Goal: Contribute content: Contribute content

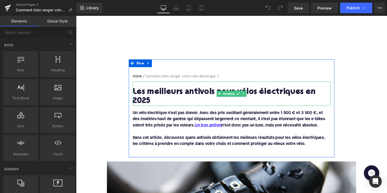
click at [188, 94] on h1 "Les meilleurs antivols pour vélos électriques en 2025" at bounding box center [235, 98] width 203 height 18
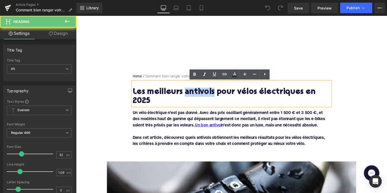
click at [188, 94] on h1 "Les meilleurs antivols pour vélos électriques en 2025" at bounding box center [235, 98] width 203 height 18
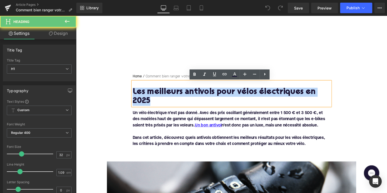
click at [188, 94] on h1 "Les meilleurs antivols pour vélos électriques en 2025" at bounding box center [235, 98] width 203 height 18
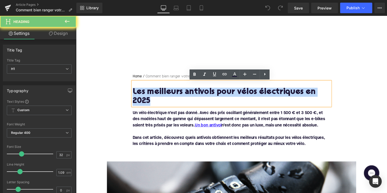
paste div
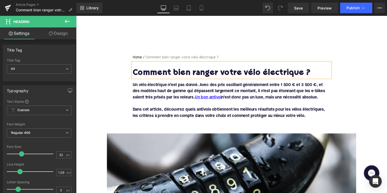
scroll to position [24, 0]
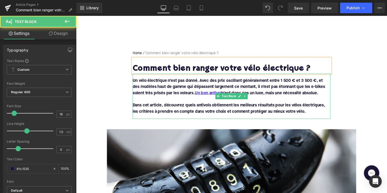
click at [195, 90] on font "Un vélo électrique n’est pas donné. Avec des prix oscillant généralement entre …" at bounding box center [232, 88] width 197 height 17
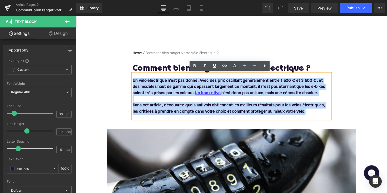
drag, startPoint x: 315, startPoint y: 115, endPoint x: 117, endPoint y: 68, distance: 203.6
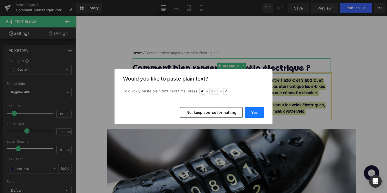
click at [254, 108] on button "Yes" at bounding box center [254, 112] width 19 height 11
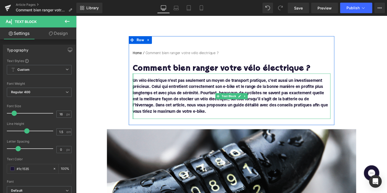
click at [134, 108] on div "Un vélo électrique n’est pas seulement un moyen de transport pratique, c’est au…" at bounding box center [235, 98] width 203 height 46
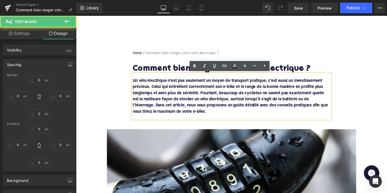
type input "0"
type input "16"
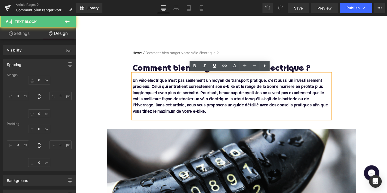
type input "0"
type input "16"
type input "0"
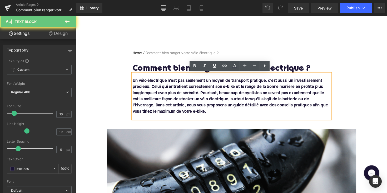
click at [134, 107] on font "Un vélo électrique n’est pas seulement un moyen de transport pratique, c’est au…" at bounding box center [234, 98] width 200 height 36
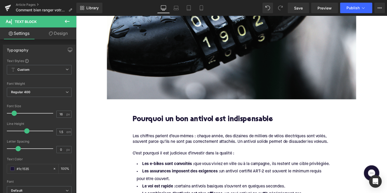
scroll to position [223, 0]
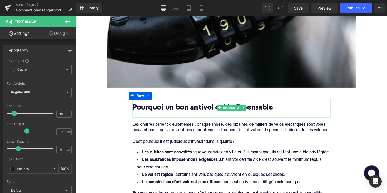
click at [178, 106] on h2 "Pourquoi un bon antivol est indispensable" at bounding box center [235, 110] width 203 height 8
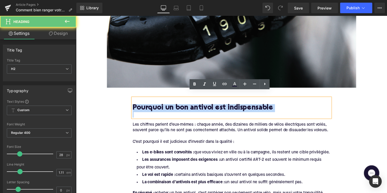
click at [178, 106] on h2 "Pourquoi un bon antivol est indispensable" at bounding box center [235, 110] width 203 height 8
paste div
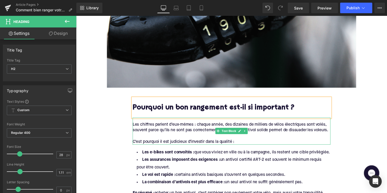
click at [180, 136] on div at bounding box center [235, 139] width 203 height 6
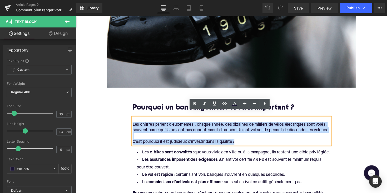
drag, startPoint x: 243, startPoint y: 139, endPoint x: 130, endPoint y: 122, distance: 113.8
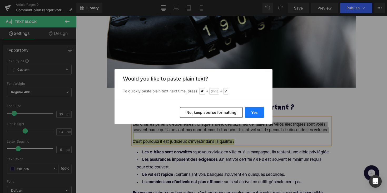
click at [254, 109] on button "Yes" at bounding box center [254, 112] width 19 height 11
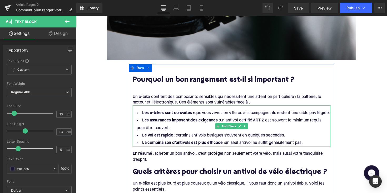
scroll to position [272, 0]
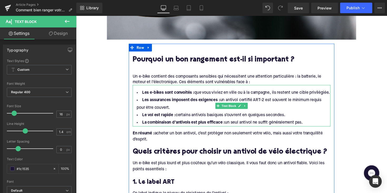
click at [313, 121] on li "La combinaison d’antivols est plus efficace : un seul antivol ne suffit général…" at bounding box center [235, 125] width 203 height 8
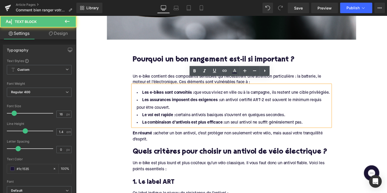
click at [310, 121] on li "La combinaison d’antivols est plus efficace : un seul antivol ne suffit général…" at bounding box center [235, 125] width 203 height 8
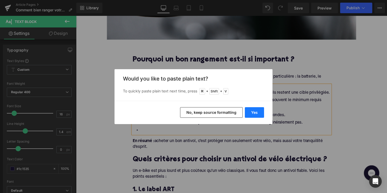
click at [252, 110] on button "Yes" at bounding box center [254, 112] width 19 height 11
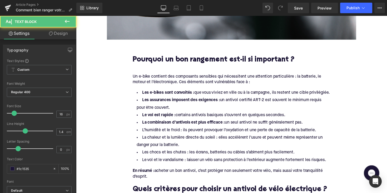
drag, startPoint x: 309, startPoint y: 118, endPoint x: 125, endPoint y: 88, distance: 185.8
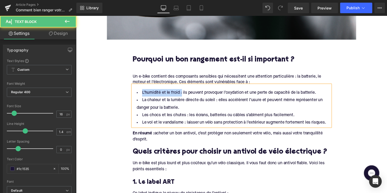
drag, startPoint x: 182, startPoint y: 88, endPoint x: 141, endPoint y: 86, distance: 40.6
click at [141, 91] on li "L’humidité et le froid : ils peuvent provoquer l’oxydation et une perte de capa…" at bounding box center [235, 95] width 203 height 8
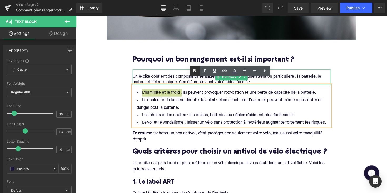
click at [192, 73] on icon at bounding box center [195, 71] width 6 height 6
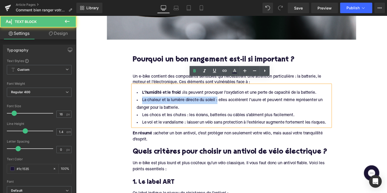
drag, startPoint x: 219, startPoint y: 96, endPoint x: 124, endPoint y: 94, distance: 94.4
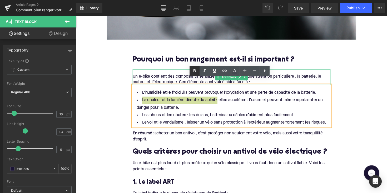
click at [192, 71] on icon at bounding box center [195, 71] width 6 height 6
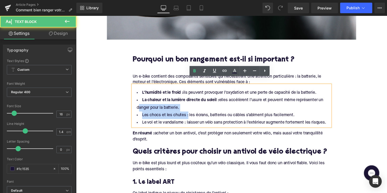
drag, startPoint x: 189, startPoint y: 111, endPoint x: 129, endPoint y: 105, distance: 60.3
click at [169, 114] on li "Les chocs et les chutes : les écrans, batteries ou câbles s’abîment plus facile…" at bounding box center [235, 118] width 203 height 8
drag, startPoint x: 189, startPoint y: 111, endPoint x: 132, endPoint y: 110, distance: 57.2
click at [134, 110] on div "L’humidité et le froid : ils peuvent provoquer l’oxydation et une perte de capa…" at bounding box center [235, 107] width 203 height 42
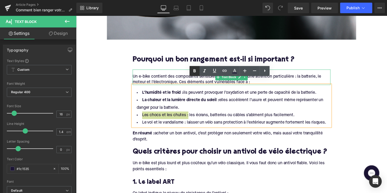
click at [196, 74] on icon at bounding box center [195, 71] width 6 height 6
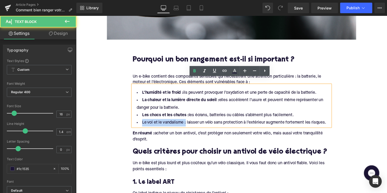
drag, startPoint x: 187, startPoint y: 119, endPoint x: 132, endPoint y: 119, distance: 55.1
click at [134, 119] on div "L’humidité et le froid : ils peuvent provoquer l’oxydation et une perte de capa…" at bounding box center [235, 107] width 203 height 42
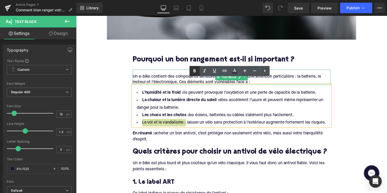
click at [194, 75] on link at bounding box center [195, 71] width 10 height 10
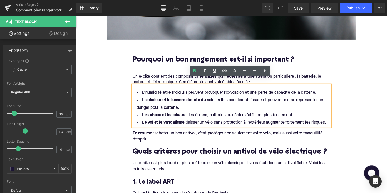
click at [183, 134] on div "En résumé : acheter un bon antivol, c’est protéger non seulement votre vélo, ma…" at bounding box center [235, 137] width 203 height 16
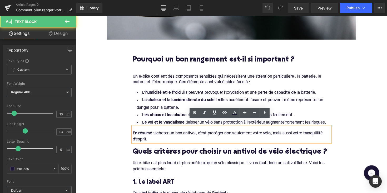
click at [166, 134] on div "En résumé : acheter un bon antivol, c’est protéger non seulement votre vélo, ma…" at bounding box center [235, 137] width 203 height 16
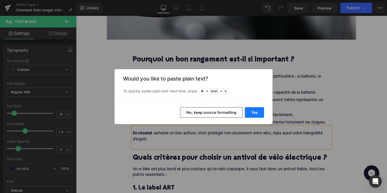
click at [248, 111] on button "Yes" at bounding box center [254, 112] width 19 height 11
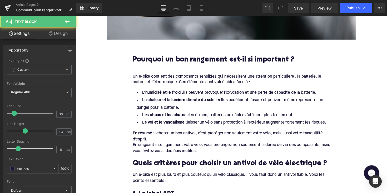
drag, startPoint x: 161, startPoint y: 134, endPoint x: 129, endPoint y: 128, distance: 33.2
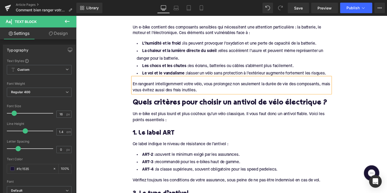
scroll to position [315, 0]
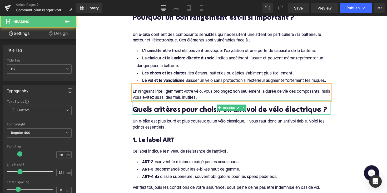
click at [184, 109] on h2 "Quels critères pour choisir un antivol de vélo électrique ?" at bounding box center [235, 113] width 203 height 8
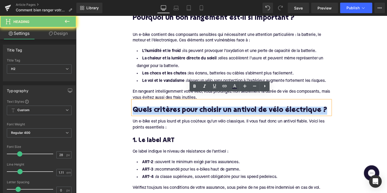
click at [184, 109] on h2 "Quels critères pour choisir un antivol de vélo électrique ?" at bounding box center [235, 113] width 203 height 8
paste div
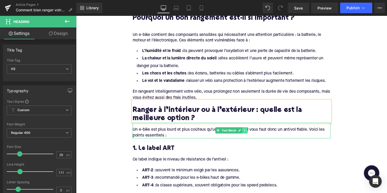
click at [249, 131] on icon at bounding box center [249, 132] width 3 height 3
click at [251, 132] on icon at bounding box center [252, 133] width 3 height 3
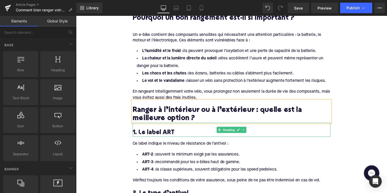
click at [170, 131] on h3 "1. Le label ART" at bounding box center [235, 135] width 203 height 8
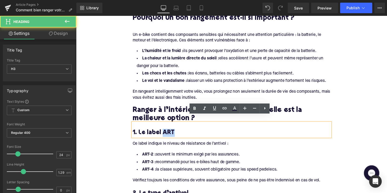
click at [170, 131] on h3 "1. Le label ART" at bounding box center [235, 135] width 203 height 8
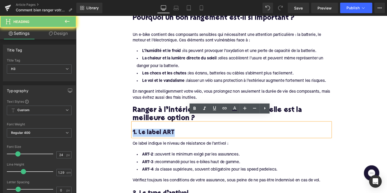
paste div
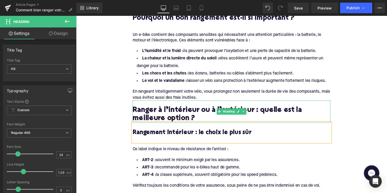
scroll to position [331, 0]
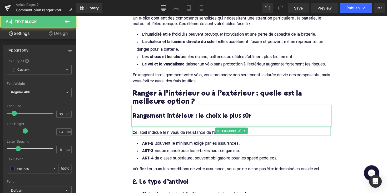
click at [143, 128] on div at bounding box center [235, 128] width 203 height 1
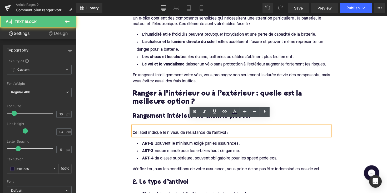
click at [144, 133] on div "Ce label indique le niveau de résistance de l’antivol :" at bounding box center [235, 136] width 203 height 6
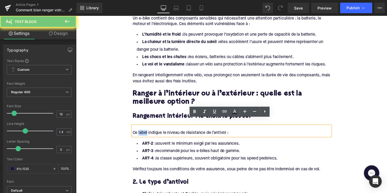
click at [144, 133] on div "Ce label indique le niveau de résistance de l’antivol :" at bounding box center [235, 136] width 203 height 6
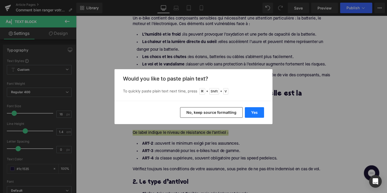
click at [247, 113] on button "Yes" at bounding box center [254, 112] width 19 height 11
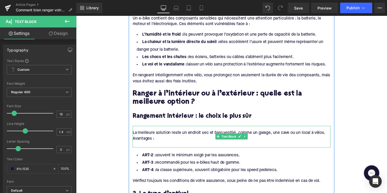
click at [135, 139] on div "Avantages :" at bounding box center [235, 142] width 203 height 6
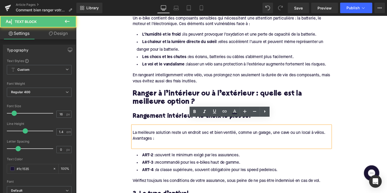
click at [134, 139] on div "Avantages :" at bounding box center [235, 142] width 203 height 6
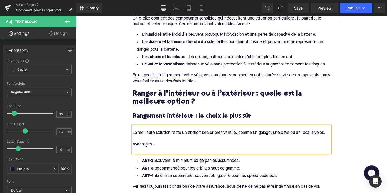
click at [136, 150] on div at bounding box center [235, 153] width 203 height 6
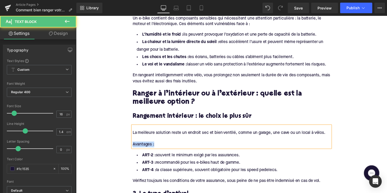
drag, startPoint x: 156, startPoint y: 139, endPoint x: 132, endPoint y: 138, distance: 23.2
click at [134, 138] on div "La meilleure solution reste un endroit sec et bien ventilé, comme un garage, un…" at bounding box center [235, 139] width 203 height 22
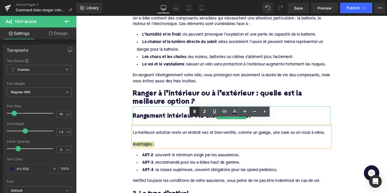
click at [196, 111] on icon at bounding box center [195, 111] width 2 height 3
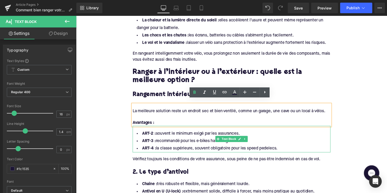
scroll to position [354, 0]
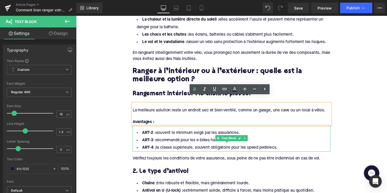
click at [227, 138] on span "Text Block" at bounding box center [233, 141] width 17 height 6
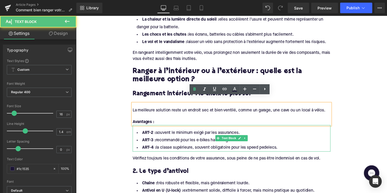
click at [284, 145] on div "ART-2 : souvent le minimum exigé par les assurances. ART-3 : recommandé pour le…" at bounding box center [235, 141] width 203 height 27
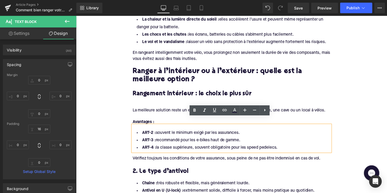
click at [284, 147] on li "ART-4 : la classe supérieure, souvent obligatoire pour les speed pedelecs." at bounding box center [235, 151] width 203 height 8
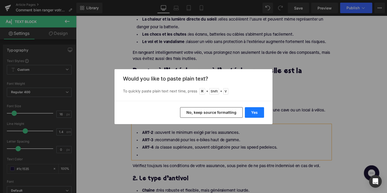
click at [256, 114] on button "Yes" at bounding box center [254, 112] width 19 height 11
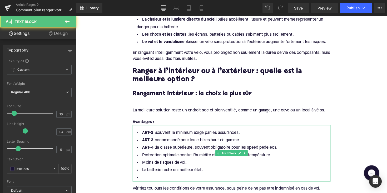
click at [146, 178] on li at bounding box center [235, 182] width 203 height 8
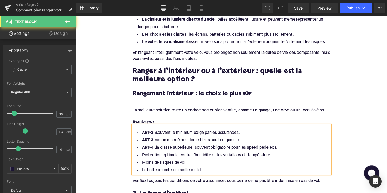
drag, startPoint x: 281, startPoint y: 143, endPoint x: 142, endPoint y: 128, distance: 140.7
click at [142, 132] on ul "ART-2 : souvent le minimum exigé par les assurances. ART-3 : recommandé pour le…" at bounding box center [235, 155] width 203 height 46
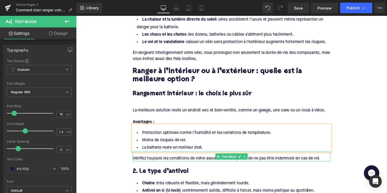
click at [159, 160] on span "Vérifiez toujours les conditions de votre assurance, sous peine de ne pas être …" at bounding box center [230, 162] width 193 height 4
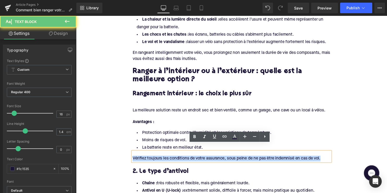
click at [159, 160] on span "Vérifiez toujours les conditions de votre assurance, sous peine de ne pas être …" at bounding box center [230, 162] width 193 height 4
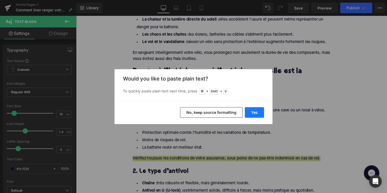
click at [251, 114] on button "Yes" at bounding box center [254, 112] width 19 height 11
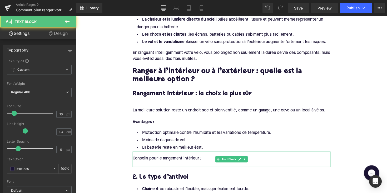
click at [152, 159] on div "Conseils pour le rangement intérieur :" at bounding box center [235, 162] width 203 height 6
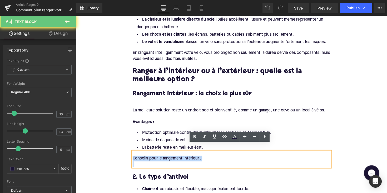
click at [152, 159] on div "Conseils pour le rangement intérieur :" at bounding box center [235, 162] width 203 height 6
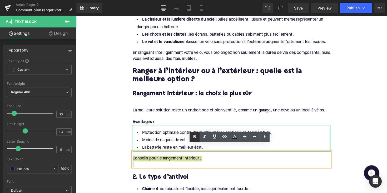
drag, startPoint x: 122, startPoint y: 119, endPoint x: 194, endPoint y: 134, distance: 73.7
click at [194, 134] on icon at bounding box center [195, 136] width 6 height 6
click at [249, 139] on icon at bounding box center [249, 140] width 3 height 3
click at [245, 139] on icon at bounding box center [246, 140] width 3 height 3
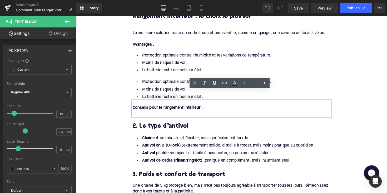
scroll to position [433, 0]
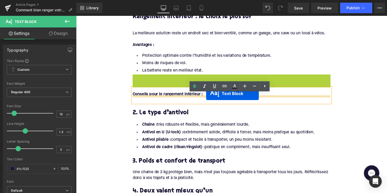
drag, startPoint x: 222, startPoint y: 80, endPoint x: 210, endPoint y: 94, distance: 18.5
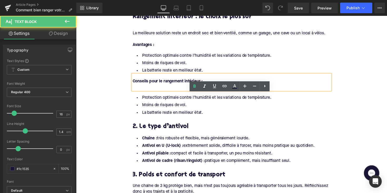
click at [140, 86] on div at bounding box center [235, 89] width 203 height 6
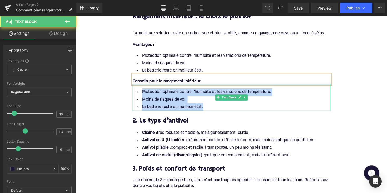
drag, startPoint x: 206, startPoint y: 103, endPoint x: 140, endPoint y: 86, distance: 68.3
click at [140, 90] on ul "Protection optimale contre l’humidité et les variations de température. Moins d…" at bounding box center [235, 101] width 203 height 23
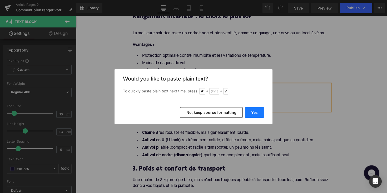
click at [256, 115] on button "Yes" at bounding box center [254, 112] width 19 height 11
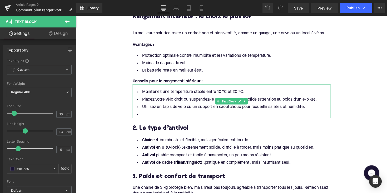
click at [154, 113] on li at bounding box center [235, 117] width 203 height 8
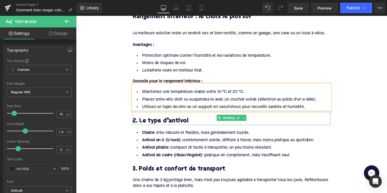
click at [173, 119] on h3 "2. Le type d’antivol" at bounding box center [235, 123] width 203 height 8
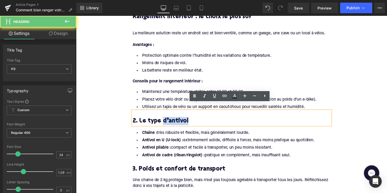
click at [173, 119] on h3 "2. Le type d’antivol" at bounding box center [235, 123] width 203 height 8
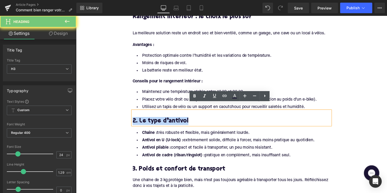
paste div
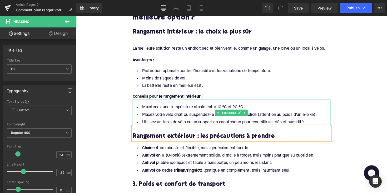
scroll to position [384, 0]
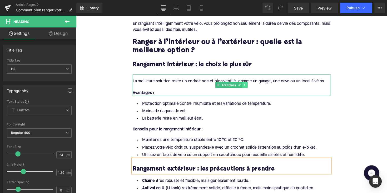
click at [247, 83] on link at bounding box center [250, 86] width 6 height 6
click at [245, 85] on icon at bounding box center [246, 86] width 3 height 3
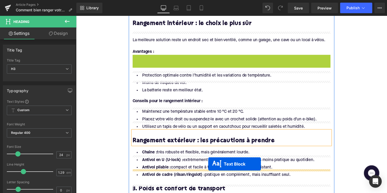
scroll to position [442, 0]
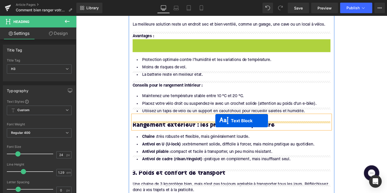
drag, startPoint x: 221, startPoint y: 100, endPoint x: 219, endPoint y: 123, distance: 23.1
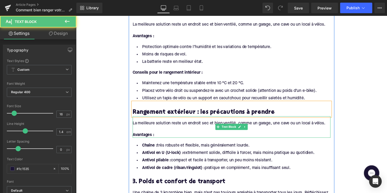
click at [163, 129] on div at bounding box center [235, 132] width 203 height 6
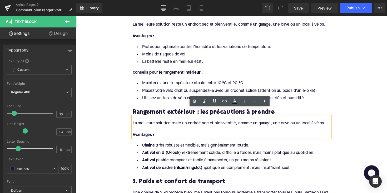
click at [164, 123] on div "La meilleure solution reste un endroit sec et bien ventilé, comme un garage, un…" at bounding box center [235, 126] width 203 height 6
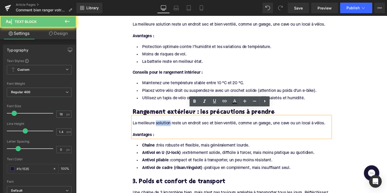
click at [164, 123] on div "La meilleure solution reste un endroit sec et bien ventilé, comme un garage, un…" at bounding box center [235, 126] width 203 height 6
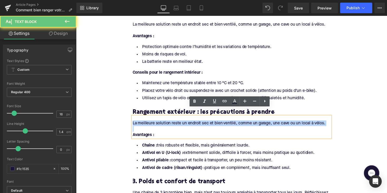
click at [164, 123] on div "La meilleure solution reste un endroit sec et bien ventilé, comme un garage, un…" at bounding box center [235, 126] width 203 height 6
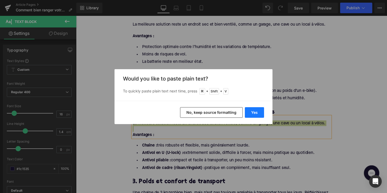
click at [250, 112] on button "Yes" at bounding box center [254, 112] width 19 height 11
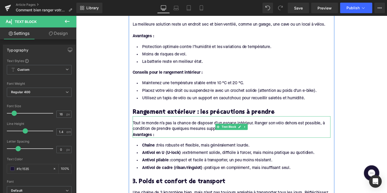
click at [163, 135] on div "Avantages :" at bounding box center [235, 138] width 203 height 6
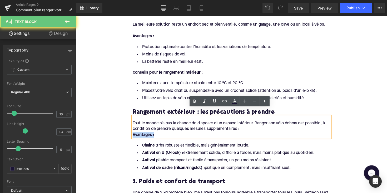
drag, startPoint x: 163, startPoint y: 130, endPoint x: 131, endPoint y: 130, distance: 31.6
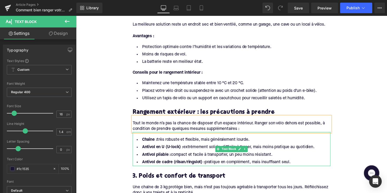
click at [286, 162] on li "Antivol de cadre (rilsan/ringslot) : pratique en complément, mais insuffisant s…" at bounding box center [235, 166] width 203 height 8
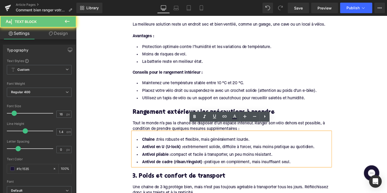
click at [302, 162] on li "Antivol de cadre (rilsan/ringslot) : pratique en complément, mais insuffisant s…" at bounding box center [235, 166] width 203 height 8
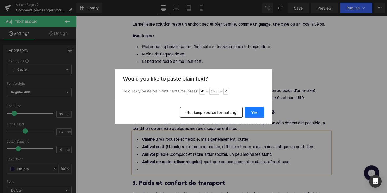
click at [257, 112] on button "Yes" at bounding box center [254, 112] width 19 height 11
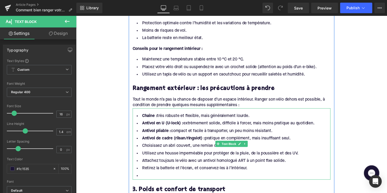
scroll to position [478, 0]
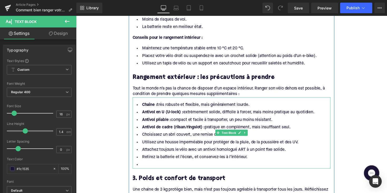
drag, startPoint x: 300, startPoint y: 122, endPoint x: 137, endPoint y: 95, distance: 165.0
click at [137, 103] on ul "Chaîne : très robuste et flexible, mais généralement lourde. Antivol en U (U-lo…" at bounding box center [235, 137] width 203 height 69
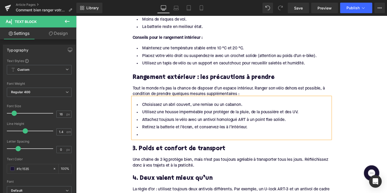
click at [156, 134] on li at bounding box center [235, 138] width 203 height 8
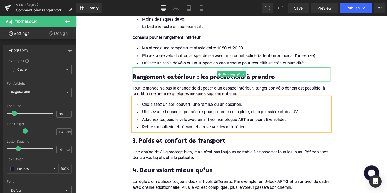
scroll to position [496, 0]
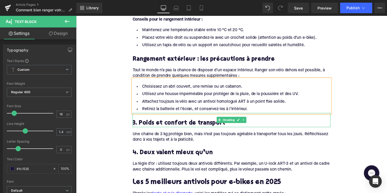
click at [166, 122] on h3 "3. Poids et confort de transport" at bounding box center [235, 126] width 203 height 8
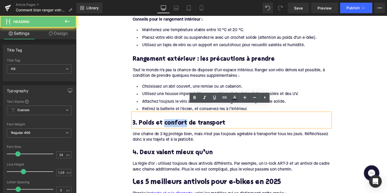
click at [166, 122] on h3 "3. Poids et confort de transport" at bounding box center [235, 126] width 203 height 8
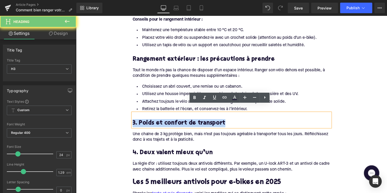
paste div
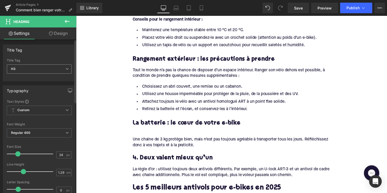
click at [60, 70] on span "H3" at bounding box center [39, 68] width 65 height 9
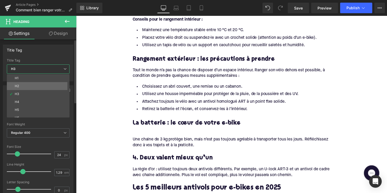
click at [47, 85] on li "H2" at bounding box center [39, 86] width 65 height 8
type input "28"
type input "1.11"
type input "100"
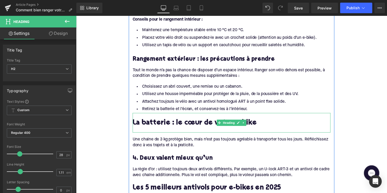
click at [140, 130] on div at bounding box center [235, 133] width 203 height 6
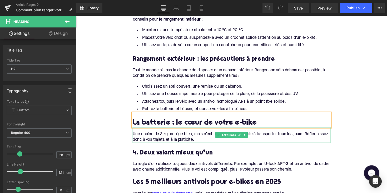
click at [198, 134] on div "Une chaîne de 3 kg protège bien, mais n’est pas toujours agréable à transporter…" at bounding box center [235, 140] width 203 height 12
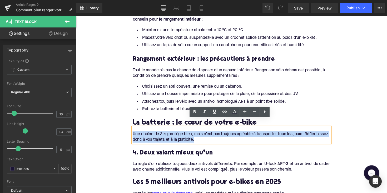
drag, startPoint x: 201, startPoint y: 134, endPoint x: 132, endPoint y: 129, distance: 69.5
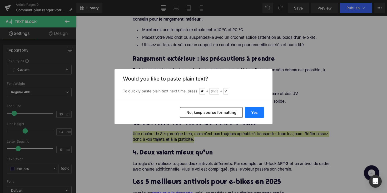
click at [262, 114] on button "Yes" at bounding box center [254, 112] width 19 height 11
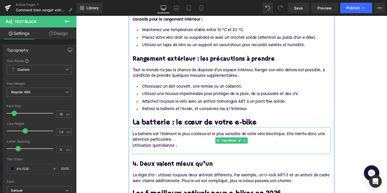
click at [135, 146] on div "Utilisation quotidienne :" at bounding box center [235, 149] width 203 height 6
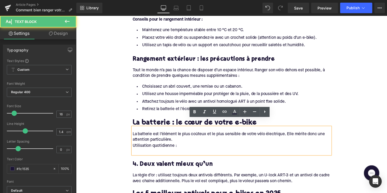
click at [134, 146] on div "Utilisation quotidienne :" at bounding box center [235, 149] width 203 height 6
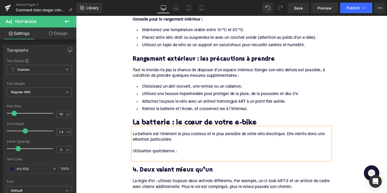
click at [137, 157] on div at bounding box center [235, 160] width 203 height 6
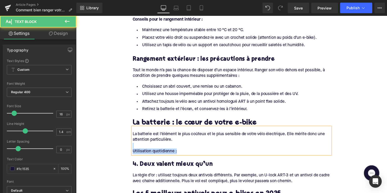
drag, startPoint x: 180, startPoint y: 147, endPoint x: 129, endPoint y: 142, distance: 50.8
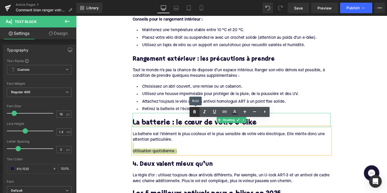
click at [194, 114] on icon at bounding box center [195, 112] width 6 height 6
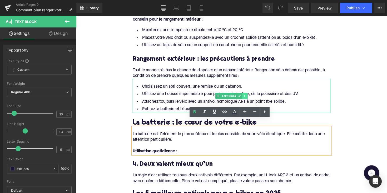
click at [250, 96] on icon at bounding box center [249, 97] width 3 height 3
click at [245, 96] on icon at bounding box center [246, 97] width 3 height 3
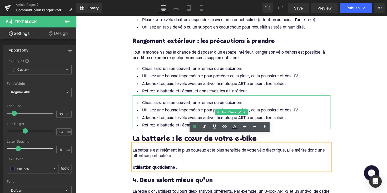
scroll to position [534, 0]
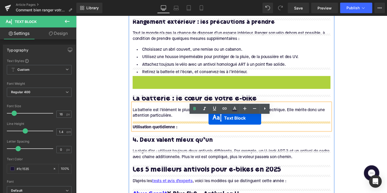
drag, startPoint x: 221, startPoint y: 85, endPoint x: 212, endPoint y: 120, distance: 36.1
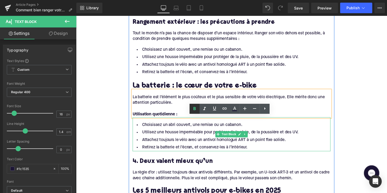
click at [198, 131] on li "Utilisez une housse imperméable pour protéger de la pluie, de la poussière et d…" at bounding box center [235, 135] width 203 height 8
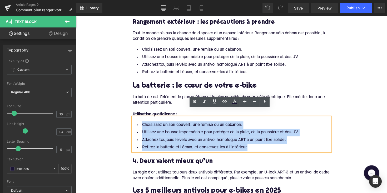
drag, startPoint x: 258, startPoint y: 144, endPoint x: 139, endPoint y: 120, distance: 121.5
click at [139, 124] on ul "Choisissez un abri couvert, une remise ou un cabanon. Utilisez une housse imper…" at bounding box center [235, 139] width 203 height 31
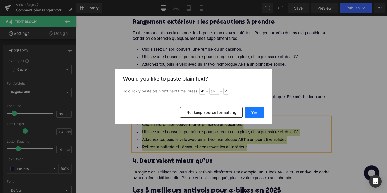
click at [246, 113] on button "Yes" at bounding box center [254, 112] width 19 height 11
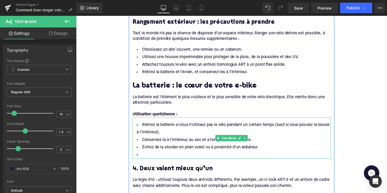
click at [169, 154] on li at bounding box center [235, 158] width 203 height 8
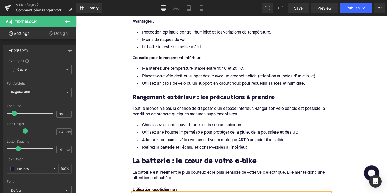
scroll to position [449, 0]
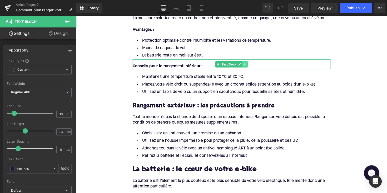
click at [249, 64] on icon at bounding box center [249, 65] width 3 height 3
click at [245, 64] on icon at bounding box center [246, 65] width 3 height 3
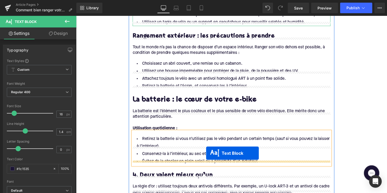
scroll to position [543, 0]
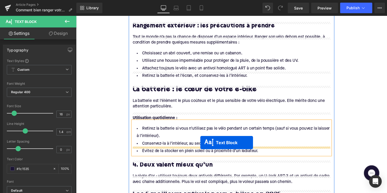
drag, startPoint x: 219, startPoint y: 68, endPoint x: 204, endPoint y: 145, distance: 79.0
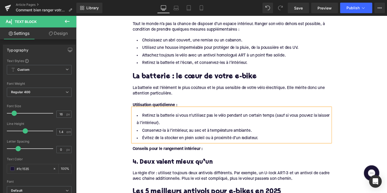
click at [148, 150] on strong "Conseils pour le rangement intérieur :" at bounding box center [170, 152] width 72 height 4
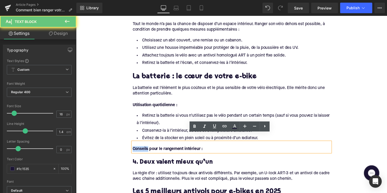
click at [148, 150] on strong "Conseils pour le rangement intérieur :" at bounding box center [170, 152] width 72 height 4
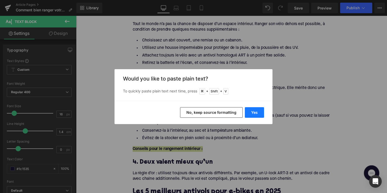
click at [254, 110] on button "Yes" at bounding box center [254, 112] width 19 height 11
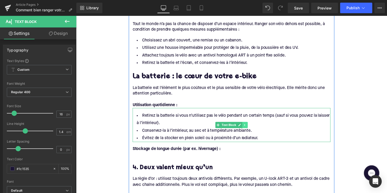
click at [249, 126] on icon at bounding box center [249, 127] width 3 height 3
click at [245, 126] on icon at bounding box center [246, 127] width 3 height 3
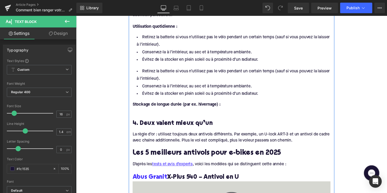
scroll to position [614, 0]
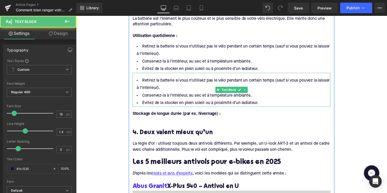
click at [218, 85] on div "Retirez la batterie si vous n’utilisez pas le vélo pendant un certain temps (sa…" at bounding box center [235, 91] width 203 height 35
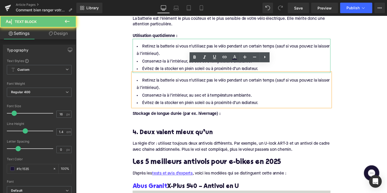
click at [166, 59] on li "Conservez-la à l’intérieur, au sec et à température ambiante." at bounding box center [235, 63] width 203 height 8
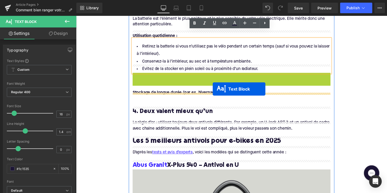
drag, startPoint x: 220, startPoint y: 83, endPoint x: 216, endPoint y: 91, distance: 8.4
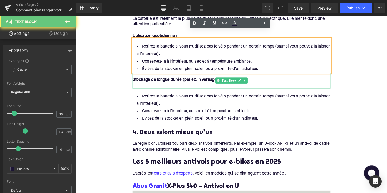
click at [140, 84] on div at bounding box center [235, 87] width 203 height 6
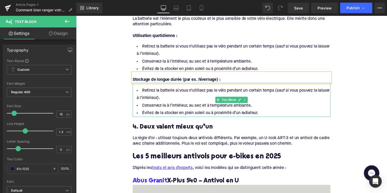
click at [192, 104] on li "Conservez-la à l’intérieur, au sec et à température ambiante." at bounding box center [235, 108] width 203 height 8
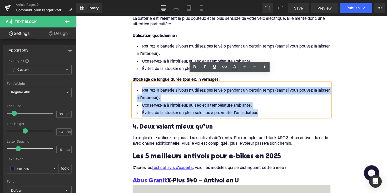
drag, startPoint x: 264, startPoint y: 108, endPoint x: 125, endPoint y: 75, distance: 143.3
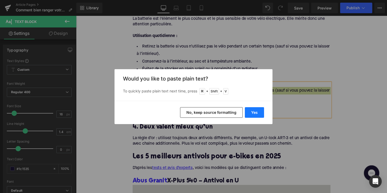
click at [255, 110] on button "Yes" at bounding box center [254, 112] width 19 height 11
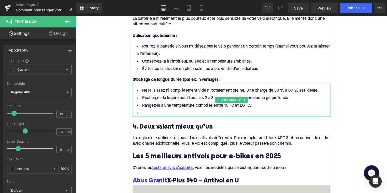
click at [200, 111] on li at bounding box center [235, 115] width 203 height 8
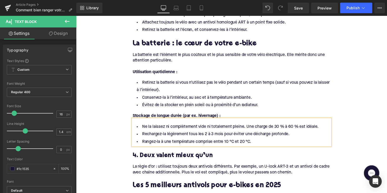
scroll to position [578, 0]
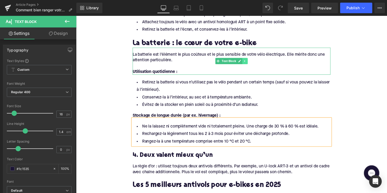
click at [249, 59] on link at bounding box center [250, 62] width 6 height 6
click at [246, 59] on link at bounding box center [247, 62] width 6 height 6
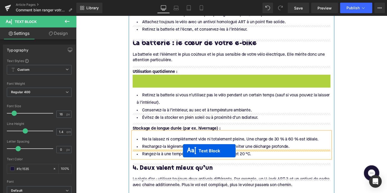
drag, startPoint x: 221, startPoint y: 81, endPoint x: 186, endPoint y: 154, distance: 81.0
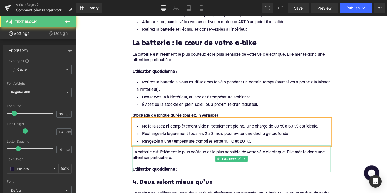
click at [186, 152] on div "La batterie est l’élément le plus coûteux et le plus sensible de votre vélo éle…" at bounding box center [235, 158] width 203 height 12
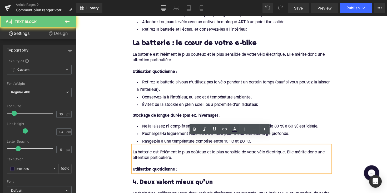
click at [178, 153] on div "La batterie est l’élément le plus coûteux et le plus sensible de votre vélo éle…" at bounding box center [235, 158] width 203 height 12
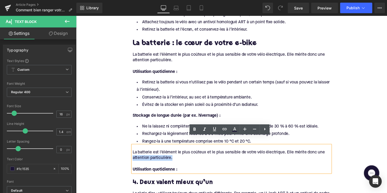
drag, startPoint x: 176, startPoint y: 153, endPoint x: 131, endPoint y: 147, distance: 45.1
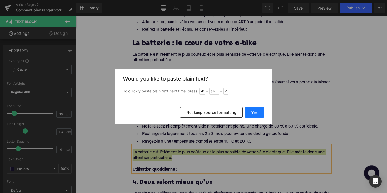
click at [249, 111] on button "Yes" at bounding box center [254, 112] width 19 height 11
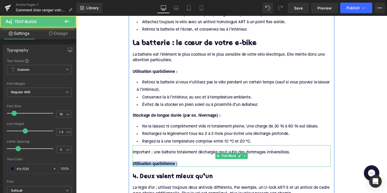
drag, startPoint x: 182, startPoint y: 159, endPoint x: 128, endPoint y: 157, distance: 54.1
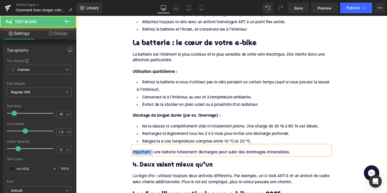
drag, startPoint x: 154, startPoint y: 147, endPoint x: 123, endPoint y: 147, distance: 30.6
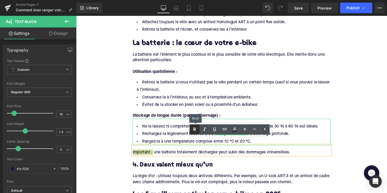
click at [193, 133] on link at bounding box center [195, 129] width 10 height 10
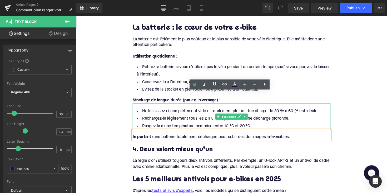
scroll to position [658, 0]
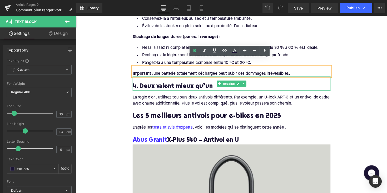
click at [165, 84] on h3 "4. Deux valent mieux qu’un" at bounding box center [235, 88] width 203 height 8
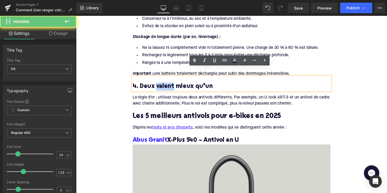
click at [165, 84] on h3 "4. Deux valent mieux qu’un" at bounding box center [235, 88] width 203 height 8
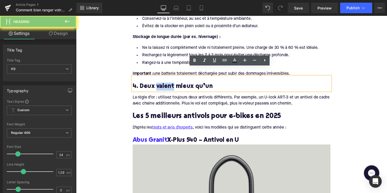
click at [165, 84] on h3 "4. Deux valent mieux qu’un" at bounding box center [235, 88] width 203 height 8
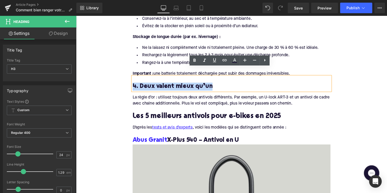
click at [165, 84] on h3 "4. Deux valent mieux qu’un" at bounding box center [235, 88] width 203 height 8
paste div
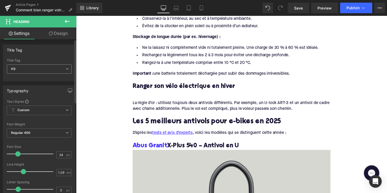
click at [57, 71] on span "H3" at bounding box center [39, 68] width 65 height 9
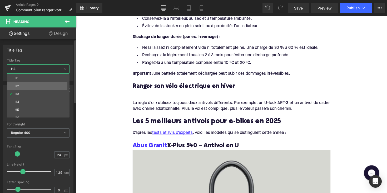
click at [53, 82] on li "H2" at bounding box center [39, 86] width 65 height 8
type input "28"
type input "1.11"
type input "100"
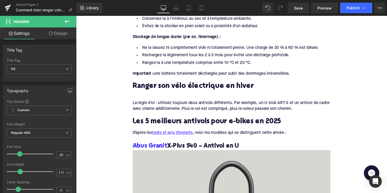
click at [141, 92] on div at bounding box center [235, 95] width 203 height 6
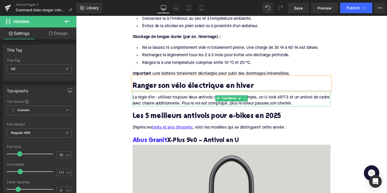
click at [188, 96] on div "La règle d’or : utilisez toujours deux antivols différents. Par exemple, un U-l…" at bounding box center [235, 102] width 203 height 12
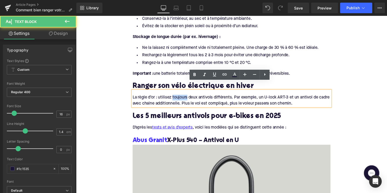
click at [188, 96] on div "La règle d’or : utilisez toujours deux antivols différents. Par exemple, un U-l…" at bounding box center [235, 102] width 203 height 12
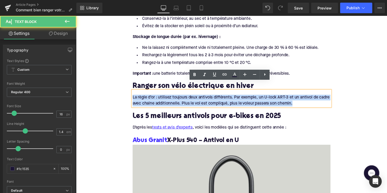
click at [188, 96] on div "La règle d’or : utilisez toujours deux antivols différents. Par exemple, un U-l…" at bounding box center [235, 102] width 203 height 12
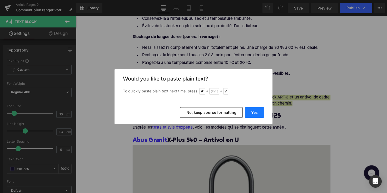
click at [255, 109] on button "Yes" at bounding box center [254, 112] width 19 height 11
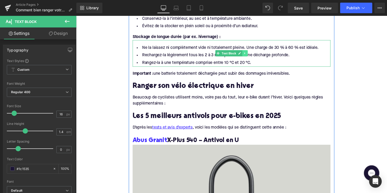
click at [247, 51] on link at bounding box center [250, 54] width 6 height 6
click at [245, 52] on icon at bounding box center [246, 53] width 3 height 3
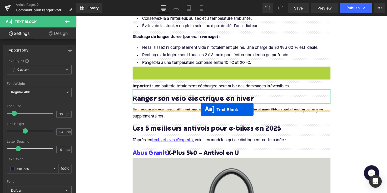
drag, startPoint x: 220, startPoint y: 72, endPoint x: 204, endPoint y: 112, distance: 43.1
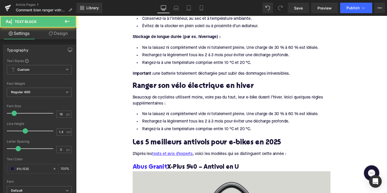
click at [309, 0] on div "Library Desktop Desktop Laptop Tablet Mobile Save Preview Publish Scheduled Vie…" at bounding box center [231, 8] width 311 height 16
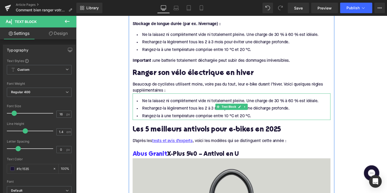
scroll to position [674, 0]
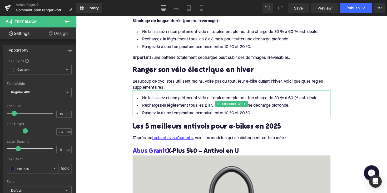
click at [259, 112] on li "Rangez-la à une température comprise entre 10 °C et 20 °C." at bounding box center [235, 116] width 203 height 8
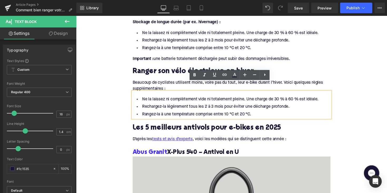
scroll to position [675, 0]
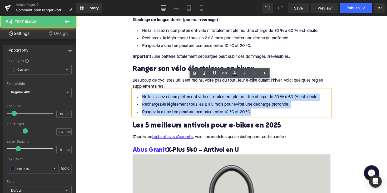
drag, startPoint x: 257, startPoint y: 104, endPoint x: 136, endPoint y: 88, distance: 122.0
click at [136, 95] on ul "Ne la laissez ni complètement vide ni totalement pleine. Une charge de 30 % à 6…" at bounding box center [235, 106] width 203 height 23
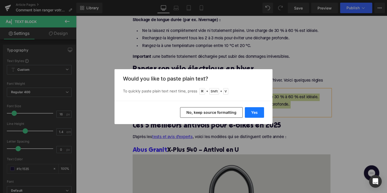
click at [257, 112] on button "Yes" at bounding box center [254, 112] width 19 height 11
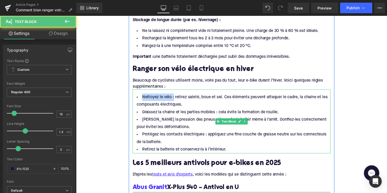
drag, startPoint x: 174, startPoint y: 90, endPoint x: 140, endPoint y: 92, distance: 34.6
click at [140, 95] on li "Nettoyez le vélo : retirez saleté, boue et sel. Ces éléments peuvent attaquer l…" at bounding box center [235, 102] width 203 height 15
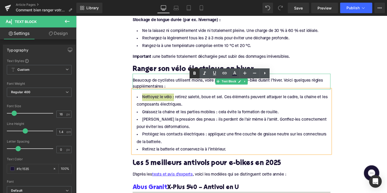
click at [192, 75] on icon at bounding box center [195, 73] width 6 height 6
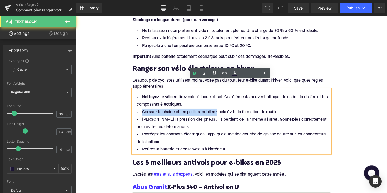
drag, startPoint x: 219, startPoint y: 106, endPoint x: 139, endPoint y: 107, distance: 80.1
click at [139, 111] on li "Graissez la chaîne et les parties mobiles : cela évite la formation de rouille." at bounding box center [235, 115] width 203 height 8
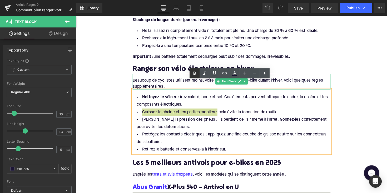
click at [192, 74] on icon at bounding box center [195, 73] width 6 height 6
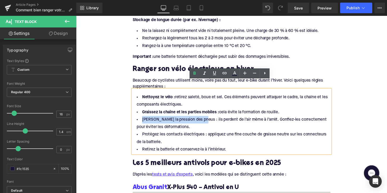
drag, startPoint x: 200, startPoint y: 114, endPoint x: 139, endPoint y: 114, distance: 61.7
click at [139, 118] on li "Vérifiez la pression des pneus : ils perdent de l’air même à l’arrêt. Gonflez-l…" at bounding box center [235, 125] width 203 height 15
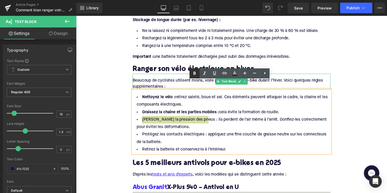
click at [194, 74] on icon at bounding box center [195, 73] width 6 height 6
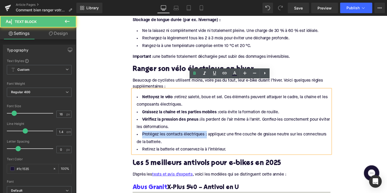
drag, startPoint x: 207, startPoint y: 128, endPoint x: 140, endPoint y: 130, distance: 67.5
click at [140, 134] on li "Protégez les contacts électriques : appliquez une fine couche de graisse neutre…" at bounding box center [235, 141] width 203 height 15
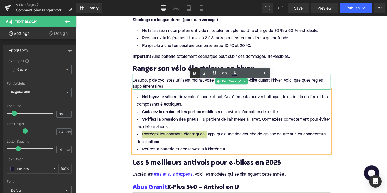
click at [193, 75] on icon at bounding box center [195, 73] width 6 height 6
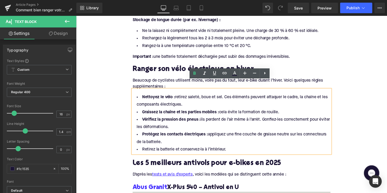
click at [169, 136] on li "Protégez les contacts électriques : appliquez une fine couche de graisse neutre…" at bounding box center [235, 141] width 203 height 15
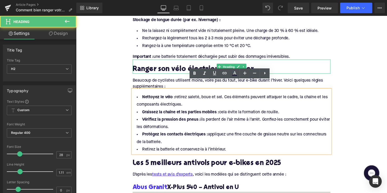
click at [182, 67] on h2 "Ranger son vélo électrique en hiver" at bounding box center [235, 71] width 203 height 8
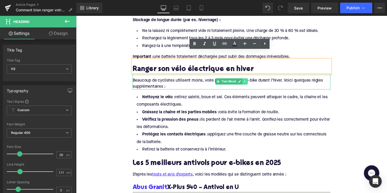
click at [250, 80] on link at bounding box center [250, 83] width 6 height 6
click at [246, 82] on icon at bounding box center [246, 83] width 3 height 3
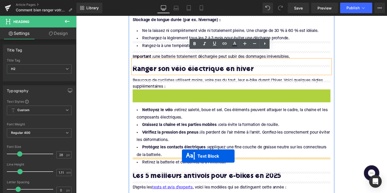
drag, startPoint x: 220, startPoint y: 90, endPoint x: 184, endPoint y: 160, distance: 79.1
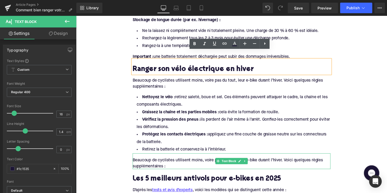
click at [187, 161] on div "Beaucoup de cyclistes utilisent moins, voire pas du tout, leur e-bike durant l’…" at bounding box center [235, 167] width 203 height 12
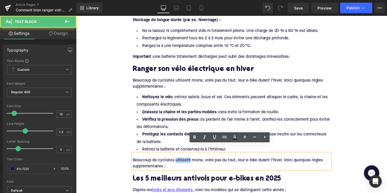
click at [187, 161] on div "Beaucoup de cyclistes utilisent moins, voire pas du tout, leur e-bike durant l’…" at bounding box center [235, 167] width 203 height 12
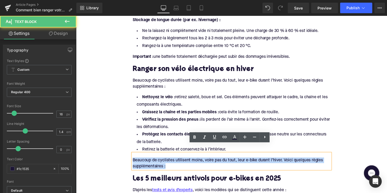
click at [187, 161] on div "Beaucoup de cyclistes utilisent moins, voire pas du tout, leur e-bike durant l’…" at bounding box center [235, 167] width 203 height 12
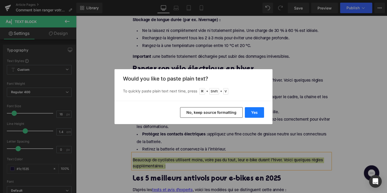
click at [254, 111] on button "Yes" at bounding box center [254, 112] width 19 height 11
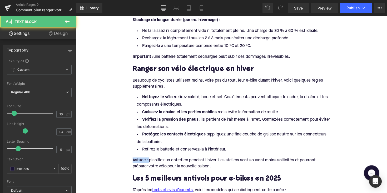
drag, startPoint x: 149, startPoint y: 154, endPoint x: 121, endPoint y: 154, distance: 28.2
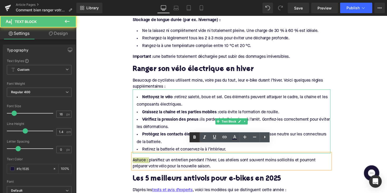
click at [196, 138] on icon at bounding box center [195, 136] width 2 height 3
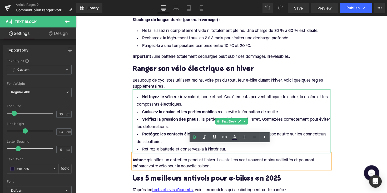
click at [161, 118] on li "Vérifiez la pression des pneus : ils perdent de l’air même à l’arrêt. Gonflez-l…" at bounding box center [235, 125] width 203 height 15
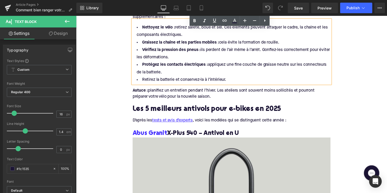
scroll to position [755, 0]
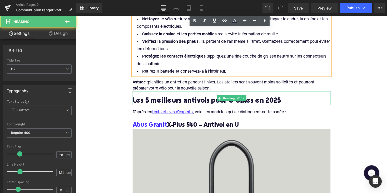
click at [191, 99] on h2 "Les 5 meilleurs antivols pour e-bikes en 2025" at bounding box center [235, 103] width 203 height 8
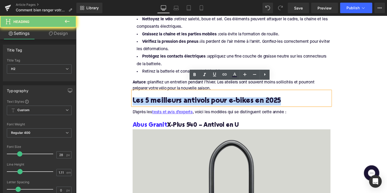
click at [191, 99] on h2 "Les 5 meilleurs antivols pour e-bikes en 2025" at bounding box center [235, 103] width 203 height 8
paste div
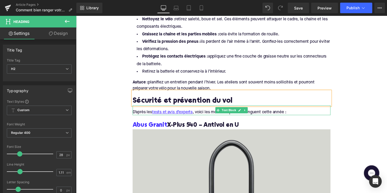
click at [258, 111] on div "D’après les tests et avis d’experts , voici les modèles qui se distinguent cett…" at bounding box center [235, 114] width 203 height 6
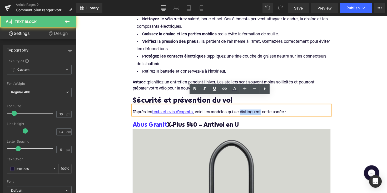
click at [258, 111] on div "D’après les tests et avis d’experts , voici les modèles qui se distinguent cett…" at bounding box center [235, 114] width 203 height 6
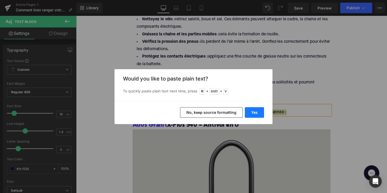
click at [253, 110] on button "Yes" at bounding box center [254, 112] width 19 height 11
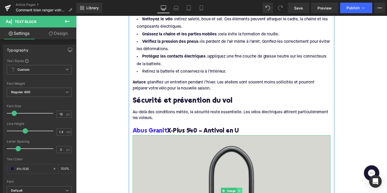
click at [243, 192] on icon at bounding box center [243, 195] width 1 height 2
click at [245, 192] on icon at bounding box center [246, 194] width 3 height 3
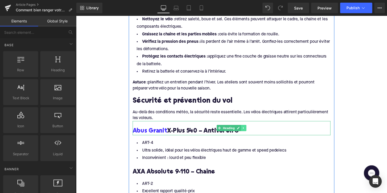
click at [247, 129] on icon at bounding box center [248, 130] width 3 height 3
click at [249, 129] on icon at bounding box center [250, 130] width 3 height 3
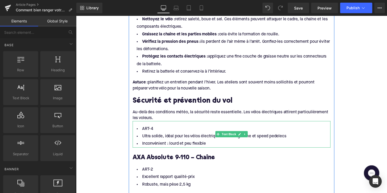
click at [218, 143] on li "Inconvénient : lourd et peu flexible" at bounding box center [235, 147] width 203 height 8
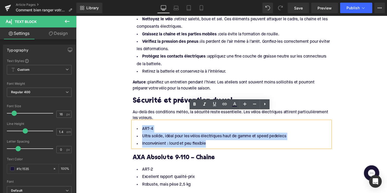
drag, startPoint x: 211, startPoint y: 139, endPoint x: 137, endPoint y: 118, distance: 76.9
click at [137, 128] on ul "ART-4 Ultra solide, idéal pour les vélos électriques haut de gamme et speed ped…" at bounding box center [235, 139] width 203 height 23
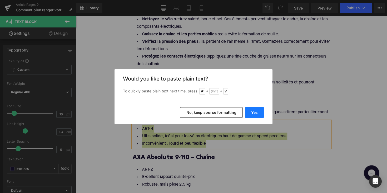
click at [261, 115] on button "Yes" at bounding box center [254, 112] width 19 height 11
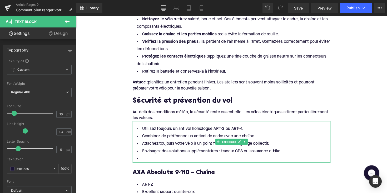
click at [157, 158] on li at bounding box center [235, 162] width 203 height 8
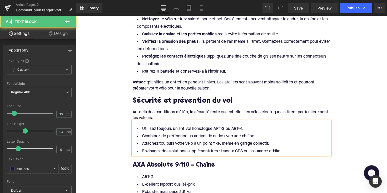
scroll to position [796, 0]
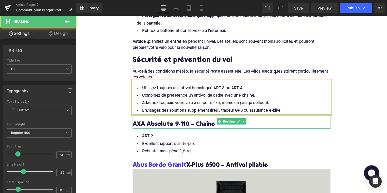
click at [163, 123] on h3 "AXA Absolute 9-110 – Chaîne" at bounding box center [235, 127] width 203 height 8
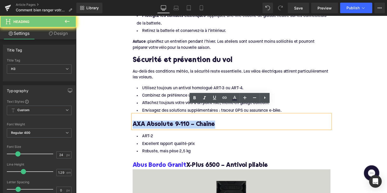
paste div
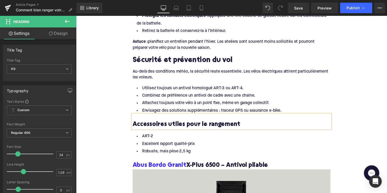
click at [180, 123] on h3 "Accessoires utiles pour le rangement" at bounding box center [235, 127] width 203 height 8
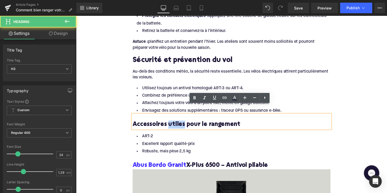
click at [180, 123] on h3 "Accessoires utiles pour le rangement" at bounding box center [235, 127] width 203 height 8
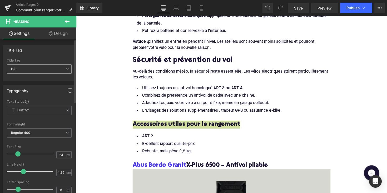
click at [47, 68] on span "H3" at bounding box center [39, 68] width 65 height 9
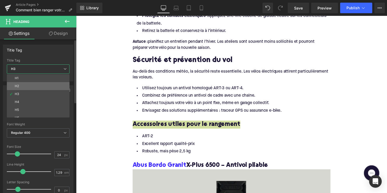
click at [40, 88] on li "H2" at bounding box center [39, 86] width 65 height 8
type input "28"
type input "1.11"
type input "100"
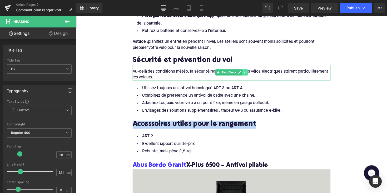
click at [248, 72] on icon at bounding box center [249, 73] width 3 height 3
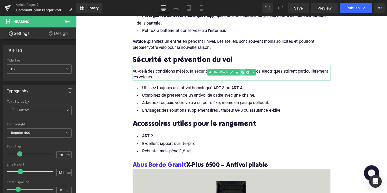
click at [246, 72] on icon at bounding box center [246, 73] width 3 height 3
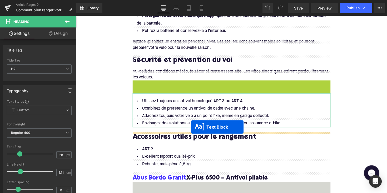
drag, startPoint x: 220, startPoint y: 80, endPoint x: 194, endPoint y: 130, distance: 56.5
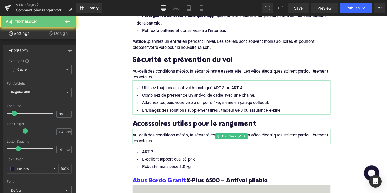
click at [176, 135] on div "Au-delà des conditions météo, la sécurité reste essentielle. Les vélos électriq…" at bounding box center [235, 141] width 203 height 12
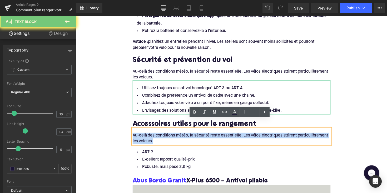
click at [176, 135] on div "Au-delà des conditions météo, la sécurité reste essentielle. Les vélos électriq…" at bounding box center [235, 141] width 203 height 12
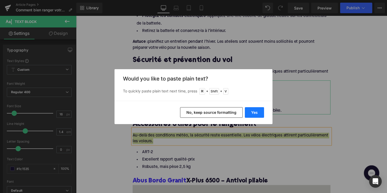
click at [249, 113] on button "Yes" at bounding box center [254, 112] width 19 height 11
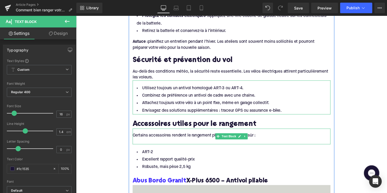
click at [166, 141] on div at bounding box center [235, 144] width 203 height 6
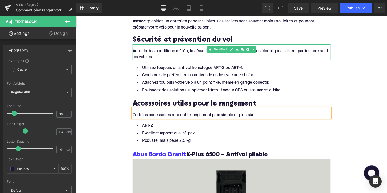
scroll to position [837, 0]
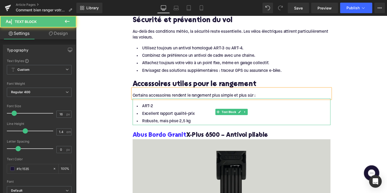
click at [194, 117] on div "ART-2 Excellent rapport qualité-prix Robuste, mais pèse 2,5 kg Text Block" at bounding box center [235, 113] width 203 height 27
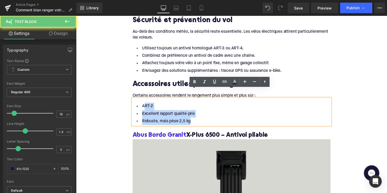
drag, startPoint x: 193, startPoint y: 116, endPoint x: 143, endPoint y: 99, distance: 52.7
click at [143, 105] on ul "ART-2 Excellent rapport qualité-prix Robuste, mais pèse 2,5 kg" at bounding box center [235, 116] width 203 height 23
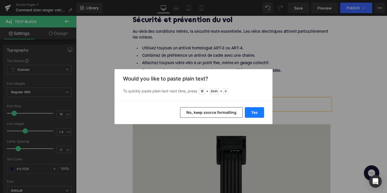
click at [253, 109] on button "Yes" at bounding box center [254, 112] width 19 height 11
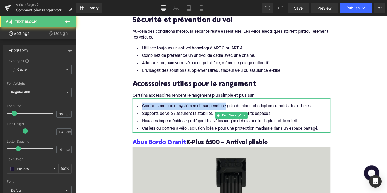
drag, startPoint x: 229, startPoint y: 100, endPoint x: 138, endPoint y: 99, distance: 90.4
click at [138, 105] on li "Crochets muraux et systèmes de suspension : gain de place et adaptés au poids d…" at bounding box center [235, 109] width 203 height 8
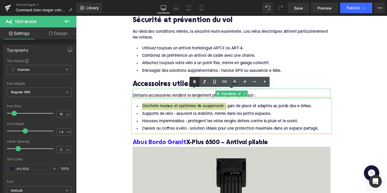
click at [195, 81] on icon at bounding box center [195, 81] width 2 height 3
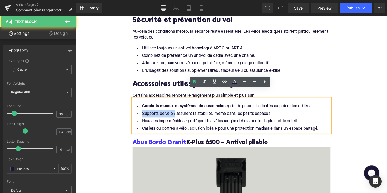
drag, startPoint x: 176, startPoint y: 107, endPoint x: 140, endPoint y: 107, distance: 35.8
click at [140, 112] on li "Supports de vélo : assurent la stabilité, même dans les petits espaces." at bounding box center [235, 116] width 203 height 8
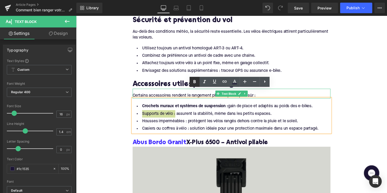
click at [195, 84] on icon at bounding box center [195, 82] width 6 height 6
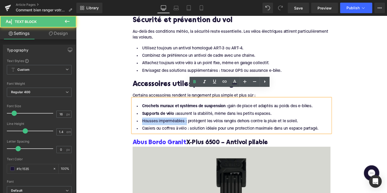
drag, startPoint x: 188, startPoint y: 114, endPoint x: 130, endPoint y: 114, distance: 58.0
click at [130, 114] on div "Pourquoi un bon rangement est-il si important ? Heading Un e-bike contient des …" at bounding box center [235, 57] width 211 height 1144
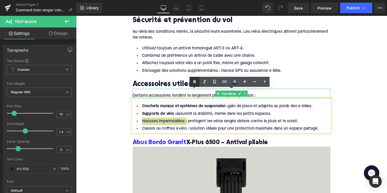
click at [196, 81] on icon at bounding box center [195, 81] width 2 height 3
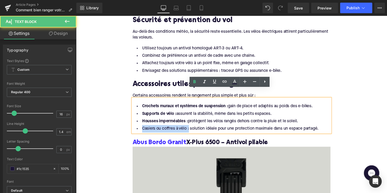
drag, startPoint x: 191, startPoint y: 122, endPoint x: 124, endPoint y: 123, distance: 66.7
click at [124, 123] on div "Home / Comment bien ranger votre vélo électrique ? Breadcrumbs Comment bien ran…" at bounding box center [235, 71] width 319 height 1696
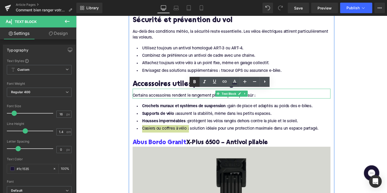
click at [193, 81] on icon at bounding box center [195, 82] width 6 height 6
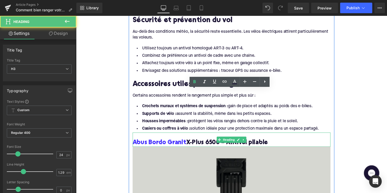
click at [203, 142] on h3 "Abus Bordo Granit X-Plus 6500 – Antivol pliable" at bounding box center [235, 146] width 203 height 8
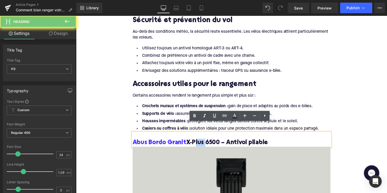
click at [203, 142] on h3 "Abus Bordo Granit X-Plus 6500 – Antivol pliable" at bounding box center [235, 146] width 203 height 8
paste div
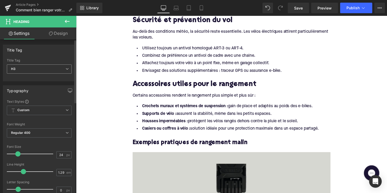
click at [47, 69] on span "H3" at bounding box center [39, 68] width 65 height 9
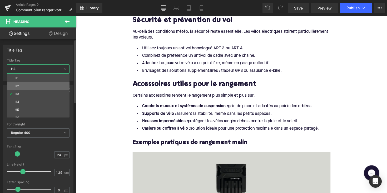
click at [43, 88] on li "H2" at bounding box center [39, 86] width 65 height 8
type input "28"
type input "1.11"
type input "100"
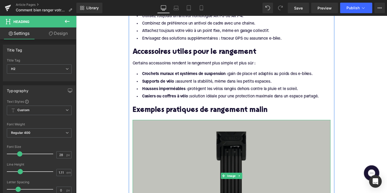
click at [241, 133] on img at bounding box center [235, 179] width 203 height 114
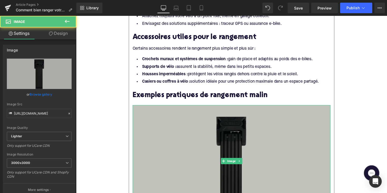
scroll to position [900, 0]
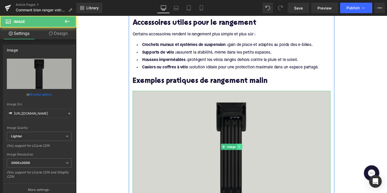
click at [243, 149] on icon at bounding box center [243, 150] width 1 height 2
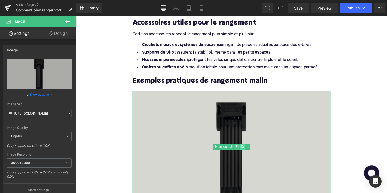
click at [245, 148] on icon at bounding box center [246, 149] width 3 height 3
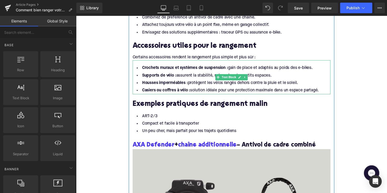
scroll to position [854, 0]
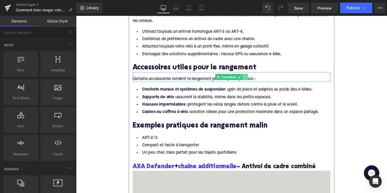
click at [247, 75] on link at bounding box center [250, 78] width 6 height 6
click at [244, 75] on link at bounding box center [247, 78] width 6 height 6
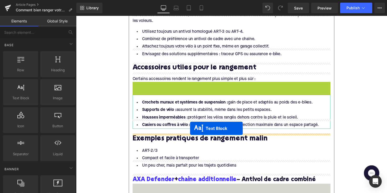
drag, startPoint x: 218, startPoint y: 78, endPoint x: 193, endPoint y: 133, distance: 60.4
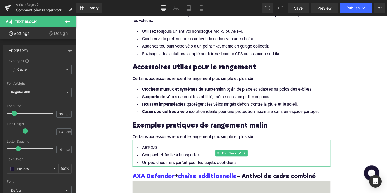
click at [202, 133] on div "Certains accessoires rendent le rangement plus simple et plus sûr :" at bounding box center [235, 138] width 203 height 10
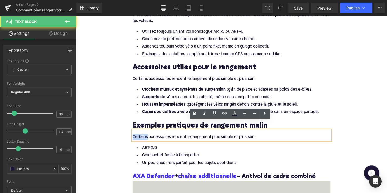
click at [202, 133] on div "Certains accessoires rendent le rangement plus simple et plus sûr :" at bounding box center [235, 138] width 203 height 10
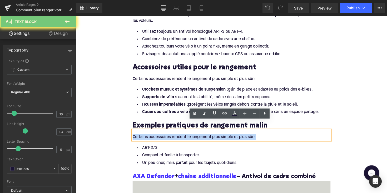
click at [202, 133] on div "Certains accessoires rendent le rangement plus simple et plus sûr :" at bounding box center [235, 138] width 203 height 10
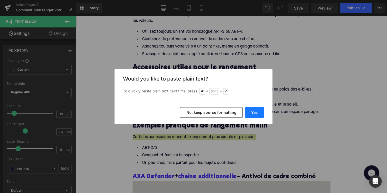
click at [250, 115] on button "Yes" at bounding box center [254, 112] width 19 height 11
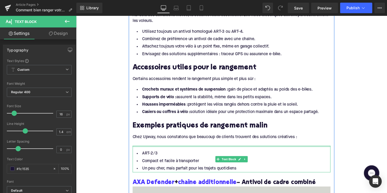
click at [145, 143] on div at bounding box center [235, 146] width 203 height 6
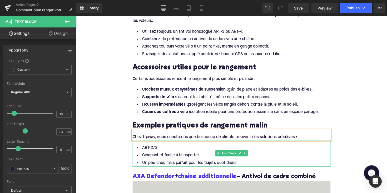
click at [169, 162] on li "Un peu cher, mais parfait pour les trajets quotidiens" at bounding box center [235, 166] width 203 height 8
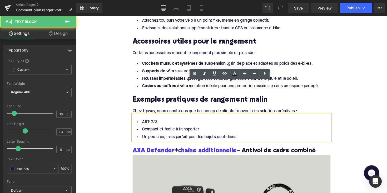
scroll to position [911, 0]
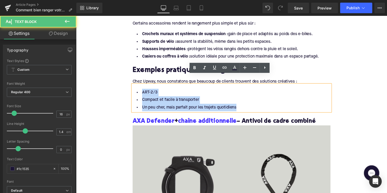
drag, startPoint x: 242, startPoint y: 100, endPoint x: 122, endPoint y: 86, distance: 121.5
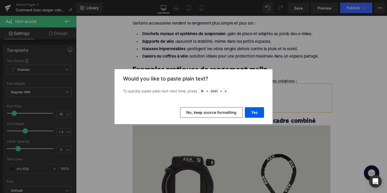
click at [248, 107] on div "Yes No, keep source formatting" at bounding box center [194, 112] width 158 height 23
click at [250, 111] on button "Yes" at bounding box center [254, 112] width 19 height 11
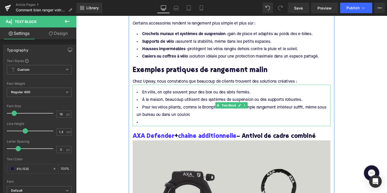
click at [186, 121] on li at bounding box center [235, 125] width 203 height 8
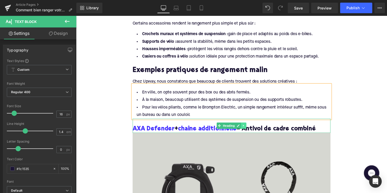
click at [247, 127] on icon at bounding box center [248, 128] width 3 height 3
click at [249, 127] on icon at bounding box center [250, 128] width 3 height 3
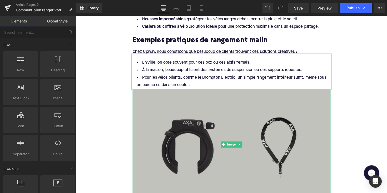
scroll to position [970, 0]
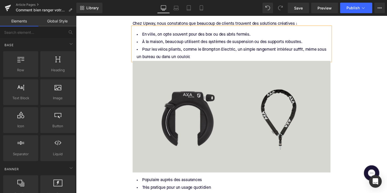
click at [248, 47] on li "Pour les vélos pliants, comme le Brompton Electric, un simple rangement intérie…" at bounding box center [235, 54] width 203 height 15
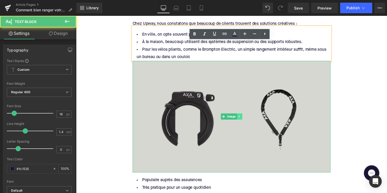
click at [242, 116] on link at bounding box center [244, 119] width 6 height 6
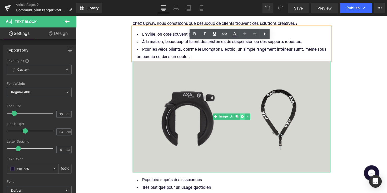
click at [245, 118] on icon at bounding box center [246, 119] width 3 height 3
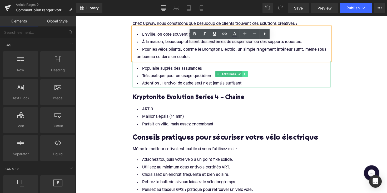
click at [250, 74] on icon at bounding box center [249, 75] width 3 height 3
click at [251, 74] on icon at bounding box center [252, 75] width 3 height 3
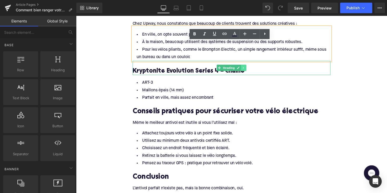
click at [247, 66] on link at bounding box center [248, 69] width 6 height 6
click at [250, 68] on icon at bounding box center [250, 69] width 3 height 3
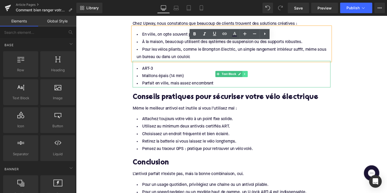
click at [250, 72] on link at bounding box center [250, 75] width 6 height 6
click at [251, 74] on icon at bounding box center [252, 75] width 3 height 3
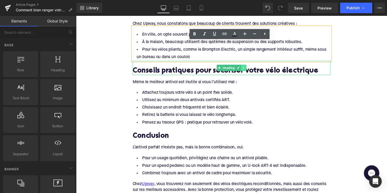
click at [249, 66] on link at bounding box center [248, 69] width 6 height 6
click at [250, 68] on icon at bounding box center [250, 69] width 3 height 3
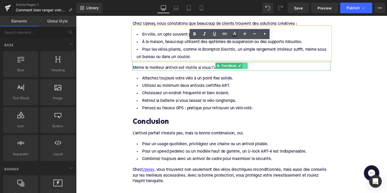
click at [248, 65] on icon at bounding box center [249, 66] width 3 height 3
click at [251, 65] on icon at bounding box center [252, 66] width 3 height 3
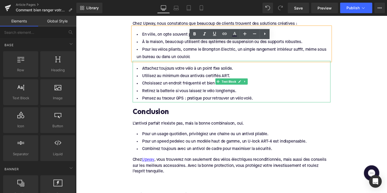
click at [252, 81] on li "Choisissez un endroit fréquenté et bien éclairé." at bounding box center [235, 85] width 203 height 8
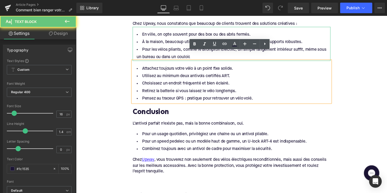
click at [213, 39] on li "À la maison, beaucoup utilisent des systèmes de suspension ou des supports robu…" at bounding box center [235, 43] width 203 height 8
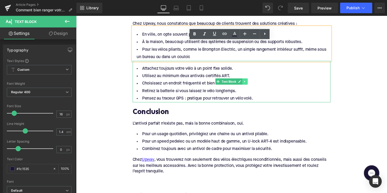
click at [249, 81] on icon at bounding box center [249, 82] width 3 height 3
drag, startPoint x: 251, startPoint y: 74, endPoint x: 381, endPoint y: 29, distance: 138.1
click at [251, 82] on icon at bounding box center [252, 83] width 3 height 3
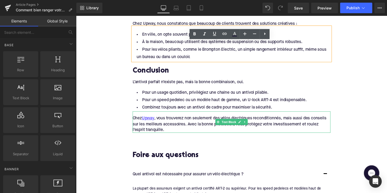
click at [167, 121] on div "Chez Upway , vous trouverez non seulement des vélos électriques reconditionnés,…" at bounding box center [235, 127] width 203 height 18
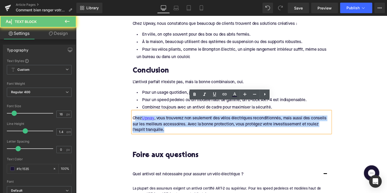
drag, startPoint x: 169, startPoint y: 122, endPoint x: 135, endPoint y: 113, distance: 35.7
click at [135, 118] on div "Chez Upway , vous trouverez non seulement des vélos électriques reconditionnés,…" at bounding box center [235, 127] width 203 height 18
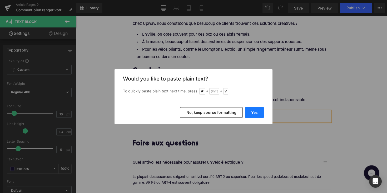
click at [247, 108] on button "Yes" at bounding box center [254, 112] width 19 height 11
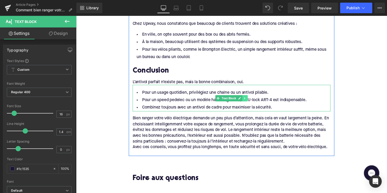
click at [249, 99] on icon at bounding box center [249, 100] width 3 height 3
click at [251, 99] on icon at bounding box center [252, 100] width 3 height 3
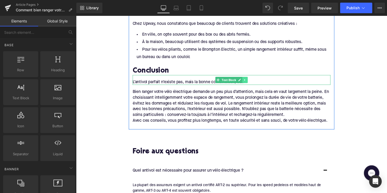
click at [249, 78] on link at bounding box center [250, 81] width 6 height 6
click at [249, 78] on link at bounding box center [252, 81] width 6 height 6
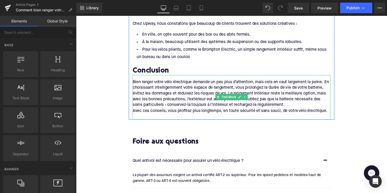
click at [136, 110] on div "Avec ces conseils, vous profitez plus longtemps, en toute sécurité et sans souc…" at bounding box center [235, 113] width 203 height 6
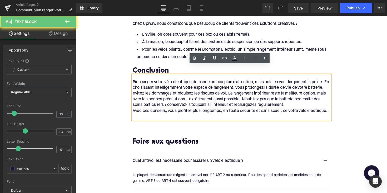
click at [134, 110] on div "Avec ces conseils, vous profitez plus longtemps, en toute sécurité et sans souc…" at bounding box center [235, 113] width 203 height 6
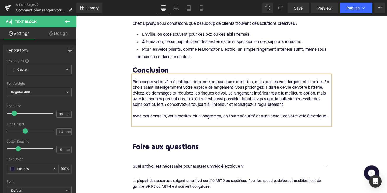
click at [137, 122] on div at bounding box center [235, 125] width 203 height 6
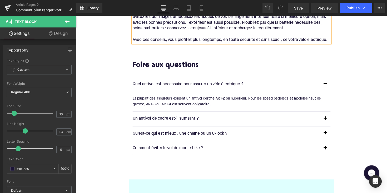
scroll to position [1058, 0]
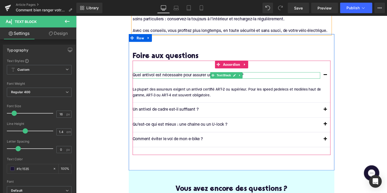
click at [184, 74] on div at bounding box center [230, 74] width 192 height 1
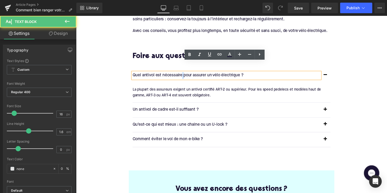
click at [184, 74] on p "Quel antivol est nécessaire pour assurer un vélo électrique ?" at bounding box center [230, 77] width 192 height 7
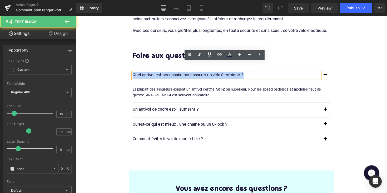
click at [184, 74] on p "Quel antivol est nécessaire pour assurer un vélo électrique ?" at bounding box center [230, 77] width 192 height 7
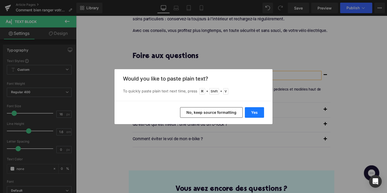
click at [257, 111] on button "Yes" at bounding box center [254, 112] width 19 height 11
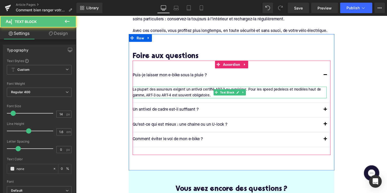
click at [189, 88] on div "La plupart des assureurs exigent un antivol certifié ART-2 ou supérieur. Pour l…" at bounding box center [233, 94] width 199 height 12
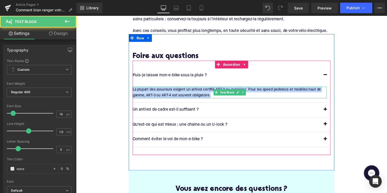
click at [189, 88] on div "La plupart des assureurs exigent un antivol certifié ART-2 ou supérieur. Pour l…" at bounding box center [233, 94] width 199 height 12
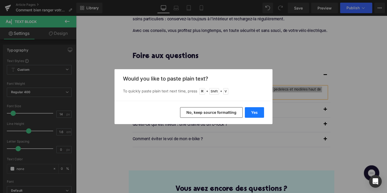
click at [251, 108] on button "Yes" at bounding box center [254, 112] width 19 height 11
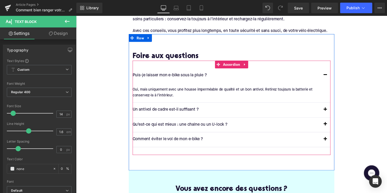
click at [164, 109] on p "Un antivol de cadre est-il suffisant ?" at bounding box center [230, 112] width 192 height 7
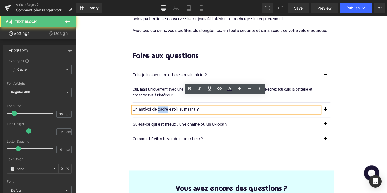
click at [164, 109] on p "Un antivol de cadre est-il suffisant ?" at bounding box center [230, 112] width 192 height 7
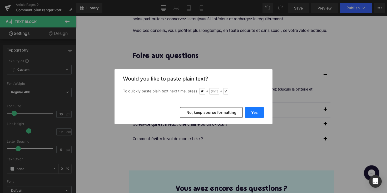
click at [259, 114] on button "Yes" at bounding box center [254, 112] width 19 height 11
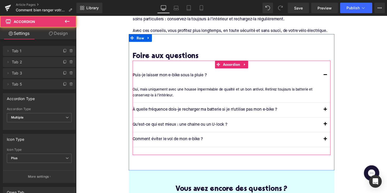
click at [332, 105] on button "button" at bounding box center [332, 112] width 11 height 15
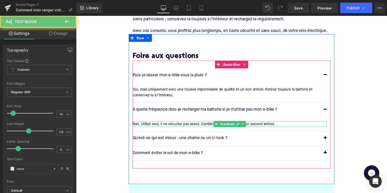
click at [185, 124] on div "Non. Utilisé seul, il ne sécurise pas assez. Combinez-le toujours avec un secon…" at bounding box center [233, 127] width 199 height 6
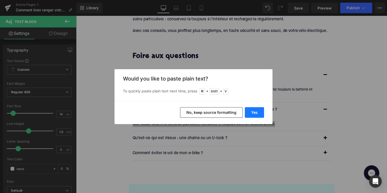
click at [250, 114] on button "Yes" at bounding box center [254, 112] width 19 height 11
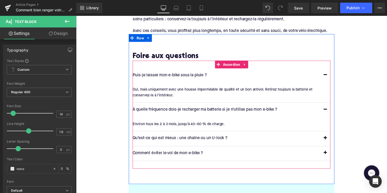
click at [180, 138] on p "Qu’est-ce qui est mieux : une chaîne ou un U-lock ?" at bounding box center [230, 141] width 192 height 7
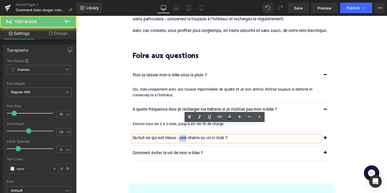
click at [180, 138] on p "Qu’est-ce qui est mieux : une chaîne ou un U-lock ?" at bounding box center [230, 141] width 192 height 7
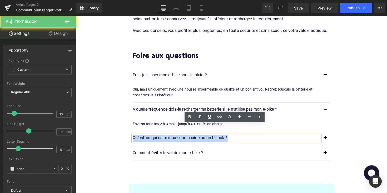
click at [180, 138] on p "Qu’est-ce qui est mieux : une chaîne ou un U-lock ?" at bounding box center [230, 141] width 192 height 7
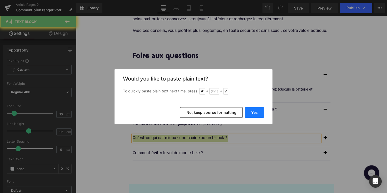
click at [253, 111] on button "Yes" at bounding box center [254, 112] width 19 height 11
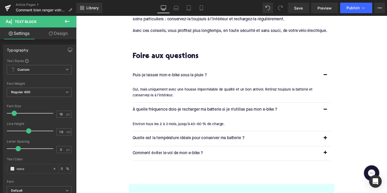
scroll to position [1101, 0]
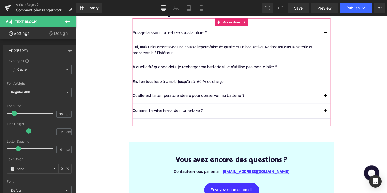
click at [330, 91] on button "button" at bounding box center [332, 98] width 11 height 15
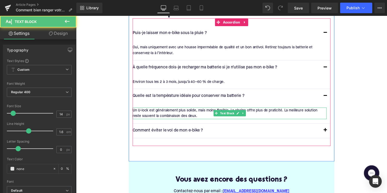
click at [178, 110] on div "Un U-lock est généralement plus solide, mais moins flexible. La chaîne offre pl…" at bounding box center [233, 116] width 199 height 12
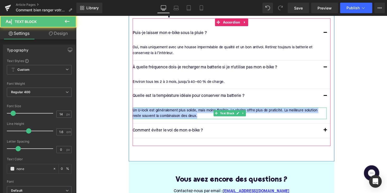
click at [178, 110] on div "Un U-lock est généralement plus solide, mais moins flexible. La chaîne offre pl…" at bounding box center [233, 116] width 199 height 12
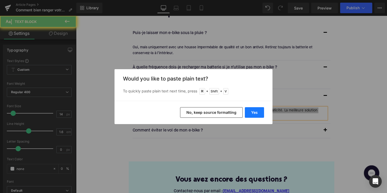
click at [253, 114] on button "Yes" at bounding box center [254, 112] width 19 height 11
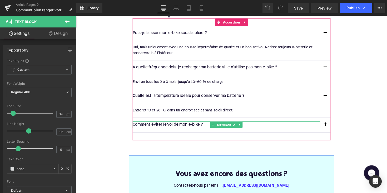
click at [195, 124] on p "Comment éviter le vol de mon e-bike ?" at bounding box center [230, 127] width 192 height 7
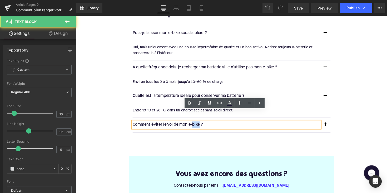
click at [195, 124] on p "Comment éviter le vol de mon e-bike ?" at bounding box center [230, 127] width 192 height 7
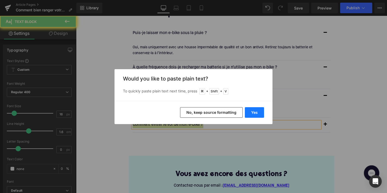
click at [256, 113] on button "Yes" at bounding box center [254, 112] width 19 height 11
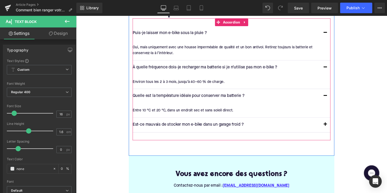
click at [328, 120] on button "button" at bounding box center [332, 127] width 11 height 15
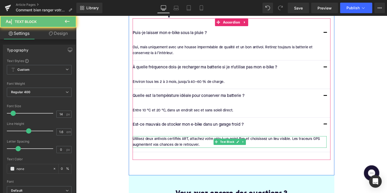
click at [187, 139] on div "Utilisez deux antivols certifiés ART, attachez votre vélo à un point fixe et ch…" at bounding box center [233, 145] width 199 height 12
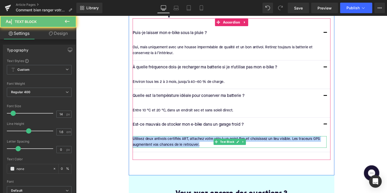
click at [187, 139] on div "Utilisez deux antivols certifiés ART, attachez votre vélo à un point fixe et ch…" at bounding box center [233, 145] width 199 height 12
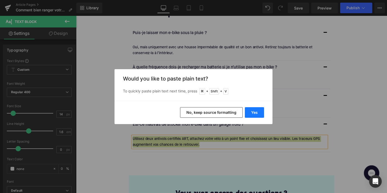
click at [253, 110] on button "Yes" at bounding box center [254, 112] width 19 height 11
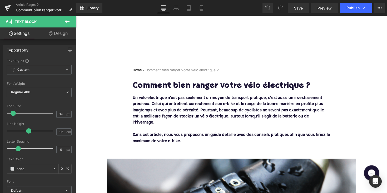
scroll to position [13, 0]
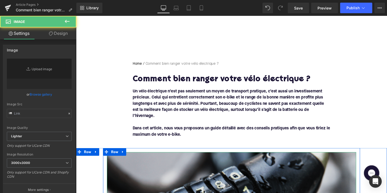
type input "https://ucarecdn.com/a13f682b-68e9-47ec-b07d-7f0e4212db68/-/format/auto/-/previ…"
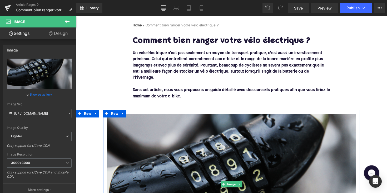
scroll to position [85, 0]
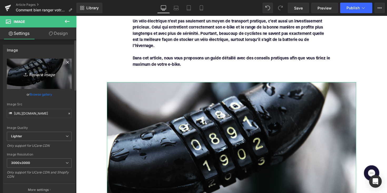
click at [44, 75] on icon "Replace Image" at bounding box center [39, 73] width 42 height 7
type input "C:\fakepath\fietsopbergen.png"
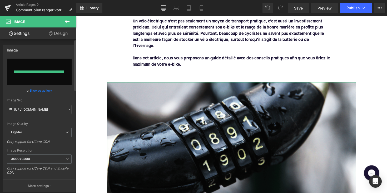
type input "[URL][DOMAIN_NAME]"
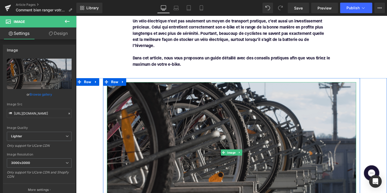
scroll to position [6, 0]
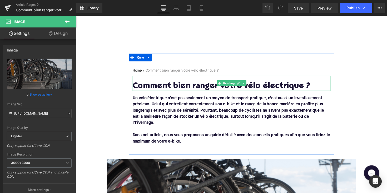
click at [245, 88] on h1 "Comment bien ranger votre vélo électrique ?" at bounding box center [235, 87] width 203 height 9
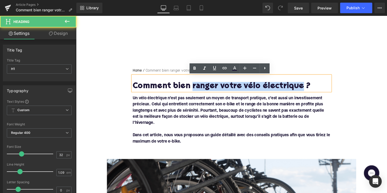
drag, startPoint x: 192, startPoint y: 89, endPoint x: 301, endPoint y: 85, distance: 109.4
click at [301, 85] on h1 "Comment bien ranger votre vélo électrique ?" at bounding box center [235, 87] width 203 height 9
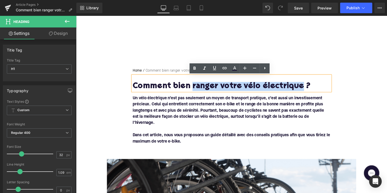
copy h1 "ranger votre vélo électrique"
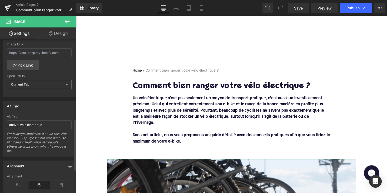
scroll to position [233, 0]
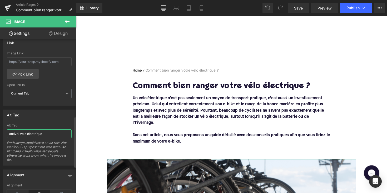
click at [31, 129] on input "antivol vélo électrique" at bounding box center [39, 133] width 65 height 9
paste input "ranger votre"
type input "ranger votre vélo électrique"
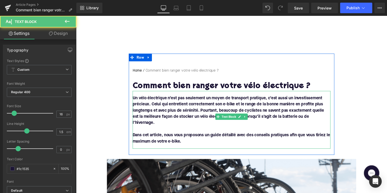
click at [153, 143] on div "Un vélo électrique n’est pas seulement un moyen de transport pratique, c’est au…" at bounding box center [235, 122] width 203 height 59
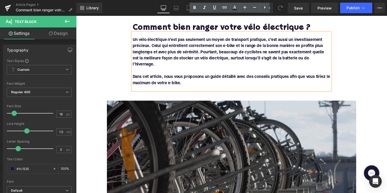
scroll to position [123, 0]
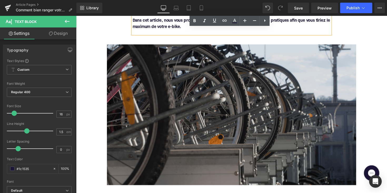
click at [251, 117] on img at bounding box center [236, 117] width 256 height 144
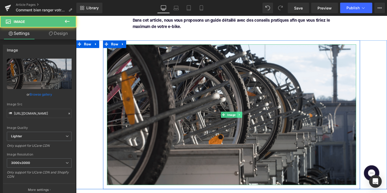
click at [242, 115] on icon at bounding box center [243, 116] width 3 height 3
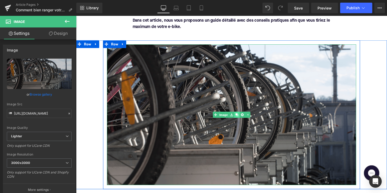
click at [241, 114] on link at bounding box center [241, 117] width 6 height 6
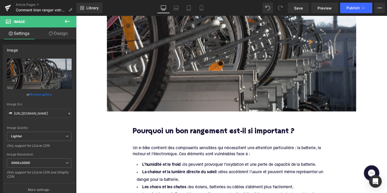
scroll to position [297, 0]
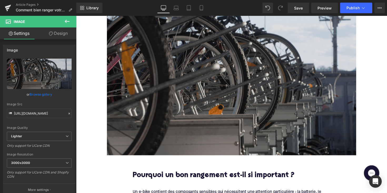
click at [217, 125] on img at bounding box center [236, 87] width 256 height 144
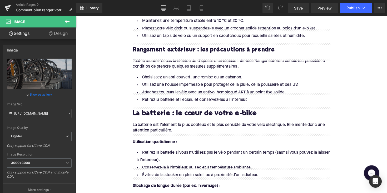
scroll to position [522, 0]
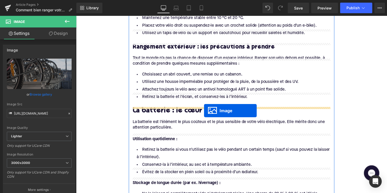
drag, startPoint x: 226, startPoint y: 80, endPoint x: 207, endPoint y: 113, distance: 37.9
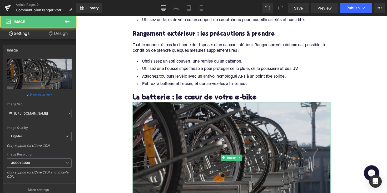
click at [198, 132] on img at bounding box center [235, 161] width 203 height 114
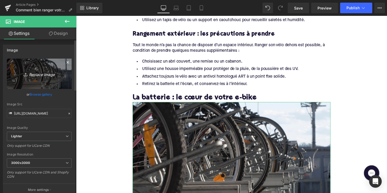
click at [45, 72] on icon "Replace Image" at bounding box center [39, 73] width 42 height 7
type input "C:\fakepath\elektrischefietsbatterij.png"
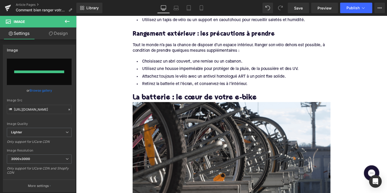
type input "https://ucarecdn.com/4c19a0cd-7b7e-4106-b1b6-a20f7faf9de2/-/format/auto/-/previ…"
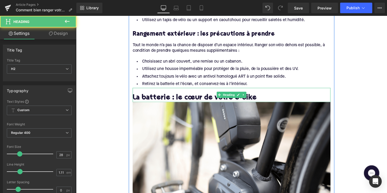
click at [154, 96] on h2 "La batterie : le cœur de votre e-bike" at bounding box center [235, 100] width 203 height 8
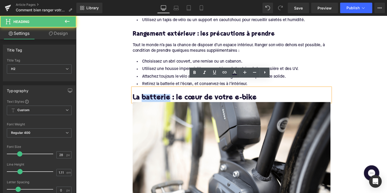
drag, startPoint x: 143, startPoint y: 91, endPoint x: 169, endPoint y: 91, distance: 26.9
click at [169, 96] on h2 "La batterie : le cœur de votre e-bike" at bounding box center [235, 100] width 203 height 8
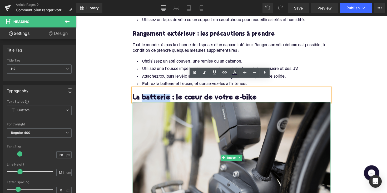
copy h2 "batterie"
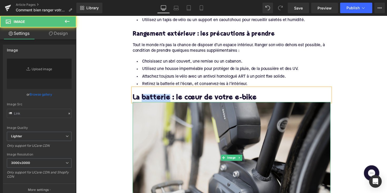
type input "https://ucarecdn.com/4c19a0cd-7b7e-4106-b1b6-a20f7faf9de2/-/format/auto/-/previ…"
click at [186, 130] on img at bounding box center [235, 161] width 203 height 114
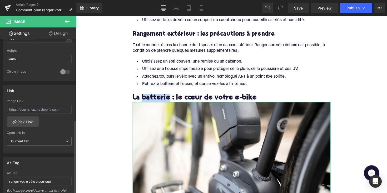
scroll to position [211, 0]
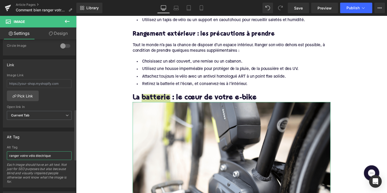
drag, startPoint x: 28, startPoint y: 155, endPoint x: 6, endPoint y: 155, distance: 22.4
click at [6, 155] on div "ranger votre vélo électrique Alt Tag ranger votre vélo électrique Each image sh…" at bounding box center [39, 166] width 72 height 42
paste input "batteri"
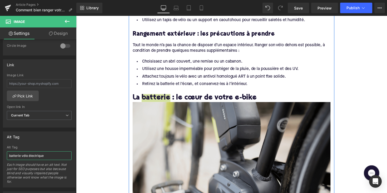
type input "batterie vélo électrique"
click at [166, 115] on img at bounding box center [235, 161] width 203 height 114
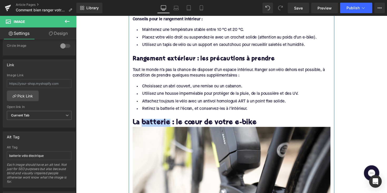
scroll to position [450, 0]
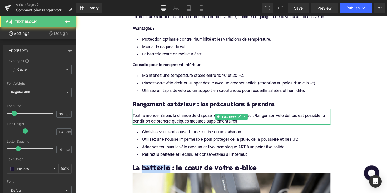
click at [218, 111] on div "Tout le monde n’a pas la chance de disposer d’un espace intérieur. Ranger son v…" at bounding box center [235, 119] width 203 height 16
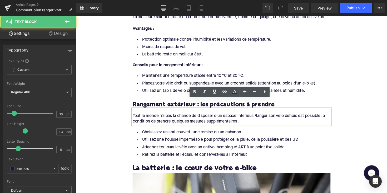
scroll to position [453, 0]
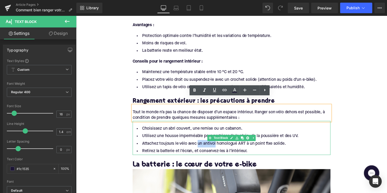
drag, startPoint x: 199, startPoint y: 139, endPoint x: 218, endPoint y: 139, distance: 18.7
click at [218, 143] on li "Attachez toujours le vélo avec un antivol homologué ART à un point fixe solide." at bounding box center [235, 147] width 203 height 8
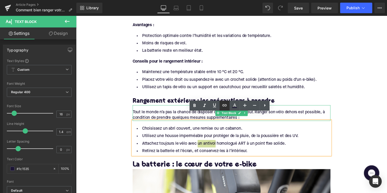
click at [225, 107] on icon at bounding box center [225, 105] width 6 height 6
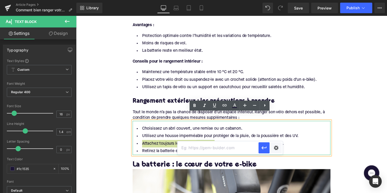
drag, startPoint x: 214, startPoint y: 141, endPoint x: 142, endPoint y: 128, distance: 73.3
click at [214, 141] on input "text" at bounding box center [218, 147] width 81 height 13
paste input "https://upway.be/collections/cadenas-velo"
click at [263, 147] on icon "button" at bounding box center [264, 147] width 5 height 3
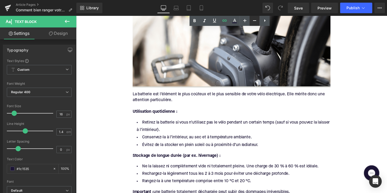
scroll to position [656, 0]
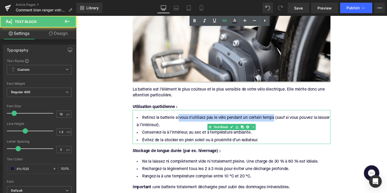
drag, startPoint x: 179, startPoint y: 112, endPoint x: 277, endPoint y: 111, distance: 97.8
click at [277, 116] on li "Retirez la batterie si vous n’utilisez pas le vélo pendant un certain temps (sa…" at bounding box center [235, 123] width 203 height 15
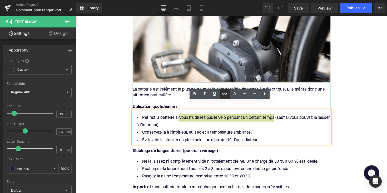
click at [227, 95] on icon at bounding box center [225, 93] width 6 height 6
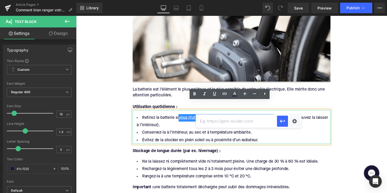
click at [214, 124] on input "text" at bounding box center [236, 120] width 81 height 13
paste input "https://upway.be/blogs/news/utilise-pas-la-batterie-pendant-longtemps"
type input "https://upway.be/blogs/news/utilise-pas-la-batterie-pendant-longtemps"
click at [280, 119] on icon "button" at bounding box center [283, 121] width 6 height 6
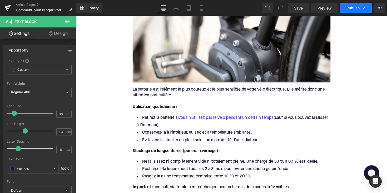
click at [352, 6] on span "Publish" at bounding box center [353, 8] width 13 height 4
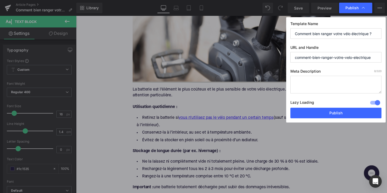
click at [313, 83] on textarea at bounding box center [336, 85] width 91 height 18
paste textarea "Découvrez comment bien stocker votre vélo électrique et sa batterie. Conseils p…"
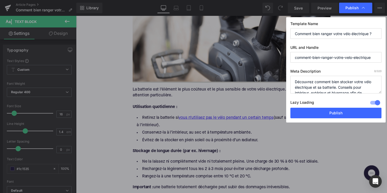
scroll to position [11, 0]
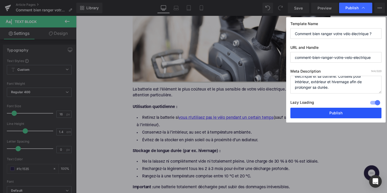
type textarea "Découvrez comment bien stocker votre vélo électrique et sa batterie. Conseils p…"
click at [336, 110] on button "Publish" at bounding box center [336, 113] width 91 height 11
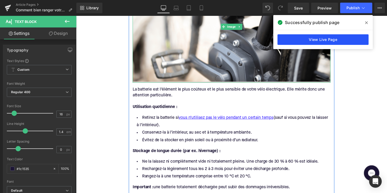
click at [328, 39] on link "View Live Page" at bounding box center [323, 39] width 91 height 11
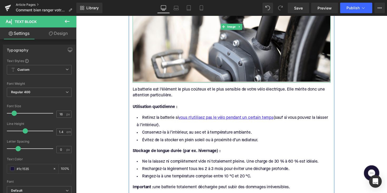
click at [21, 4] on link "Article Pages" at bounding box center [46, 5] width 61 height 4
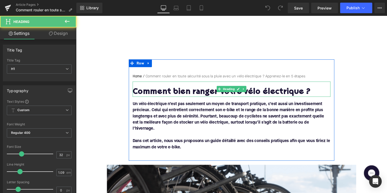
click at [179, 96] on h1 "Comment bien ranger votre vélo électrique ?" at bounding box center [235, 93] width 203 height 9
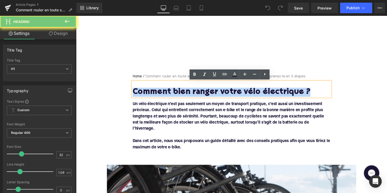
click at [179, 96] on h1 "Comment bien ranger votre vélo électrique ?" at bounding box center [235, 93] width 203 height 9
paste div
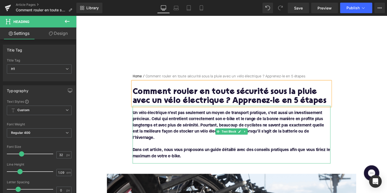
click at [195, 127] on font "Un vélo électrique n’est pas seulement un moyen de transport pratique, c’est au…" at bounding box center [232, 128] width 196 height 30
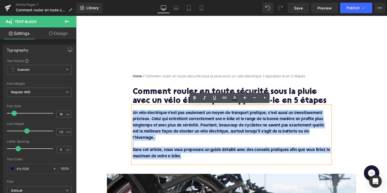
drag, startPoint x: 187, startPoint y: 154, endPoint x: 129, endPoint y: 114, distance: 70.0
click at [130, 114] on div "Home / Comment rouler en toute sécurité sous la pluie avec un vélo électrique ?…" at bounding box center [235, 121] width 211 height 92
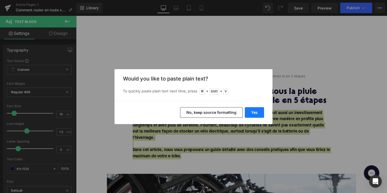
click at [255, 110] on button "Yes" at bounding box center [254, 112] width 19 height 11
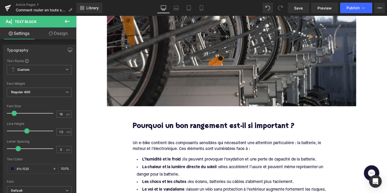
scroll to position [201, 0]
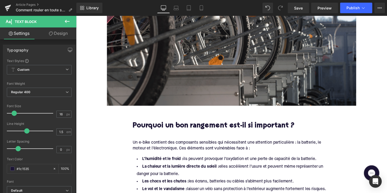
click at [214, 125] on h2 "Pourquoi un bon rangement est-il si important ?" at bounding box center [235, 129] width 203 height 8
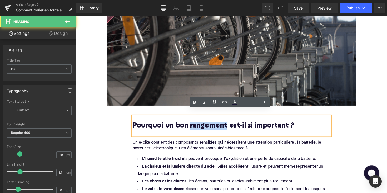
click at [214, 125] on h2 "Pourquoi un bon rangement est-il si important ?" at bounding box center [235, 129] width 203 height 8
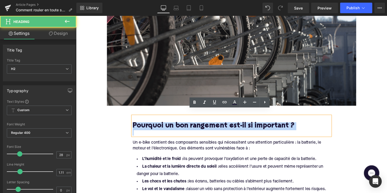
click at [214, 125] on h2 "Pourquoi un bon rangement est-il si important ?" at bounding box center [235, 129] width 203 height 8
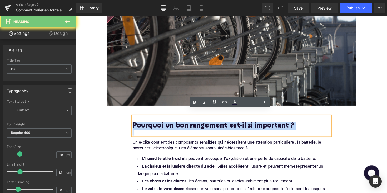
paste div
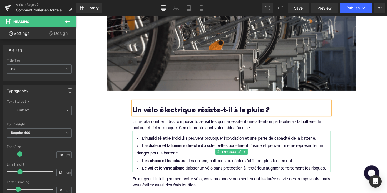
scroll to position [225, 0]
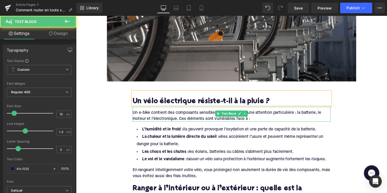
click at [256, 115] on div "Un e-bike contient des composants sensibles qui nécessitent une attention parti…" at bounding box center [235, 116] width 203 height 16
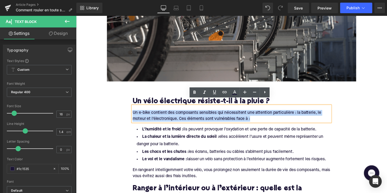
drag, startPoint x: 258, startPoint y: 115, endPoint x: 129, endPoint y: 107, distance: 129.6
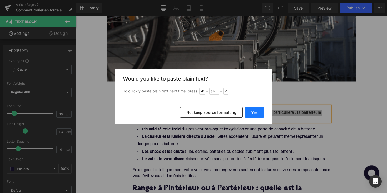
click at [252, 113] on button "Yes" at bounding box center [254, 112] width 19 height 11
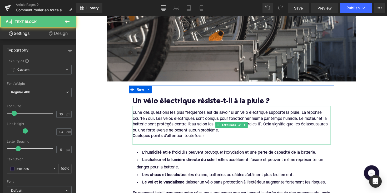
click at [140, 128] on div "L’une des questions les plus fréquentes est de savoir si un vélo électrique sup…" at bounding box center [235, 128] width 203 height 40
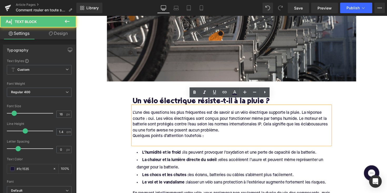
click at [134, 136] on div "Quelques points d’attention toutefois :" at bounding box center [235, 139] width 203 height 6
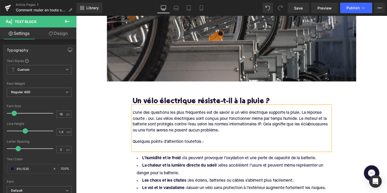
scroll to position [279, 0]
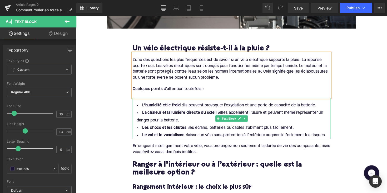
click at [332, 134] on li "Le vol et le vandalisme : laisser un vélo sans protection à l’extérieur augment…" at bounding box center [235, 138] width 203 height 8
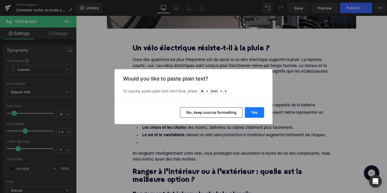
click at [256, 111] on button "Yes" at bounding box center [254, 112] width 19 height 11
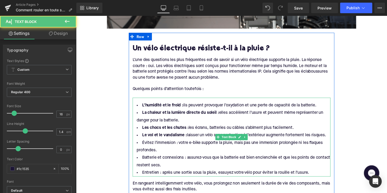
drag, startPoint x: 332, startPoint y: 132, endPoint x: 139, endPoint y: 99, distance: 195.7
click at [139, 104] on ul "L’humidité et le froid : ils peuvent provoquer l’oxydation et une perte de capa…" at bounding box center [235, 142] width 203 height 76
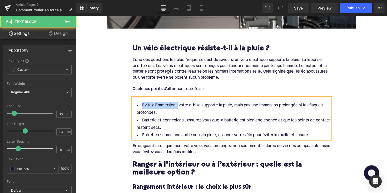
drag, startPoint x: 178, startPoint y: 101, endPoint x: 137, endPoint y: 101, distance: 40.3
click at [137, 104] on li "Évitez l’immersion : votre e-bike supporte la pluie, mais pas une immersion pro…" at bounding box center [235, 111] width 203 height 15
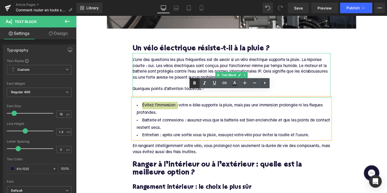
click at [192, 86] on link at bounding box center [195, 83] width 10 height 10
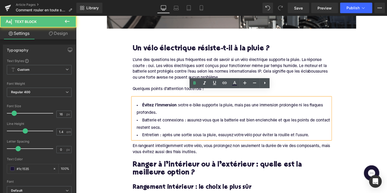
click at [145, 100] on div "Évitez l’immersion : votre e-bike supporte la pluie, mais pas une immersion pro…" at bounding box center [235, 121] width 203 height 42
click at [185, 119] on li "Batterie et connexions : assurez-vous que la batterie est bien enclenchée et qu…" at bounding box center [235, 126] width 203 height 15
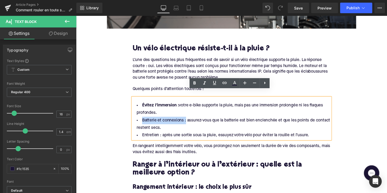
drag, startPoint x: 186, startPoint y: 116, endPoint x: 132, endPoint y: 115, distance: 54.0
click at [134, 115] on div "Évitez l’immersion : votre e-bike supporte la pluie, mais pas une immersion pro…" at bounding box center [235, 121] width 203 height 42
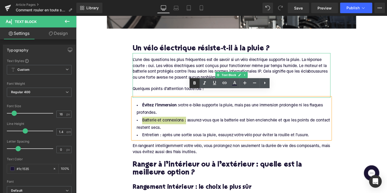
click at [195, 84] on icon at bounding box center [195, 83] width 6 height 6
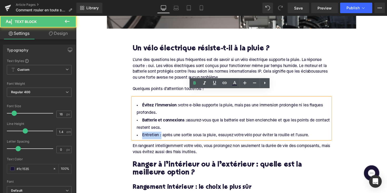
drag, startPoint x: 161, startPoint y: 132, endPoint x: 135, endPoint y: 132, distance: 25.8
click at [135, 134] on li "Entretien : après une sortie sous la pluie, essuyez votre vélo pour éviter la r…" at bounding box center [235, 138] width 203 height 8
click at [193, 84] on icon at bounding box center [195, 83] width 6 height 6
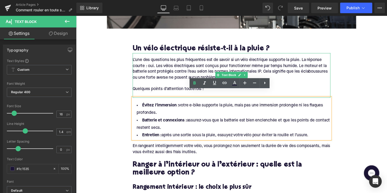
click at [159, 94] on div at bounding box center [235, 97] width 203 height 6
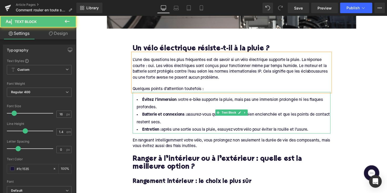
click at [186, 129] on li "Entretien : après une sortie sous la pluie, essuyez votre vélo pour éviter la r…" at bounding box center [235, 133] width 203 height 8
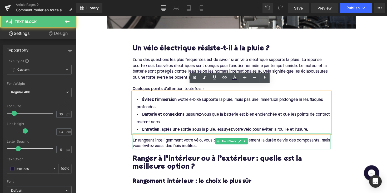
click at [211, 142] on div "En rangeant intelligemment votre vélo, vous prolongez non seulement la durée de…" at bounding box center [235, 146] width 203 height 12
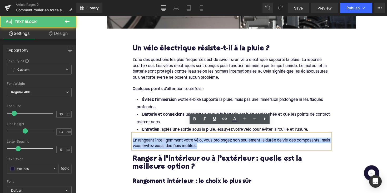
drag, startPoint x: 214, startPoint y: 141, endPoint x: 124, endPoint y: 133, distance: 90.7
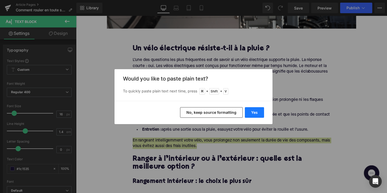
click at [248, 110] on button "Yes" at bounding box center [254, 112] width 19 height 11
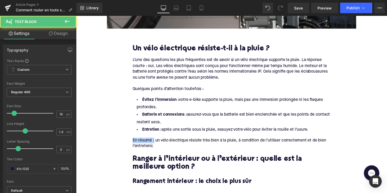
drag, startPoint x: 155, startPoint y: 137, endPoint x: 125, endPoint y: 137, distance: 30.3
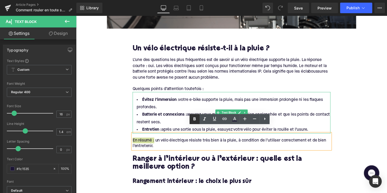
click at [194, 118] on icon at bounding box center [195, 118] width 2 height 3
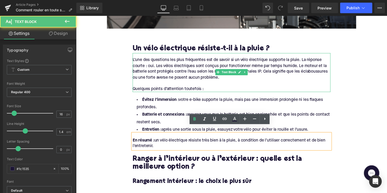
click at [179, 67] on div "L’une des questions les plus fréquentes est de savoir si un vélo électrique sup…" at bounding box center [235, 74] width 203 height 40
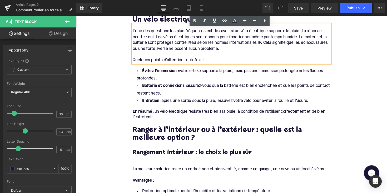
scroll to position [328, 0]
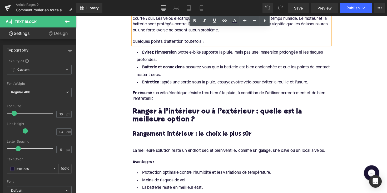
click at [147, 110] on h2 "Ranger à l’intérieur ou à l’extérieur : quelle est la meilleure option ?" at bounding box center [235, 118] width 203 height 16
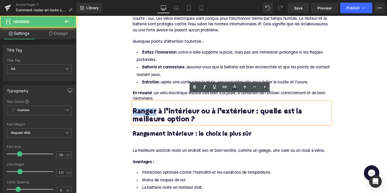
click at [147, 110] on h2 "Ranger à l’intérieur ou à l’extérieur : quelle est la meilleure option ?" at bounding box center [235, 118] width 203 height 16
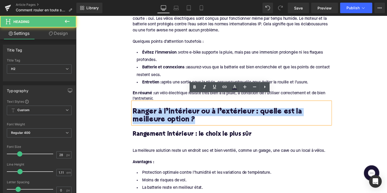
click at [147, 110] on h2 "Ranger à l’intérieur ou à l’extérieur : quelle est la meilleure option ?" at bounding box center [235, 118] width 203 height 16
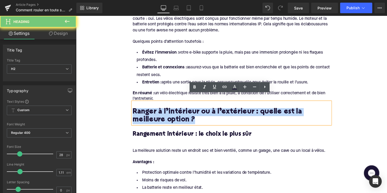
paste div
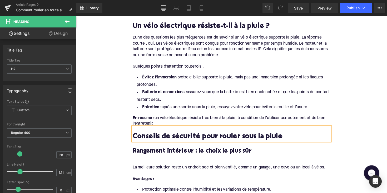
scroll to position [291, 0]
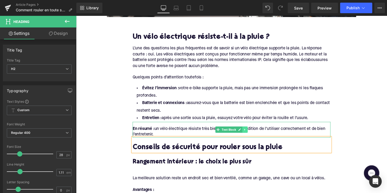
click at [249, 131] on icon at bounding box center [249, 132] width 1 height 2
click at [245, 130] on icon at bounding box center [246, 131] width 3 height 3
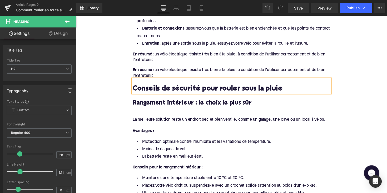
scroll to position [366, 0]
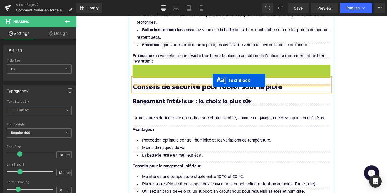
drag, startPoint x: 221, startPoint y: 67, endPoint x: 216, endPoint y: 82, distance: 15.3
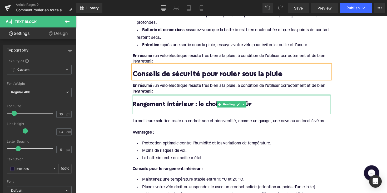
click at [170, 96] on div at bounding box center [235, 96] width 203 height 1
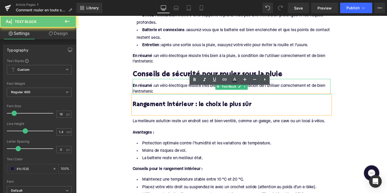
click at [166, 85] on div "En résumé : un vélo électrique résiste très bien à la pluie, à condition de l’u…" at bounding box center [235, 91] width 203 height 12
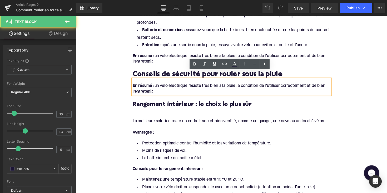
click at [161, 86] on div "En résumé : un vélo électrique résiste très bien à la pluie, à condition de l’u…" at bounding box center [235, 91] width 203 height 12
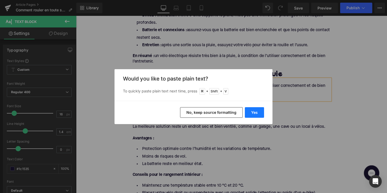
click at [251, 113] on button "Yes" at bounding box center [254, 112] width 19 height 11
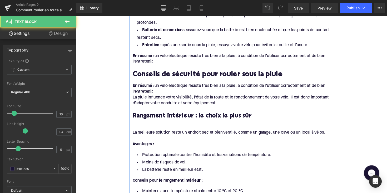
drag, startPoint x: 159, startPoint y: 85, endPoint x: 125, endPoint y: 77, distance: 34.5
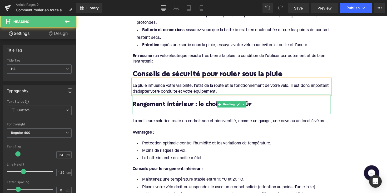
click at [168, 103] on h3 "Rangement intérieur : le choix le plus sûr" at bounding box center [235, 107] width 203 height 8
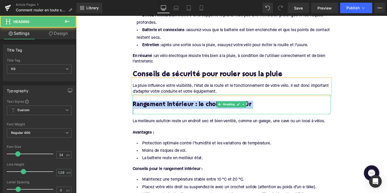
click at [168, 103] on h3 "Rangement intérieur : le choix le plus sûr" at bounding box center [235, 107] width 203 height 8
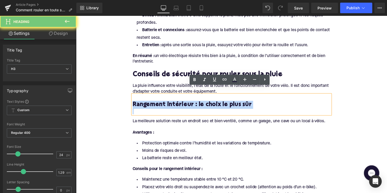
paste div
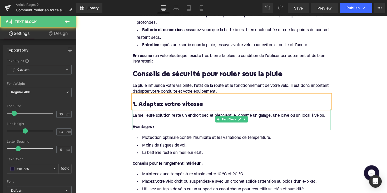
click at [161, 115] on div "La meilleure solution reste un endroit sec et bien ventilé, comme un garage, un…" at bounding box center [235, 118] width 203 height 6
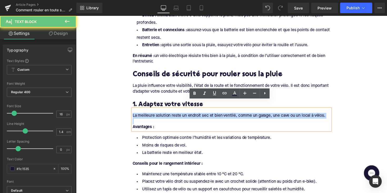
click at [161, 115] on div "La meilleure solution reste un endroit sec et bien ventilé, comme un garage, un…" at bounding box center [235, 118] width 203 height 6
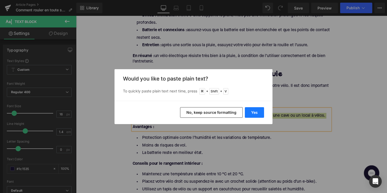
click at [256, 110] on button "Yes" at bounding box center [254, 112] width 19 height 11
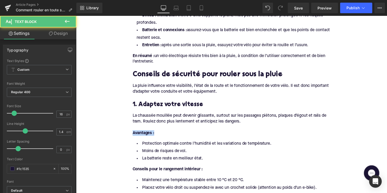
drag, startPoint x: 172, startPoint y: 128, endPoint x: 122, endPoint y: 127, distance: 50.1
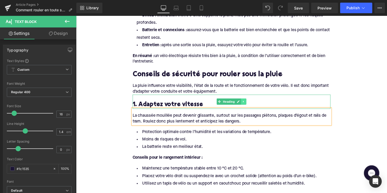
click at [247, 102] on icon at bounding box center [248, 103] width 3 height 3
click at [244, 102] on icon at bounding box center [245, 103] width 3 height 3
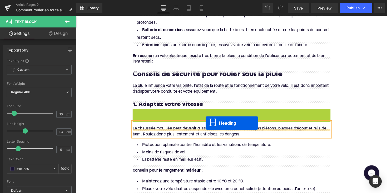
drag, startPoint x: 222, startPoint y: 110, endPoint x: 207, endPoint y: 129, distance: 24.6
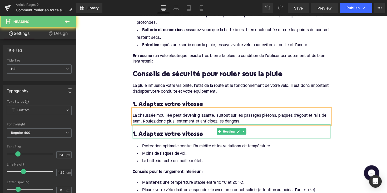
click at [185, 133] on h3 "1. Adaptez votre vitesse" at bounding box center [235, 137] width 203 height 8
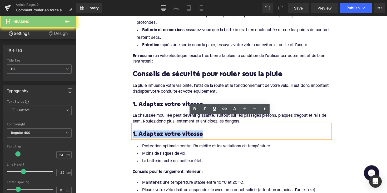
click at [185, 133] on h3 "1. Adaptez votre vitesse" at bounding box center [235, 137] width 203 height 8
paste div
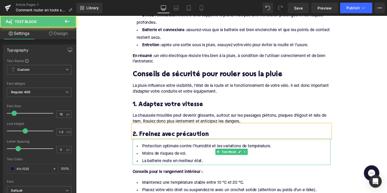
click at [205, 161] on li "La batterie reste en meilleur état." at bounding box center [235, 165] width 203 height 8
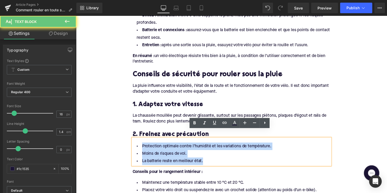
drag, startPoint x: 209, startPoint y: 156, endPoint x: 140, endPoint y: 140, distance: 70.7
click at [140, 145] on ul "Protection optimale contre l’humidité et les variations de température. Moins d…" at bounding box center [235, 156] width 203 height 23
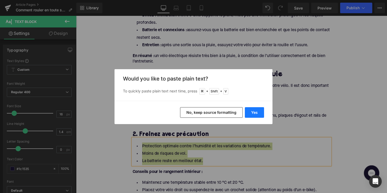
click at [258, 111] on button "Yes" at bounding box center [254, 112] width 19 height 11
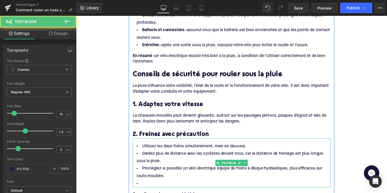
click at [157, 184] on li at bounding box center [235, 188] width 203 height 8
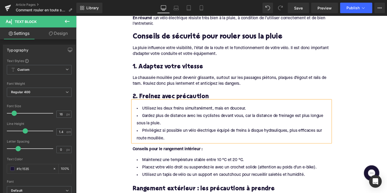
scroll to position [410, 0]
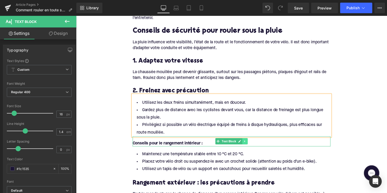
click at [250, 143] on icon at bounding box center [249, 144] width 3 height 3
click at [250, 141] on link at bounding box center [252, 144] width 6 height 6
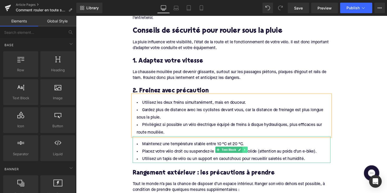
click at [250, 151] on icon at bounding box center [249, 152] width 3 height 3
click at [251, 151] on icon at bounding box center [252, 152] width 3 height 3
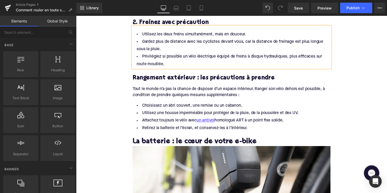
scroll to position [473, 0]
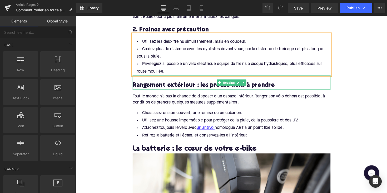
click at [187, 83] on h3 "Rangement extérieur : les précautions à prendre" at bounding box center [235, 87] width 203 height 8
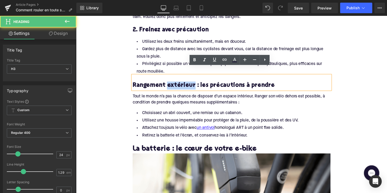
click at [187, 83] on h3 "Rangement extérieur : les précautions à prendre" at bounding box center [235, 87] width 203 height 8
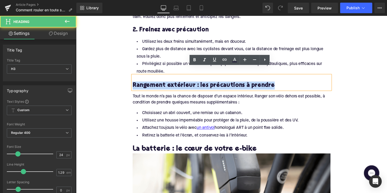
click at [187, 83] on h3 "Rangement extérieur : les précautions à prendre" at bounding box center [235, 87] width 203 height 8
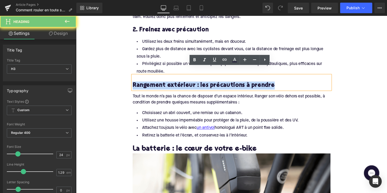
paste div
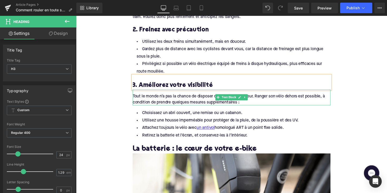
click at [170, 95] on div "Tout le monde n’a pas la chance de disposer d’un espace intérieur. Ranger son v…" at bounding box center [235, 101] width 203 height 12
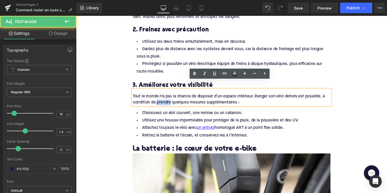
click at [170, 95] on div "Tout le monde n’a pas la chance de disposer d’un espace intérieur. Ranger son v…" at bounding box center [235, 101] width 203 height 12
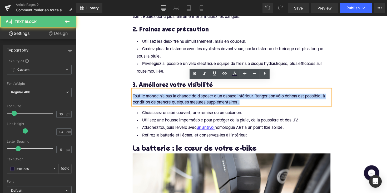
click at [170, 95] on div "Tout le monde n’a pas la chance de disposer d’un espace intérieur. Ranger son v…" at bounding box center [235, 101] width 203 height 12
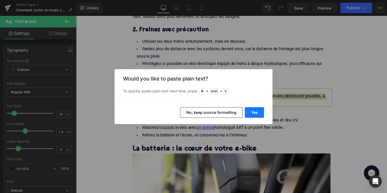
click at [257, 113] on button "Yes" at bounding box center [254, 112] width 19 height 11
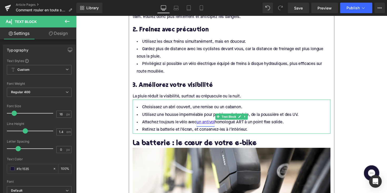
click at [215, 121] on link "un antivol" at bounding box center [209, 125] width 18 height 8
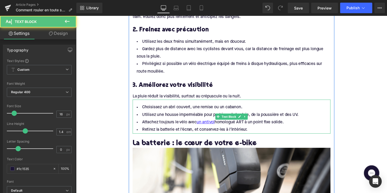
click at [254, 121] on li "Attachez toujours le vélo avec un antivol homologué ART à un point fixe solide." at bounding box center [235, 125] width 203 height 8
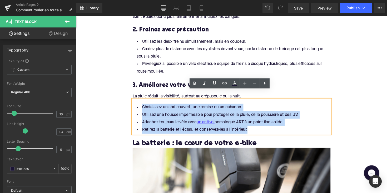
drag, startPoint x: 251, startPoint y: 124, endPoint x: 134, endPoint y: 101, distance: 119.5
click at [134, 106] on ul "Choisissez un abri couvert, une remise ou un cabanon. Utilisez une housse imper…" at bounding box center [235, 121] width 203 height 31
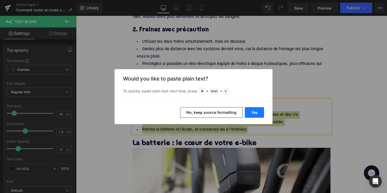
click at [253, 109] on button "Yes" at bounding box center [254, 112] width 19 height 11
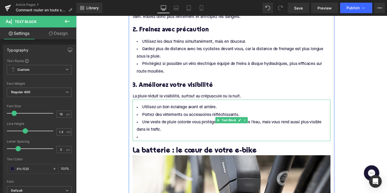
click at [148, 136] on li at bounding box center [235, 140] width 203 height 8
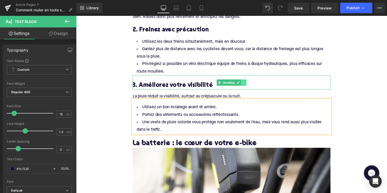
click at [247, 82] on icon at bounding box center [248, 83] width 3 height 3
click at [244, 82] on icon at bounding box center [245, 83] width 3 height 3
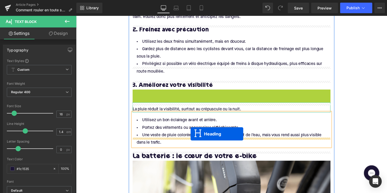
drag, startPoint x: 222, startPoint y: 90, endPoint x: 194, endPoint y: 137, distance: 54.4
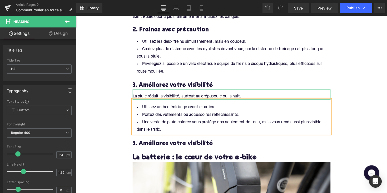
click at [153, 143] on h3 "3. Améliorez votre visibilité" at bounding box center [235, 147] width 203 height 8
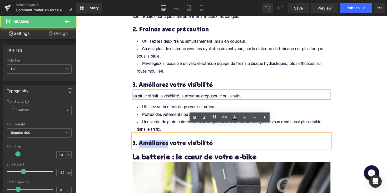
click at [153, 143] on h3 "3. Améliorez votre visibilité" at bounding box center [235, 147] width 203 height 8
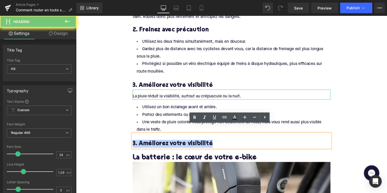
paste div
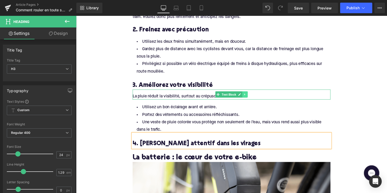
click at [250, 93] on link at bounding box center [250, 96] width 6 height 6
click at [245, 95] on icon at bounding box center [246, 96] width 3 height 3
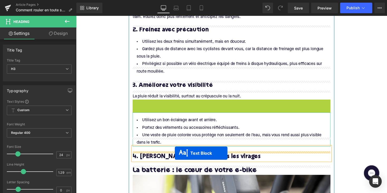
drag, startPoint x: 222, startPoint y: 97, endPoint x: 177, endPoint y: 156, distance: 74.0
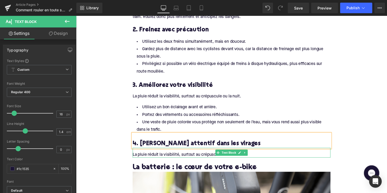
click at [166, 155] on div "La pluie réduit la visibilité, surtout au crépuscule ou la nuit." at bounding box center [235, 158] width 203 height 6
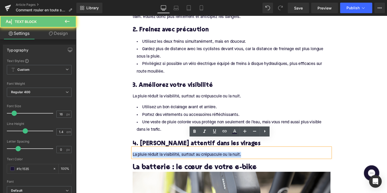
click at [166, 155] on div "La pluie réduit la visibilité, surtout au crépuscule ou la nuit." at bounding box center [235, 158] width 203 height 6
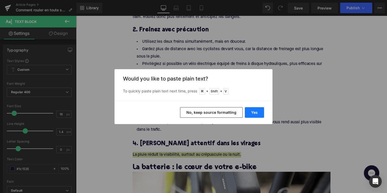
click at [254, 112] on button "Yes" at bounding box center [254, 112] width 19 height 11
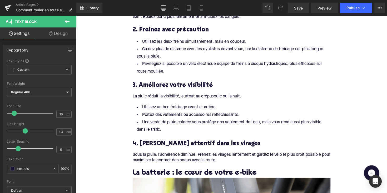
scroll to position [492, 0]
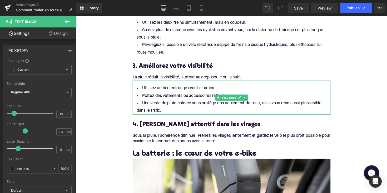
click at [238, 94] on li "Portez des vêtements ou accessoires réfléchissants." at bounding box center [235, 98] width 203 height 8
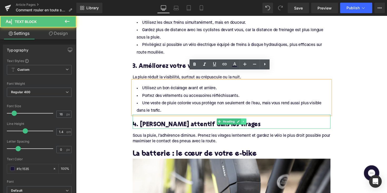
click at [247, 122] on icon at bounding box center [248, 123] width 3 height 3
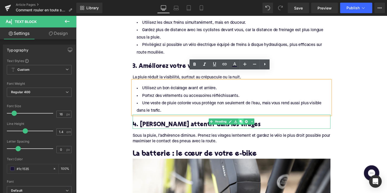
click at [245, 123] on icon at bounding box center [245, 124] width 3 height 3
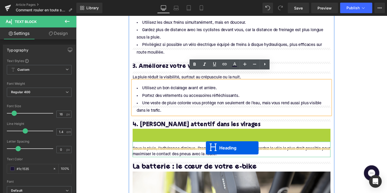
drag, startPoint x: 221, startPoint y: 129, endPoint x: 209, endPoint y: 150, distance: 24.4
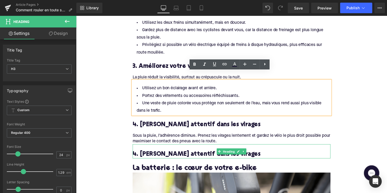
click at [201, 153] on h3 "4. [PERSON_NAME] attentif dans les virages" at bounding box center [235, 157] width 203 height 8
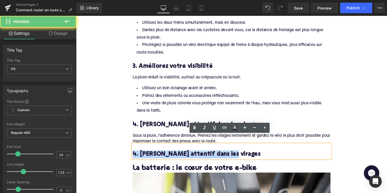
click at [201, 153] on h3 "4. [PERSON_NAME] attentif dans les virages" at bounding box center [235, 157] width 203 height 8
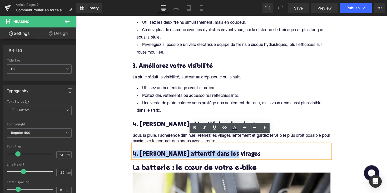
paste div
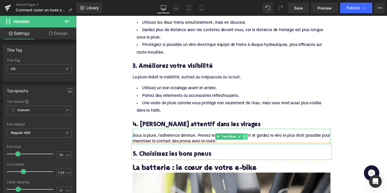
click at [248, 138] on icon at bounding box center [249, 139] width 3 height 3
click at [245, 138] on icon at bounding box center [246, 139] width 3 height 3
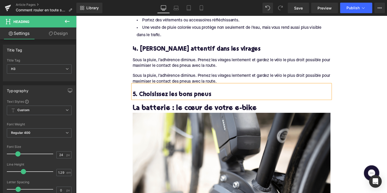
scroll to position [564, 0]
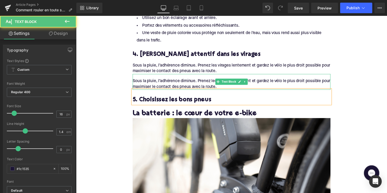
click at [227, 80] on div "Sous la pluie, l’adhérence diminue. Prenez les virages lentement et gardez le v…" at bounding box center [235, 86] width 203 height 12
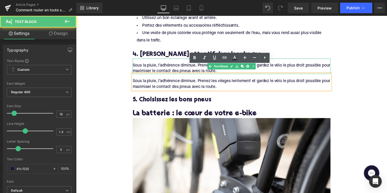
click at [187, 64] on div "Sous la pluie, l’adhérence diminue. Prenez les virages lentement et gardez le v…" at bounding box center [235, 70] width 203 height 12
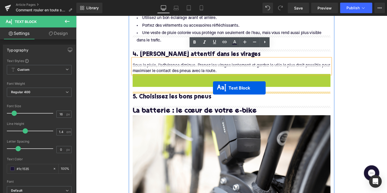
drag, startPoint x: 220, startPoint y: 75, endPoint x: 217, endPoint y: 90, distance: 14.8
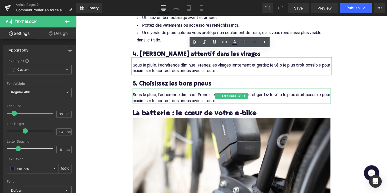
click at [198, 94] on div "Sous la pluie, l’adhérence diminue. Prenez les virages lentement et gardez le v…" at bounding box center [235, 100] width 203 height 12
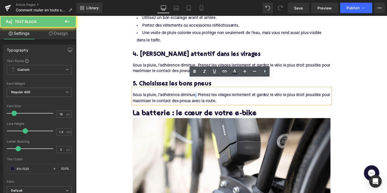
click at [198, 94] on div "Sous la pluie, l’adhérence diminue. Prenez les virages lentement et gardez le v…" at bounding box center [235, 100] width 203 height 12
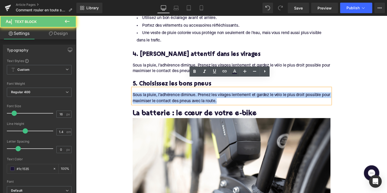
click at [198, 94] on div "Sous la pluie, l’adhérence diminue. Prenez les virages lentement et gardez le v…" at bounding box center [235, 100] width 203 height 12
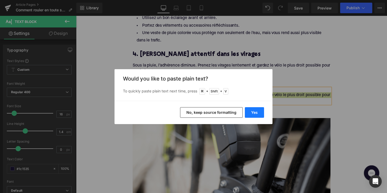
click at [259, 115] on button "Yes" at bounding box center [254, 112] width 19 height 11
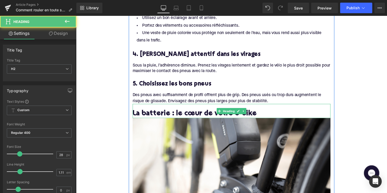
click at [203, 112] on h2 "La batterie : le cœur de votre e-bike" at bounding box center [235, 116] width 203 height 8
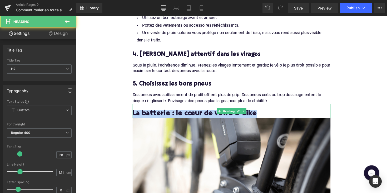
click at [203, 112] on h2 "La batterie : le cœur de votre e-bike" at bounding box center [235, 116] width 203 height 8
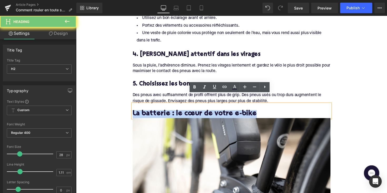
paste div
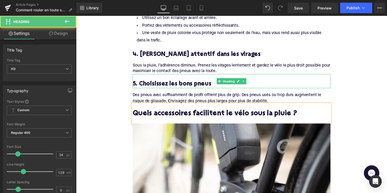
click at [177, 82] on h3 "5. Choisissez les bons pneus" at bounding box center [235, 86] width 203 height 8
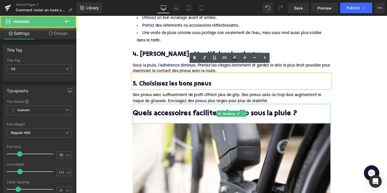
click at [172, 120] on div at bounding box center [235, 123] width 203 height 6
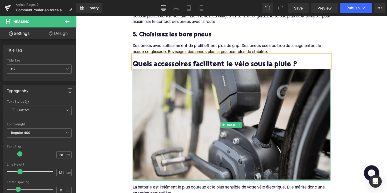
scroll to position [652, 0]
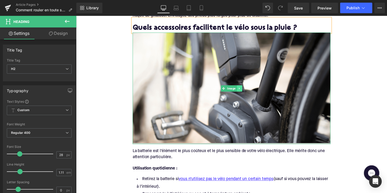
click at [243, 89] on icon at bounding box center [243, 90] width 1 height 2
click at [244, 87] on link at bounding box center [247, 90] width 6 height 6
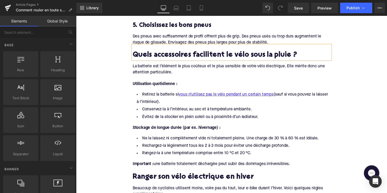
scroll to position [621, 0]
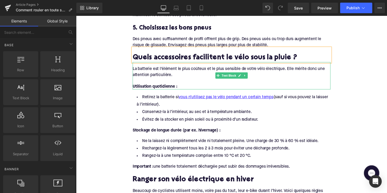
click at [183, 79] on div at bounding box center [235, 82] width 203 height 6
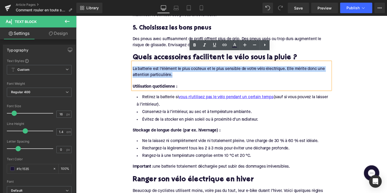
drag, startPoint x: 179, startPoint y: 66, endPoint x: 123, endPoint y: 59, distance: 56.2
click at [123, 59] on div "Home / Comment rouler en toute sécurité sous la pluie avec un vélo électrique ?…" at bounding box center [235, 129] width 319 height 1380
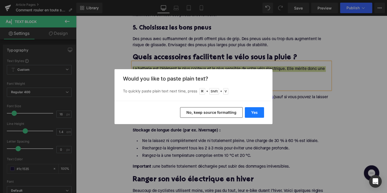
click at [249, 111] on button "Yes" at bounding box center [254, 112] width 19 height 11
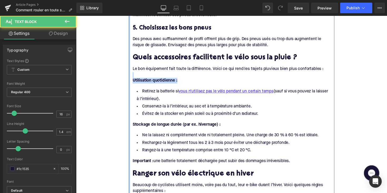
drag, startPoint x: 185, startPoint y: 72, endPoint x: 130, endPoint y: 69, distance: 55.2
click at [130, 69] on div "Un vélo électrique résiste-t-il à la pluie ? Heading L’une des questions les pl…" at bounding box center [235, 107] width 211 height 832
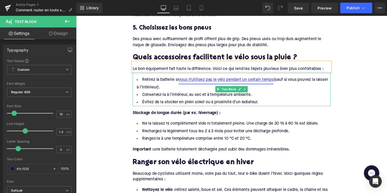
scroll to position [589, 0]
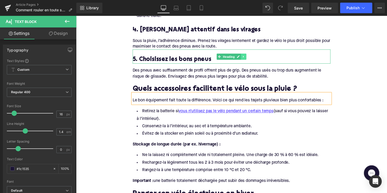
click at [248, 56] on icon at bounding box center [248, 57] width 3 height 3
click at [245, 56] on icon at bounding box center [245, 57] width 3 height 3
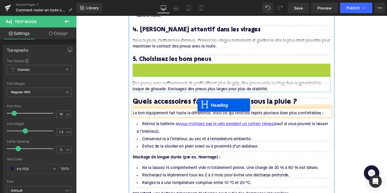
drag, startPoint x: 222, startPoint y: 62, endPoint x: 201, endPoint y: 107, distance: 49.8
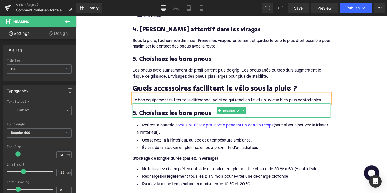
click at [193, 112] on h3 "5. Choisissez les bons pneus" at bounding box center [235, 116] width 203 height 8
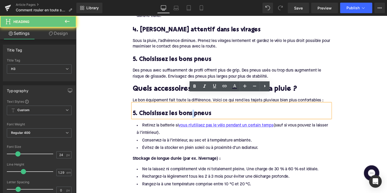
click at [193, 112] on h3 "5. Choisissez les bons pneus" at bounding box center [235, 116] width 203 height 8
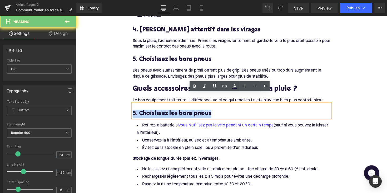
paste div
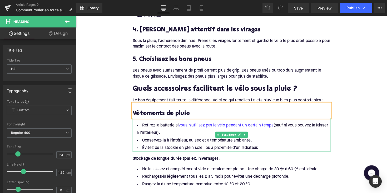
click at [205, 139] on li "Conservez-la à l’intérieur, au sec et à température ambiante." at bounding box center [235, 143] width 203 height 8
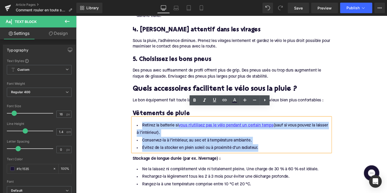
drag, startPoint x: 255, startPoint y: 140, endPoint x: 135, endPoint y: 120, distance: 122.0
click at [135, 124] on ul "Retirez la batterie si vous n’utilisez pas le vélo pendant un certain temps (sa…" at bounding box center [235, 139] width 203 height 31
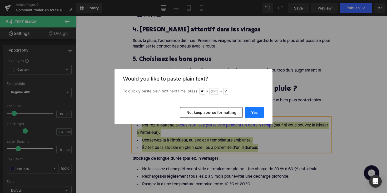
click at [252, 114] on button "Yes" at bounding box center [254, 112] width 19 height 11
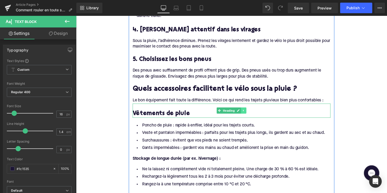
click at [245, 109] on link at bounding box center [248, 112] width 6 height 6
click at [244, 111] on icon at bounding box center [245, 112] width 3 height 3
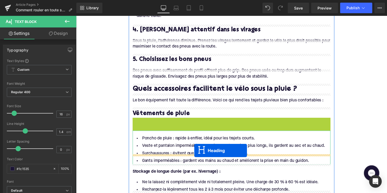
drag, startPoint x: 220, startPoint y: 117, endPoint x: 197, endPoint y: 154, distance: 43.5
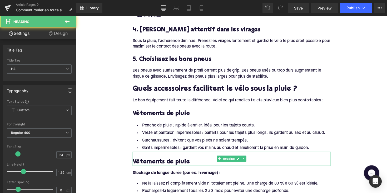
click at [163, 161] on h3 "Vêtements de pluie" at bounding box center [235, 165] width 203 height 8
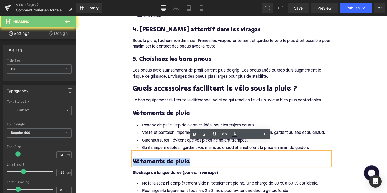
click at [163, 161] on h3 "Vêtements de pluie" at bounding box center [235, 165] width 203 height 8
paste div
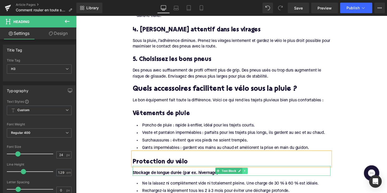
click at [249, 173] on icon at bounding box center [249, 174] width 3 height 3
click at [248, 171] on link at bounding box center [247, 174] width 6 height 6
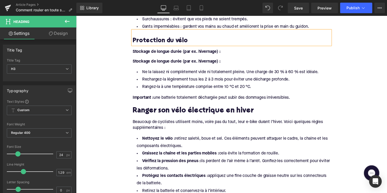
scroll to position [700, 0]
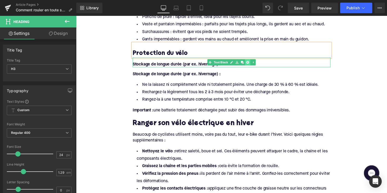
click at [251, 62] on icon at bounding box center [252, 63] width 3 height 3
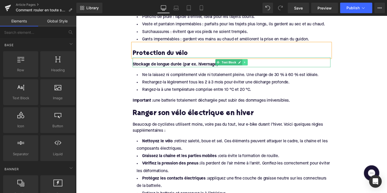
click at [250, 62] on icon at bounding box center [249, 63] width 3 height 3
drag, startPoint x: 252, startPoint y: 54, endPoint x: 356, endPoint y: 31, distance: 106.6
click at [252, 62] on icon at bounding box center [252, 63] width 3 height 3
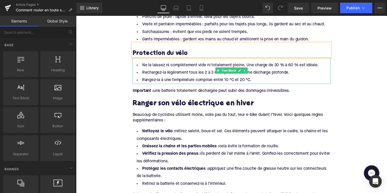
click at [206, 78] on li "Rangez-la à une température comprise entre 10 °C et 20 °C." at bounding box center [235, 82] width 203 height 8
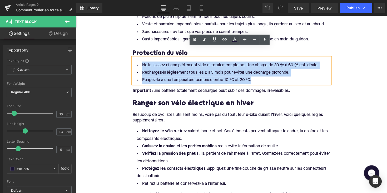
drag, startPoint x: 270, startPoint y: 72, endPoint x: 141, endPoint y: 52, distance: 130.9
click at [141, 62] on ul "Ne la laissez ni complètement vide ni totalement pleine. Une charge de 30 % à 6…" at bounding box center [235, 73] width 203 height 23
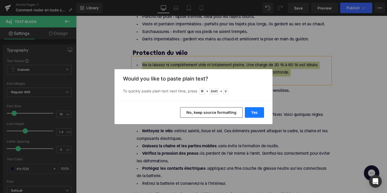
click at [248, 112] on button "Yes" at bounding box center [254, 112] width 19 height 11
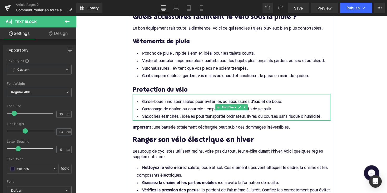
scroll to position [660, 0]
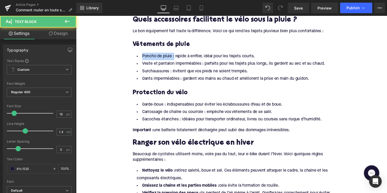
drag, startPoint x: 174, startPoint y: 47, endPoint x: 125, endPoint y: 46, distance: 49.8
click at [125, 46] on div "Home / Comment rouler en toute sécurité sous la pluie avec un vélo électrique ?…" at bounding box center [235, 90] width 319 height 1381
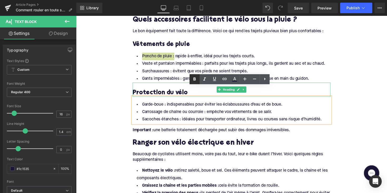
click at [195, 81] on icon at bounding box center [195, 79] width 6 height 6
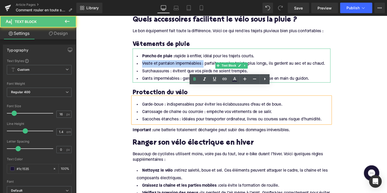
drag, startPoint x: 205, startPoint y: 56, endPoint x: 120, endPoint y: 54, distance: 84.1
click at [120, 54] on div "Home / Comment rouler en toute sécurité sous la pluie avec un vélo électrique ?…" at bounding box center [235, 90] width 319 height 1381
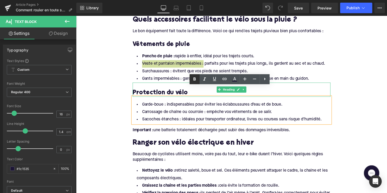
click at [196, 79] on icon at bounding box center [195, 78] width 2 height 3
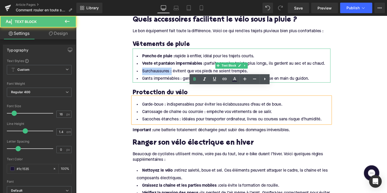
drag, startPoint x: 172, startPoint y: 62, endPoint x: 142, endPoint y: 62, distance: 29.3
click at [142, 69] on li "Surchaussures : évitent que vos pieds ne soient trempés." at bounding box center [235, 73] width 203 height 8
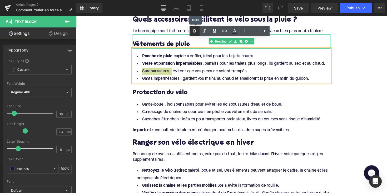
click at [195, 31] on icon at bounding box center [195, 31] width 6 height 6
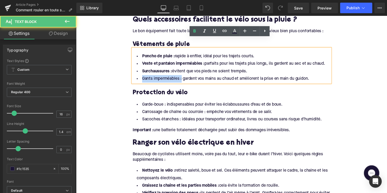
drag, startPoint x: 182, startPoint y: 71, endPoint x: 138, endPoint y: 71, distance: 44.8
click at [138, 76] on li "Gants imperméables : gardent vos mains au chaud et améliorent la prise en main …" at bounding box center [235, 80] width 203 height 8
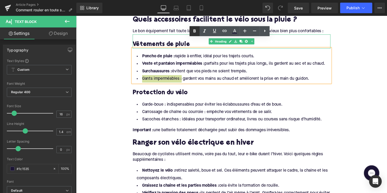
click at [196, 31] on icon at bounding box center [195, 31] width 6 height 6
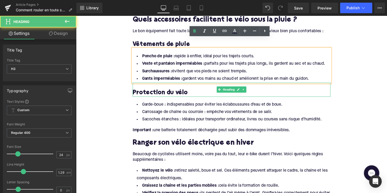
click at [202, 90] on h3 "Protection du vélo" at bounding box center [235, 94] width 203 height 8
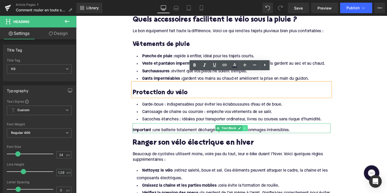
click at [250, 128] on link at bounding box center [250, 131] width 6 height 6
click at [251, 129] on icon at bounding box center [252, 130] width 3 height 3
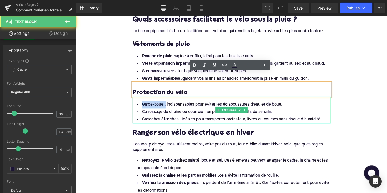
drag, startPoint x: 166, startPoint y: 96, endPoint x: 140, endPoint y: 96, distance: 26.4
click at [140, 103] on li "Garde-boue : indispensables pour éviter les éclaboussures d’eau et de boue." at bounding box center [235, 107] width 203 height 8
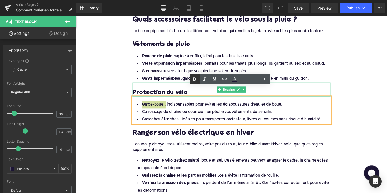
click at [198, 75] on link at bounding box center [195, 79] width 10 height 10
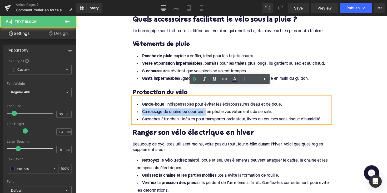
drag, startPoint x: 208, startPoint y: 105, endPoint x: 267, endPoint y: 96, distance: 59.7
click at [134, 110] on li "Carrossage de chaîne ou courroie : empêche vos vêtements de se salir." at bounding box center [235, 114] width 203 height 8
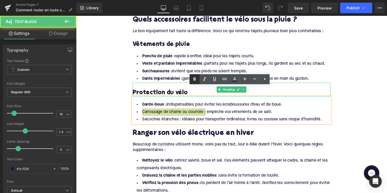
click at [197, 79] on icon at bounding box center [195, 79] width 6 height 6
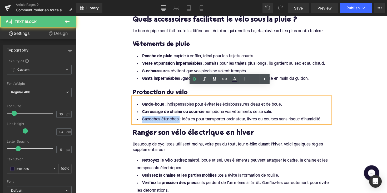
drag, startPoint x: 180, startPoint y: 113, endPoint x: 127, endPoint y: 114, distance: 53.8
click at [127, 114] on div "Home / Comment rouler en toute sécurité sous la pluie avec un vélo électrique ?…" at bounding box center [235, 85] width 319 height 1371
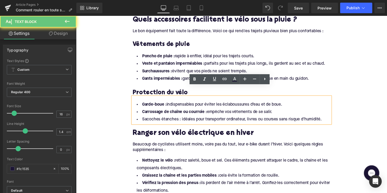
click at [183, 118] on li "Sacoches étanches : idéales pour transporter ordinateur, livres ou courses sans…" at bounding box center [235, 122] width 203 height 8
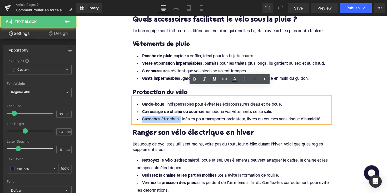
drag, startPoint x: 181, startPoint y: 112, endPoint x: 133, endPoint y: 112, distance: 47.7
click at [134, 118] on li "Sacoches étanches : idéales pour transporter ordinateur, livres ou courses sans…" at bounding box center [235, 122] width 203 height 8
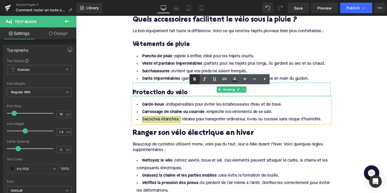
click at [193, 80] on icon at bounding box center [195, 79] width 6 height 6
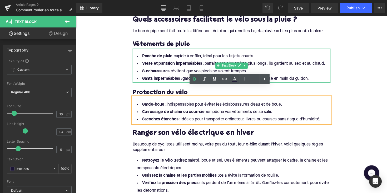
click at [186, 69] on li "Surchaussures : évitent que vos pieds ne soient trempés." at bounding box center [235, 73] width 203 height 8
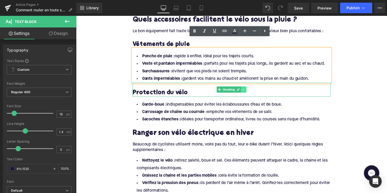
click at [247, 90] on icon at bounding box center [248, 91] width 3 height 3
click at [244, 90] on icon at bounding box center [245, 91] width 3 height 3
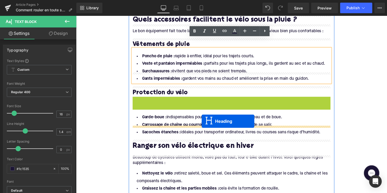
drag, startPoint x: 224, startPoint y: 96, endPoint x: 205, endPoint y: 124, distance: 33.3
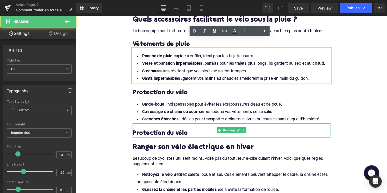
click at [144, 132] on h3 "Protection du vélo" at bounding box center [235, 136] width 203 height 8
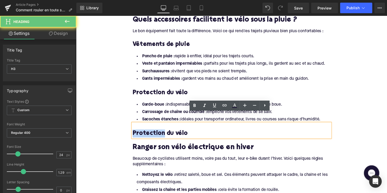
click at [144, 132] on h3 "Protection du vélo" at bounding box center [235, 136] width 203 height 8
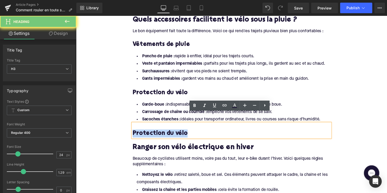
click at [144, 132] on h3 "Protection du vélo" at bounding box center [235, 136] width 203 height 8
paste div
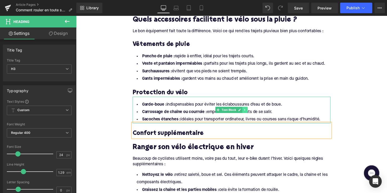
click at [248, 109] on link at bounding box center [250, 112] width 6 height 6
click at [246, 110] on icon at bounding box center [246, 111] width 3 height 3
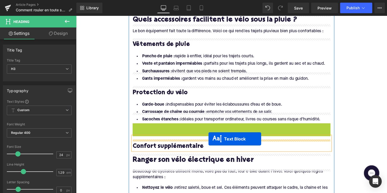
drag, startPoint x: 220, startPoint y: 128, endPoint x: 212, endPoint y: 142, distance: 15.2
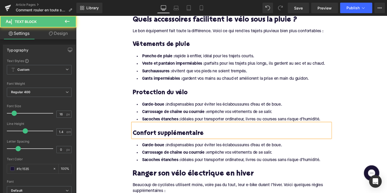
click at [309, 1] on div "Library Desktop Desktop Laptop Tablet Mobile Save Preview Publish Scheduled Vie…" at bounding box center [231, 8] width 311 height 16
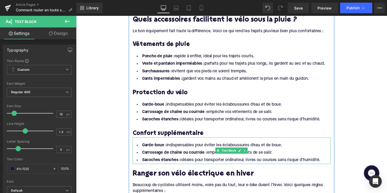
scroll to position [698, 0]
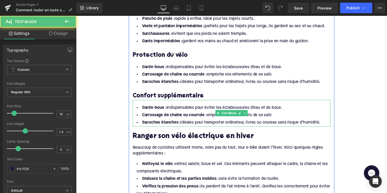
click at [328, 122] on li "Sacoches étanches : idéales pour transporter ordinateur, livres ou courses sans…" at bounding box center [235, 126] width 203 height 8
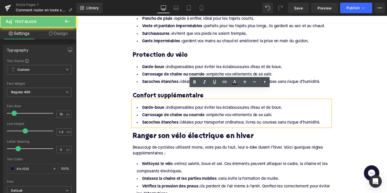
click at [328, 122] on li "Sacoches étanches : idéales pour transporter ordinateur, livres ou courses sans…" at bounding box center [235, 126] width 203 height 8
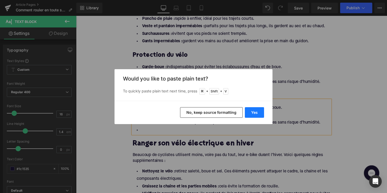
click at [259, 112] on button "Yes" at bounding box center [254, 112] width 19 height 11
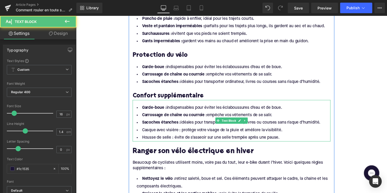
drag, startPoint x: 328, startPoint y: 115, endPoint x: 137, endPoint y: 100, distance: 192.0
click at [137, 106] on ul "Garde-boue : indispensables pour éviter les éclaboussures d’eau et de boue. Car…" at bounding box center [235, 125] width 203 height 38
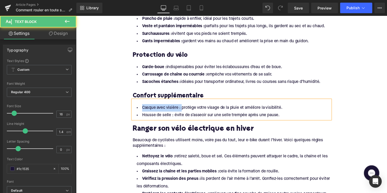
drag, startPoint x: 182, startPoint y: 99, endPoint x: 140, endPoint y: 100, distance: 42.2
click at [140, 106] on li "Casque avec visière : protège votre visage de la pluie et améliore la visibilit…" at bounding box center [235, 110] width 203 height 8
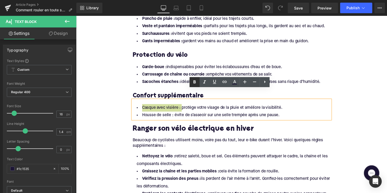
click at [196, 84] on icon at bounding box center [195, 82] width 6 height 6
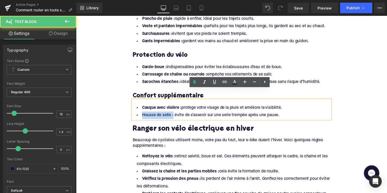
drag, startPoint x: 174, startPoint y: 107, endPoint x: 140, endPoint y: 107, distance: 34.3
click at [140, 114] on li "Housse de selle : évite de s’asseoir sur une selle trempée après une pause." at bounding box center [235, 118] width 203 height 8
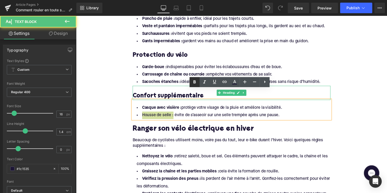
click at [194, 84] on icon at bounding box center [195, 82] width 6 height 6
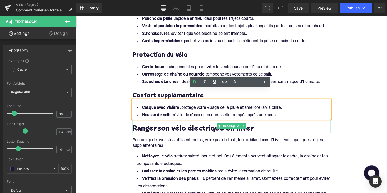
click at [172, 128] on h2 "Ranger son vélo électrique en hiver" at bounding box center [235, 132] width 203 height 8
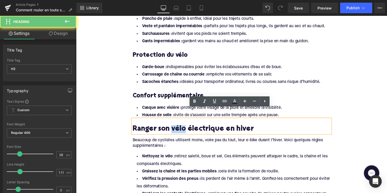
click at [172, 128] on h2 "Ranger son vélo électrique en hiver" at bounding box center [235, 132] width 203 height 8
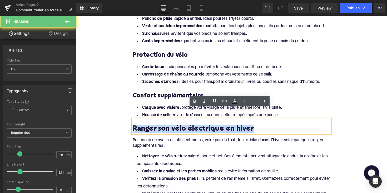
click at [172, 128] on h2 "Ranger son vélo électrique en hiver" at bounding box center [235, 132] width 203 height 8
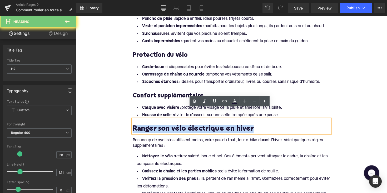
paste div
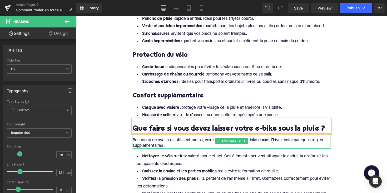
click at [157, 140] on div "Beaucoup de cyclistes utilisent moins, voire pas du tout, leur e-bike durant l’…" at bounding box center [235, 146] width 203 height 12
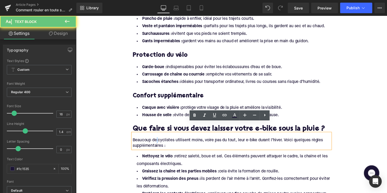
click at [157, 140] on div "Beaucoup de cyclistes utilisent moins, voire pas du tout, leur e-bike durant l’…" at bounding box center [235, 146] width 203 height 12
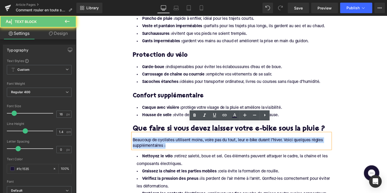
click at [157, 140] on div "Beaucoup de cyclistes utilisent moins, voire pas du tout, leur e-bike durant l’…" at bounding box center [235, 146] width 203 height 12
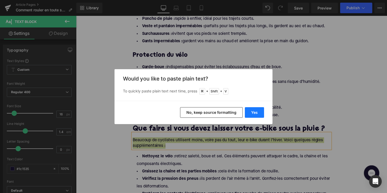
drag, startPoint x: 249, startPoint y: 113, endPoint x: 188, endPoint y: 176, distance: 87.4
click at [249, 113] on button "Yes" at bounding box center [254, 112] width 19 height 11
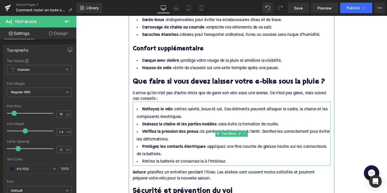
scroll to position [747, 0]
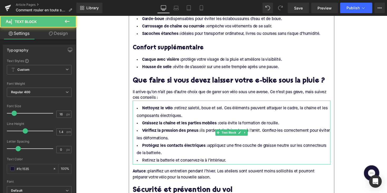
click at [230, 149] on li "Protégez les contacts électriques : appliquez une fine couche de graisse neutre…" at bounding box center [235, 152] width 203 height 15
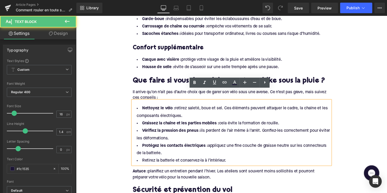
click at [230, 160] on li "Retirez la batterie et conservez-la à l’intérieur." at bounding box center [235, 164] width 203 height 8
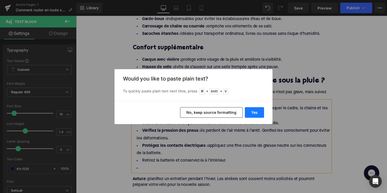
click at [256, 110] on button "Yes" at bounding box center [254, 112] width 19 height 11
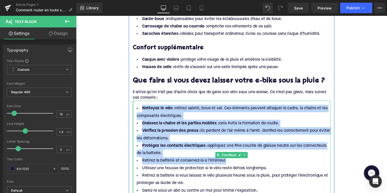
drag, startPoint x: 230, startPoint y: 154, endPoint x: 133, endPoint y: 101, distance: 110.3
click at [134, 103] on div "Nettoyez le vélo : retirez saleté, boue et sel. Ces éléments peuvent attaquer l…" at bounding box center [235, 158] width 203 height 111
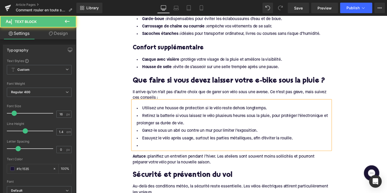
click at [163, 145] on li at bounding box center [235, 149] width 203 height 8
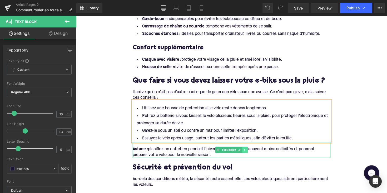
click at [250, 151] on icon at bounding box center [249, 152] width 3 height 3
click at [251, 151] on icon at bounding box center [252, 152] width 3 height 3
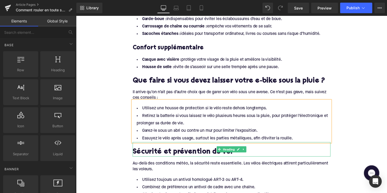
click at [196, 151] on h2 "Sécurité et prévention du vol" at bounding box center [235, 155] width 203 height 8
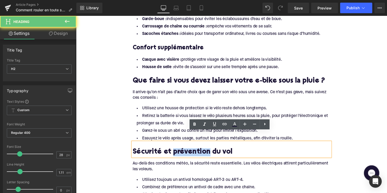
click at [196, 151] on h2 "Sécurité et prévention du vol" at bounding box center [235, 155] width 203 height 8
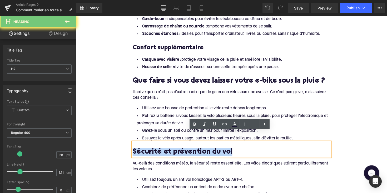
paste div
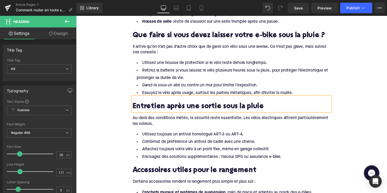
scroll to position [795, 0]
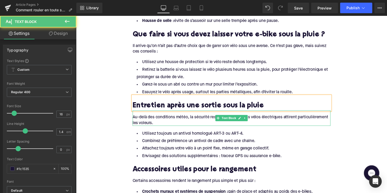
click at [207, 117] on div "Au-delà des conditions météo, la sécurité reste essentielle. Les vélos électriq…" at bounding box center [235, 123] width 203 height 12
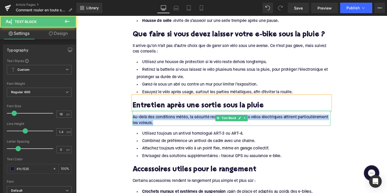
click at [207, 117] on div "Au-delà des conditions météo, la sécurité reste essentielle. Les vélos électriq…" at bounding box center [235, 123] width 203 height 12
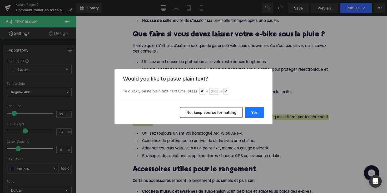
click at [257, 113] on button "Yes" at bounding box center [254, 112] width 19 height 11
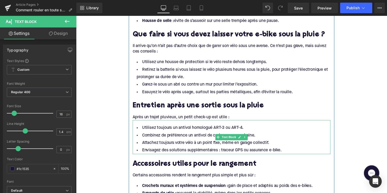
click at [203, 134] on li "Combinez de préférence un antivol de cadre avec une chaîne." at bounding box center [235, 138] width 203 height 8
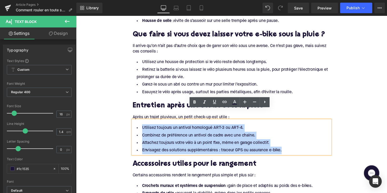
drag, startPoint x: 288, startPoint y: 142, endPoint x: 137, endPoint y: 116, distance: 153.1
click at [137, 127] on ul "Utilisez toujours un antivol homologué ART-3 ou ART-4. Combinez de préférence u…" at bounding box center [235, 142] width 203 height 31
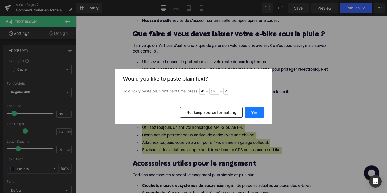
click at [246, 110] on button "Yes" at bounding box center [254, 112] width 19 height 11
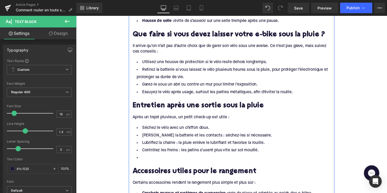
click at [155, 157] on li at bounding box center [235, 161] width 203 height 8
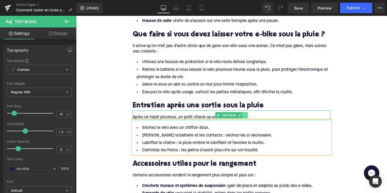
click at [249, 116] on icon at bounding box center [249, 117] width 3 height 3
click at [246, 116] on icon at bounding box center [246, 117] width 3 height 3
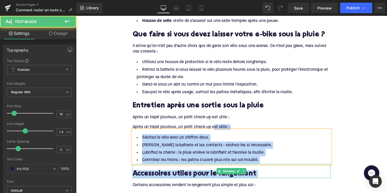
drag, startPoint x: 218, startPoint y: 116, endPoint x: 207, endPoint y: 123, distance: 12.4
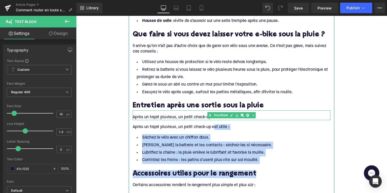
click at [193, 117] on div "Après un trajet pluvieux, un petit check-up est utile :" at bounding box center [235, 120] width 203 height 6
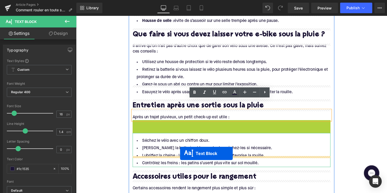
drag, startPoint x: 220, startPoint y: 116, endPoint x: 183, endPoint y: 157, distance: 54.5
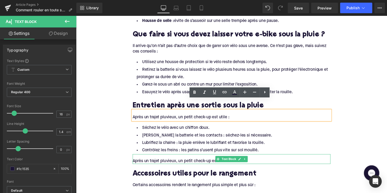
click at [180, 162] on div "Après un trajet pluvieux, un petit check-up est utile :" at bounding box center [235, 165] width 203 height 6
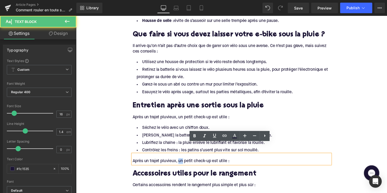
click at [180, 162] on div "Après un trajet pluvieux, un petit check-up est utile :" at bounding box center [235, 165] width 203 height 6
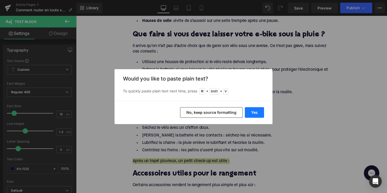
click at [259, 110] on button "Yes" at bounding box center [254, 112] width 19 height 11
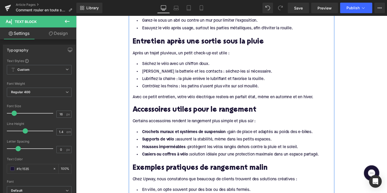
scroll to position [848, 0]
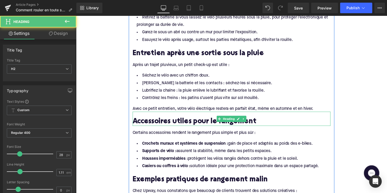
click at [163, 120] on h2 "Accessoires utiles pour le rangement" at bounding box center [235, 124] width 203 height 8
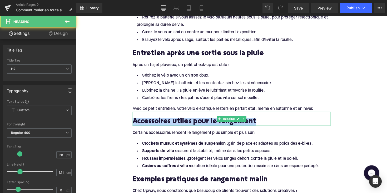
click at [163, 120] on h2 "Accessoires utiles pour le rangement" at bounding box center [235, 124] width 203 height 8
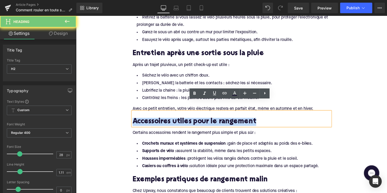
paste div
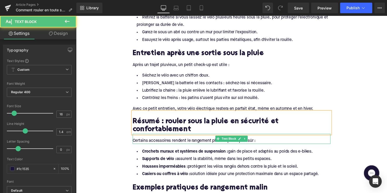
click at [163, 141] on div "Certains accessoires rendent le rangement plus simple et plus sûr :" at bounding box center [235, 144] width 203 height 6
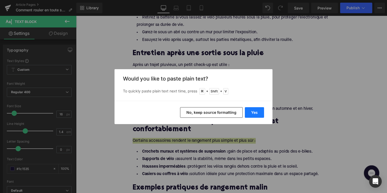
click at [256, 114] on button "Yes" at bounding box center [254, 112] width 19 height 11
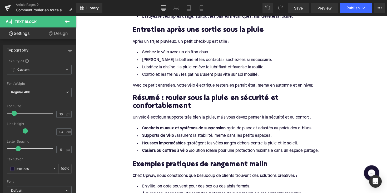
scroll to position [875, 0]
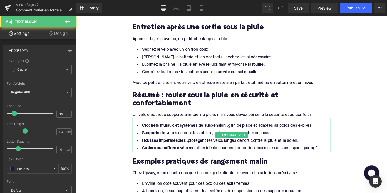
click at [252, 132] on li "Supports de vélo : assurent la stabilité, même dans les petits espaces." at bounding box center [235, 136] width 203 height 8
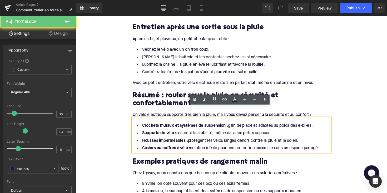
click at [331, 147] on li "Casiers ou coffres à vélo : solution idéale pour une protection maximale dans u…" at bounding box center [235, 151] width 203 height 8
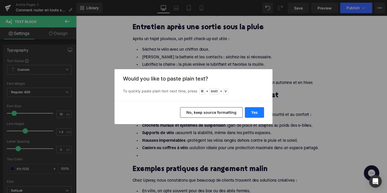
click at [257, 115] on button "Yes" at bounding box center [254, 112] width 19 height 11
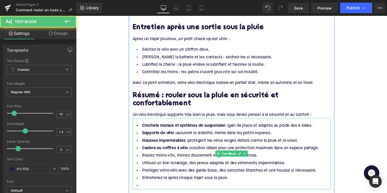
drag, startPoint x: 326, startPoint y: 140, endPoint x: 141, endPoint y: 115, distance: 186.1
click at [141, 124] on ul "Crochets muraux et systèmes de suspension : gain de place et adaptés au poids d…" at bounding box center [235, 158] width 203 height 69
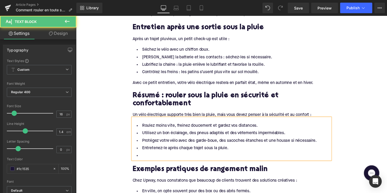
click at [149, 155] on li at bounding box center [235, 159] width 203 height 8
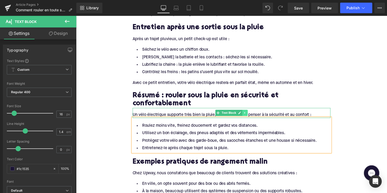
click at [249, 113] on icon at bounding box center [249, 114] width 3 height 3
click at [245, 114] on icon at bounding box center [246, 115] width 3 height 3
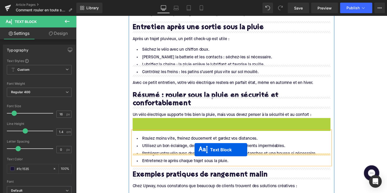
drag, startPoint x: 222, startPoint y: 114, endPoint x: 198, endPoint y: 153, distance: 45.8
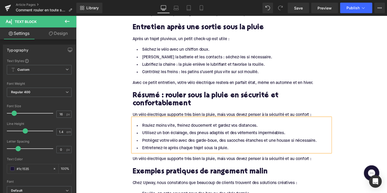
click at [187, 159] on div "Un vélo électrique supporte très bien la pluie, mais vous devez penser à la séc…" at bounding box center [235, 162] width 203 height 6
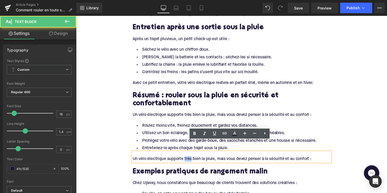
click at [187, 159] on div "Un vélo électrique supporte très bien la pluie, mais vous devez penser à la séc…" at bounding box center [235, 162] width 203 height 6
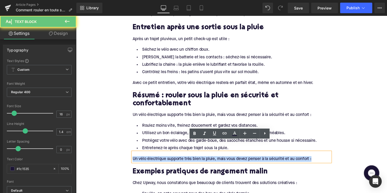
click at [187, 159] on div "Un vélo électrique supporte très bien la pluie, mais vous devez penser à la séc…" at bounding box center [235, 162] width 203 height 6
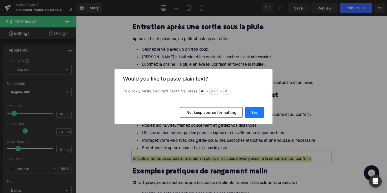
click at [254, 113] on button "Yes" at bounding box center [254, 112] width 19 height 11
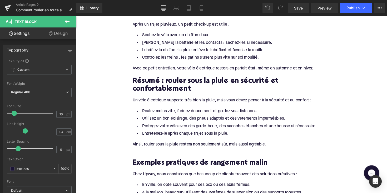
scroll to position [898, 0]
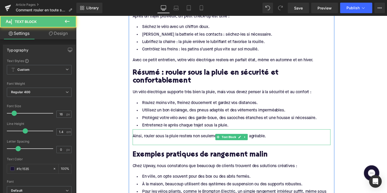
click at [183, 142] on div at bounding box center [235, 145] width 203 height 6
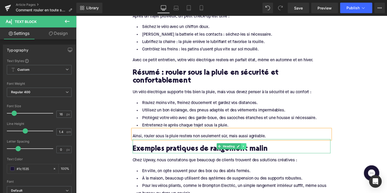
click at [247, 148] on icon at bounding box center [248, 149] width 3 height 3
click at [248, 146] on link at bounding box center [251, 149] width 6 height 6
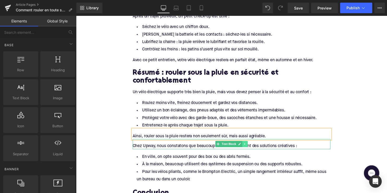
click at [249, 145] on icon at bounding box center [249, 146] width 3 height 3
click at [251, 145] on icon at bounding box center [252, 146] width 3 height 3
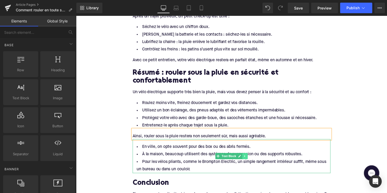
click at [249, 158] on icon at bounding box center [249, 159] width 3 height 3
click at [249, 156] on link at bounding box center [252, 159] width 6 height 6
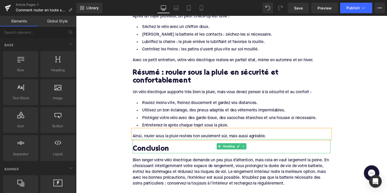
click at [245, 146] on link at bounding box center [248, 149] width 6 height 6
click at [248, 146] on link at bounding box center [251, 149] width 6 height 6
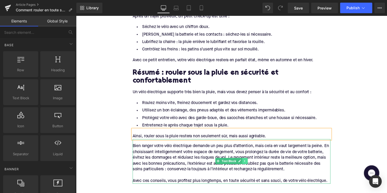
click at [250, 163] on icon at bounding box center [249, 164] width 3 height 3
click at [251, 163] on icon at bounding box center [252, 164] width 3 height 3
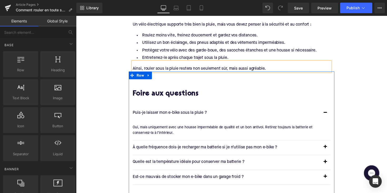
scroll to position [977, 0]
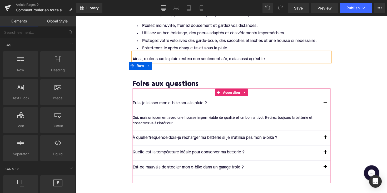
click at [186, 102] on p "Puis-je laisser mon e-bike sous la pluie ?" at bounding box center [230, 105] width 192 height 7
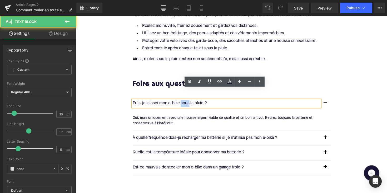
click at [186, 102] on p "Puis-je laisser mon e-bike sous la pluie ?" at bounding box center [230, 105] width 192 height 7
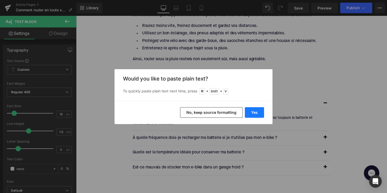
click at [250, 113] on button "Yes" at bounding box center [254, 112] width 19 height 11
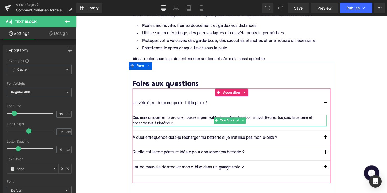
click at [206, 117] on div "Oui, mais uniquement avec une housse imperméable de qualité et un bon antivol. …" at bounding box center [233, 123] width 199 height 12
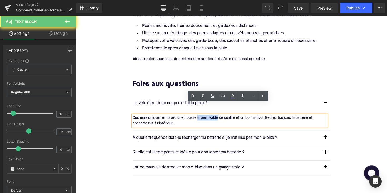
click at [206, 117] on div "Oui, mais uniquement avec une housse imperméable de qualité et un bon antivol. …" at bounding box center [233, 123] width 199 height 12
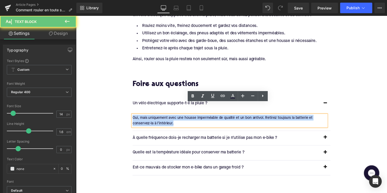
click at [206, 117] on div "Oui, mais uniquement avec une housse imperméable de qualité et un bon antivol. …" at bounding box center [233, 123] width 199 height 12
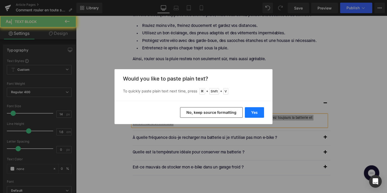
click at [245, 111] on button "Yes" at bounding box center [254, 112] width 19 height 11
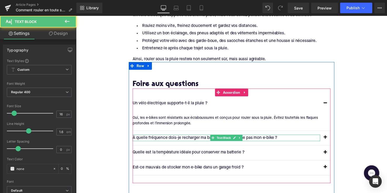
click at [185, 137] on p "À quelle fréquence dois-je recharger ma batterie si je n’utilise pas mon e-bike…" at bounding box center [230, 140] width 192 height 7
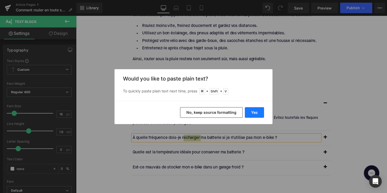
click at [255, 114] on button "Yes" at bounding box center [254, 112] width 19 height 11
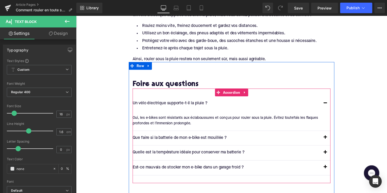
click at [330, 133] on button "button" at bounding box center [332, 140] width 11 height 15
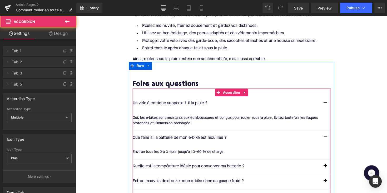
click at [188, 152] on div "Environ tous les 2 à 3 mois, jusqu’à 40–60 % de charge." at bounding box center [233, 155] width 199 height 6
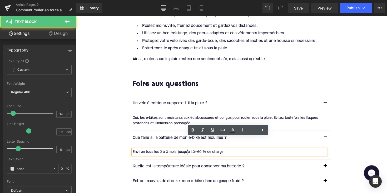
click at [188, 152] on div "Environ tous les 2 à 3 mois, jusqu’à 40–60 % de charge." at bounding box center [233, 155] width 199 height 6
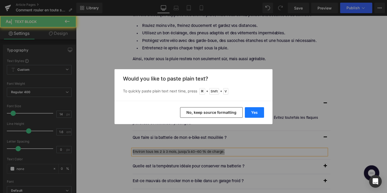
click at [253, 112] on button "Yes" at bounding box center [254, 112] width 19 height 11
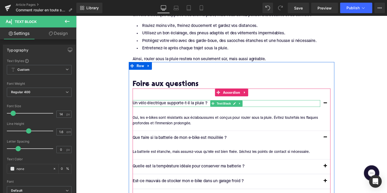
scroll to position [1000, 0]
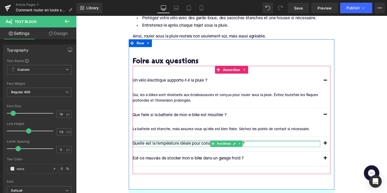
click at [188, 143] on div "Quelle est la température idéale pour conserver ma batterie ? Text Block" at bounding box center [230, 146] width 192 height 7
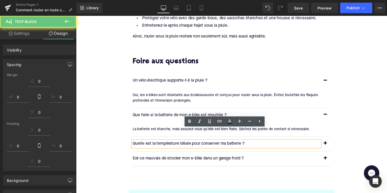
click at [187, 143] on p "Quelle est la température idéale pour conserver ma batterie ?" at bounding box center [230, 146] width 192 height 7
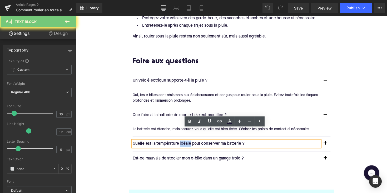
click at [187, 143] on p "Quelle est la température idéale pour conserver ma batterie ?" at bounding box center [230, 146] width 192 height 7
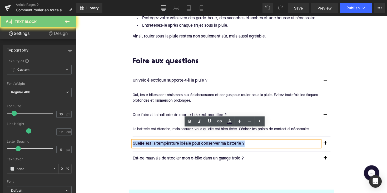
click at [187, 143] on p "Quelle est la température idéale pour conserver ma batterie ?" at bounding box center [230, 146] width 192 height 7
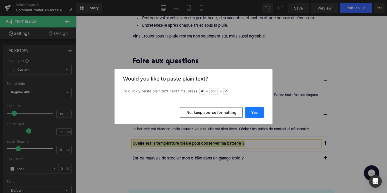
click at [255, 110] on button "Yes" at bounding box center [254, 112] width 19 height 11
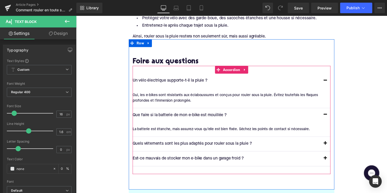
click at [329, 139] on button "button" at bounding box center [332, 146] width 11 height 15
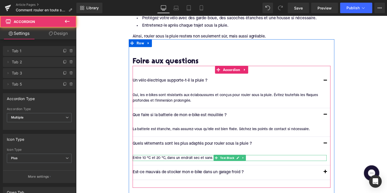
click at [190, 158] on div "Entre 10 °C et 20 °C, dans un endroit sec et sans soleil direct." at bounding box center [233, 161] width 199 height 6
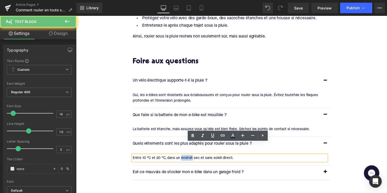
click at [190, 158] on div "Entre 10 °C et 20 °C, dans un endroit sec et sans soleil direct." at bounding box center [233, 161] width 199 height 6
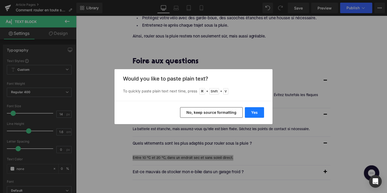
click at [256, 114] on button "Yes" at bounding box center [254, 112] width 19 height 11
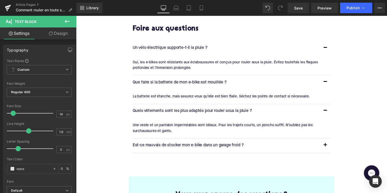
scroll to position [1041, 0]
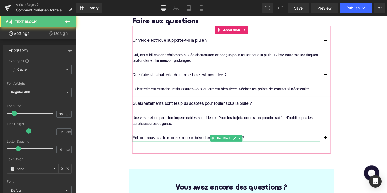
click at [201, 138] on p "Est-ce mauvais de stocker mon e-bike dans un garage froid ?" at bounding box center [230, 141] width 192 height 7
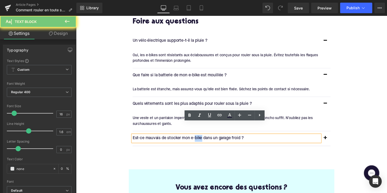
click at [201, 138] on p "Est-ce mauvais de stocker mon e-bike dans un garage froid ?" at bounding box center [230, 141] width 192 height 7
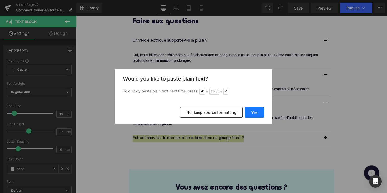
click at [258, 111] on button "Yes" at bounding box center [254, 112] width 19 height 11
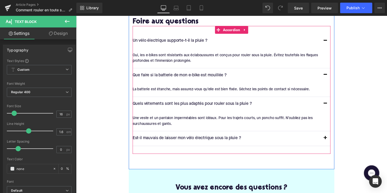
click at [329, 134] on button "button" at bounding box center [332, 141] width 11 height 15
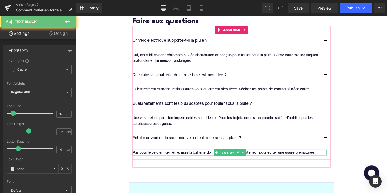
click at [196, 153] on div "Pas pour le vélo en lui-même, mais la batterie doit être conservée à l’intérieu…" at bounding box center [233, 156] width 199 height 6
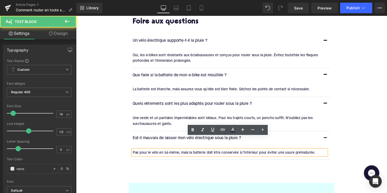
click at [196, 153] on div "Pas pour le vélo en lui-même, mais la batterie doit être conservée à l’intérieu…" at bounding box center [233, 156] width 199 height 6
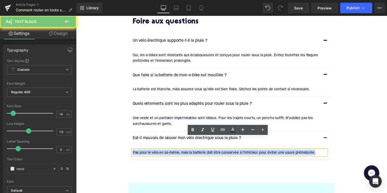
click at [195, 153] on div "Pas pour le vélo en lui-même, mais la batterie doit être conservée à l’intérieu…" at bounding box center [233, 156] width 199 height 6
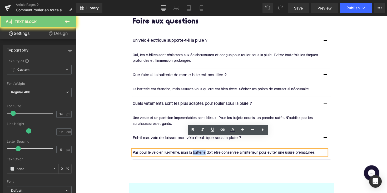
click at [195, 153] on div "Pas pour le vélo en lui-même, mais la batterie doit être conservée à l’intérieu…" at bounding box center [233, 156] width 199 height 6
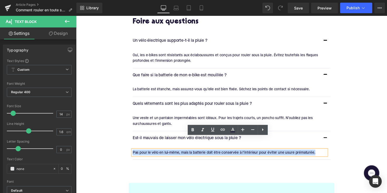
click at [195, 153] on div "Pas pour le vélo en lui-même, mais la batterie doit être conservée à l’intérieu…" at bounding box center [233, 156] width 199 height 6
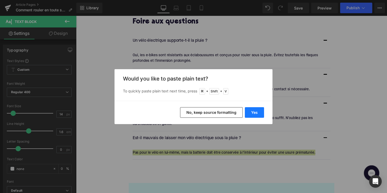
click at [251, 113] on button "Yes" at bounding box center [254, 112] width 19 height 11
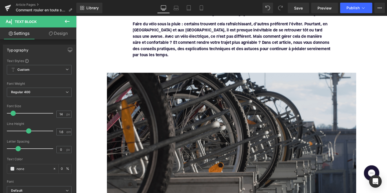
scroll to position [99, 0]
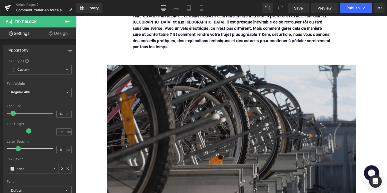
click at [186, 120] on img at bounding box center [236, 138] width 256 height 144
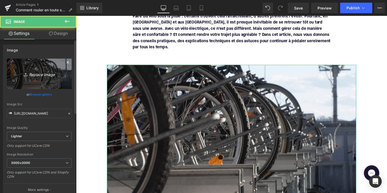
click at [36, 80] on link "Replace Image" at bounding box center [39, 74] width 65 height 30
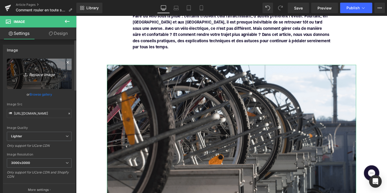
type input "C:\fakepath\fietsinregen.png"
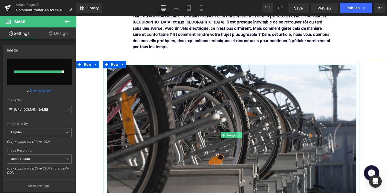
click at [243, 135] on link at bounding box center [244, 138] width 6 height 6
click at [240, 136] on icon at bounding box center [241, 137] width 3 height 3
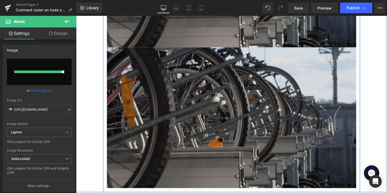
scroll to position [265, 0]
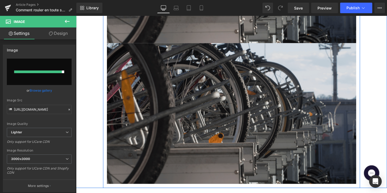
click at [236, 109] on div "Image" at bounding box center [236, 116] width 256 height 144
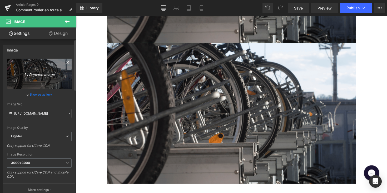
click at [45, 72] on icon "Replace Image" at bounding box center [39, 73] width 42 height 7
type input "C:\fakepath\fietsinregen.png"
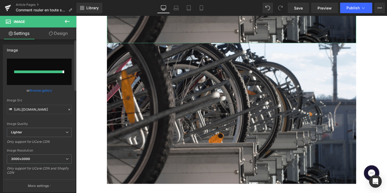
type input "[URL][DOMAIN_NAME]"
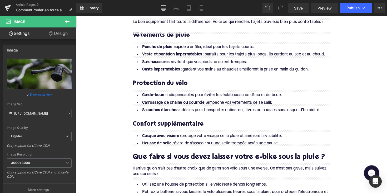
scroll to position [626, 0]
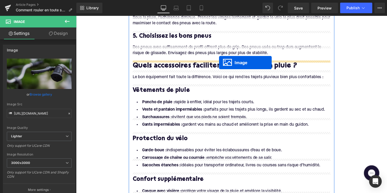
drag, startPoint x: 226, startPoint y: 108, endPoint x: 223, endPoint y: 64, distance: 44.7
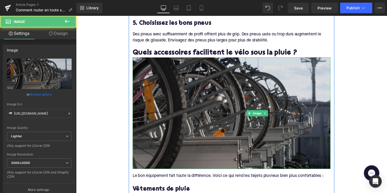
click at [188, 94] on img at bounding box center [235, 115] width 203 height 114
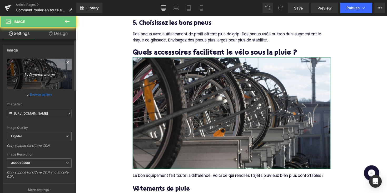
click at [64, 79] on link "Replace Image" at bounding box center [39, 74] width 65 height 30
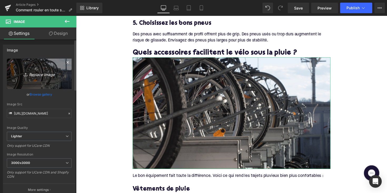
type input "C:\fakepath\helmenponcho.png"
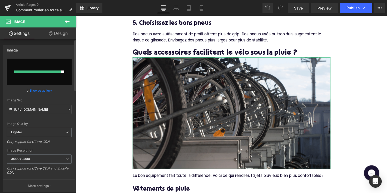
type input "[URL][DOMAIN_NAME]"
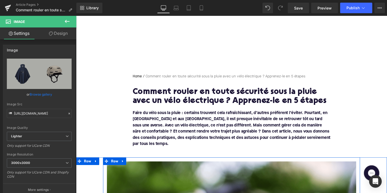
scroll to position [0, 0]
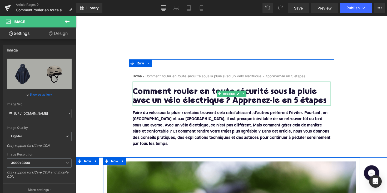
click at [270, 102] on h1 "Comment rouler en toute sécurité sous la pluie avec un vélo électrique ? Appren…" at bounding box center [235, 98] width 203 height 18
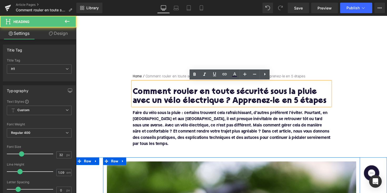
click at [286, 94] on h1 "Comment rouler en toute sécurité sous la pluie avec un vélo électrique ? Appren…" at bounding box center [235, 98] width 203 height 18
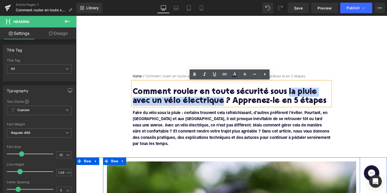
drag, startPoint x: 288, startPoint y: 94, endPoint x: 203, endPoint y: 103, distance: 85.1
click at [203, 103] on h1 "Comment rouler en toute sécurité sous la pluie avec un vélo électrique ? Appren…" at bounding box center [235, 98] width 203 height 18
copy h1 "la pluie avec un vélo électrique"
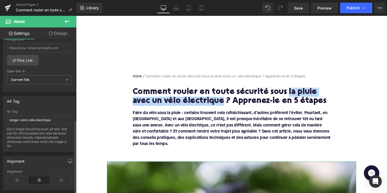
scroll to position [280, 0]
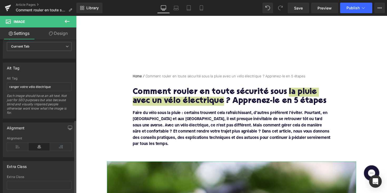
click at [37, 80] on div "Alt Tag ranger votre vélo électrique Each image should have an alt text. Not ju…" at bounding box center [39, 97] width 65 height 42
click at [37, 85] on input "ranger votre vélo électrique" at bounding box center [39, 86] width 65 height 9
paste input "la pluie avec un"
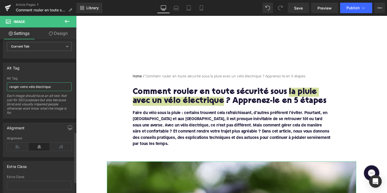
type input "la pluie avec un vélo électrique"
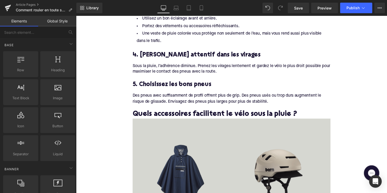
scroll to position [562, 0]
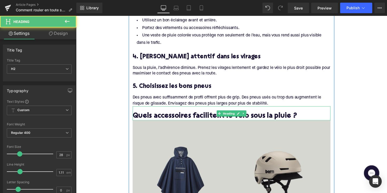
click at [163, 115] on h2 "Quels accessoires facilitent le vélo sous la pluie ?" at bounding box center [235, 119] width 203 height 8
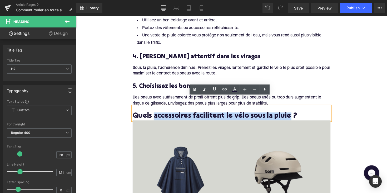
drag, startPoint x: 156, startPoint y: 109, endPoint x: 289, endPoint y: 107, distance: 133.4
click at [289, 115] on h2 "Quels accessoires facilitent le vélo sous la pluie ?" at bounding box center [235, 119] width 203 height 8
copy h2 "accessoires facilitent le vélo sous la pluie"
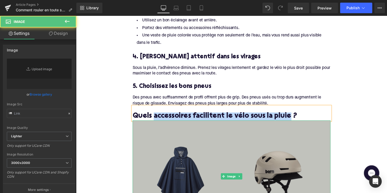
type input "[URL][DOMAIN_NAME]"
click at [264, 132] on img at bounding box center [235, 180] width 203 height 114
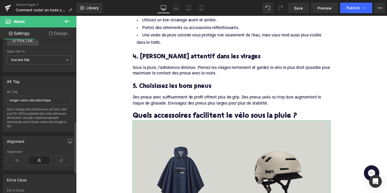
scroll to position [250, 0]
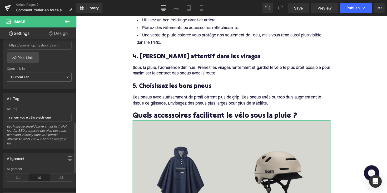
click at [43, 124] on div "Each image should have an alt text. Not just for SEO purposes but also because …" at bounding box center [39, 136] width 65 height 25
click at [43, 115] on input "ranger votre vélo électrique" at bounding box center [39, 117] width 65 height 9
paste input "accessoires facilitent le vélo sous la plui"
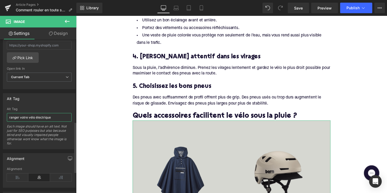
type input "accessoires facilitent le vélo sous la pluie"
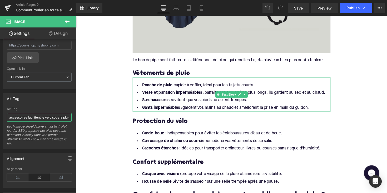
scroll to position [773, 0]
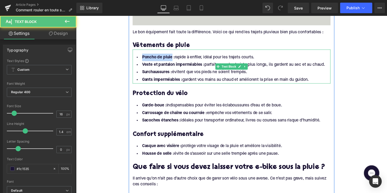
drag, startPoint x: 172, startPoint y: 48, endPoint x: 142, endPoint y: 48, distance: 30.0
click at [144, 56] on strong "Poncho de pluie :" at bounding box center [160, 58] width 33 height 4
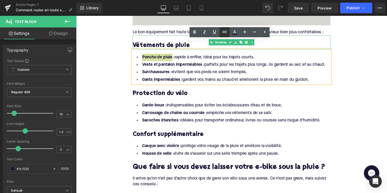
click at [223, 32] on icon at bounding box center [225, 32] width 4 height 2
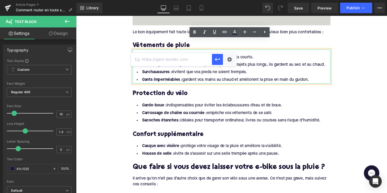
click at [198, 65] on input "text" at bounding box center [171, 59] width 81 height 13
paste input "[URL][DOMAIN_NAME]"
click at [215, 59] on icon "button" at bounding box center [218, 59] width 6 height 6
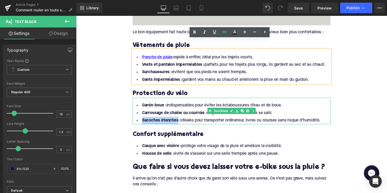
drag, startPoint x: 178, startPoint y: 113, endPoint x: 141, endPoint y: 113, distance: 37.4
click at [141, 119] on li "Sacoches étanches : idéales pour transporter ordinateur, livres ou courses sans…" at bounding box center [235, 123] width 203 height 8
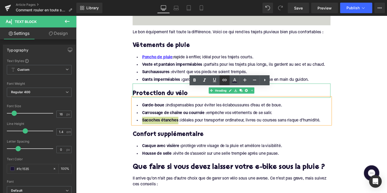
click at [224, 80] on icon at bounding box center [225, 80] width 4 height 2
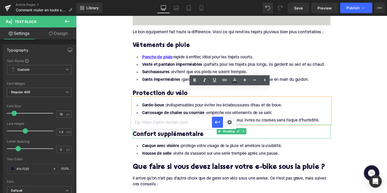
click at [187, 123] on input "text" at bounding box center [171, 121] width 81 height 13
paste input "[URL][DOMAIN_NAME]"
click at [215, 123] on icon "button" at bounding box center [218, 122] width 6 height 6
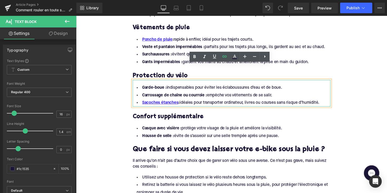
scroll to position [797, 0]
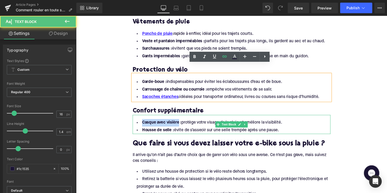
drag, startPoint x: 179, startPoint y: 115, endPoint x: 143, endPoint y: 115, distance: 36.6
click at [144, 123] on strong "Casque avec visière :" at bounding box center [164, 125] width 40 height 4
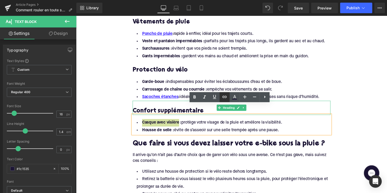
click at [224, 99] on icon at bounding box center [225, 97] width 6 height 6
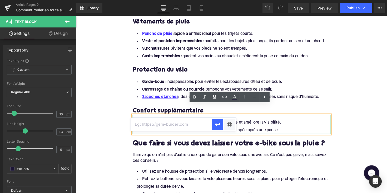
click at [190, 124] on input "text" at bounding box center [171, 124] width 81 height 13
paste input "[URL][DOMAIN_NAME][PERSON_NAME]"
type input "[URL][DOMAIN_NAME][PERSON_NAME]"
click at [218, 128] on button "button" at bounding box center [217, 124] width 11 height 11
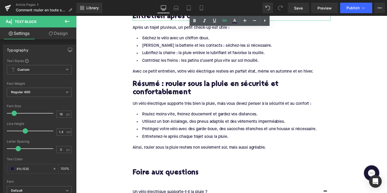
scroll to position [1030, 0]
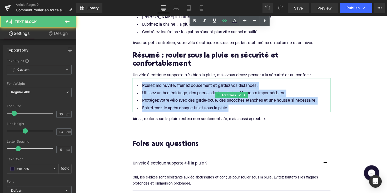
drag, startPoint x: 235, startPoint y: 99, endPoint x: 138, endPoint y: 75, distance: 99.5
click at [138, 84] on ul "Roulez moins vite, freinez doucement et gardez vos distances. Utilisez un bon é…" at bounding box center [235, 99] width 203 height 31
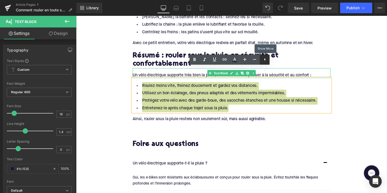
click at [267, 59] on icon at bounding box center [265, 59] width 6 height 6
click at [256, 60] on icon at bounding box center [255, 59] width 6 height 6
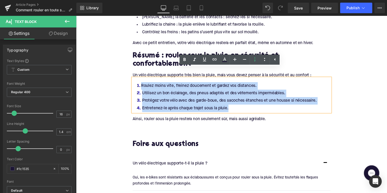
click at [262, 91] on li "Utilisez un bon éclairage, des pneus adaptés et des vêtements imperméables." at bounding box center [235, 95] width 203 height 8
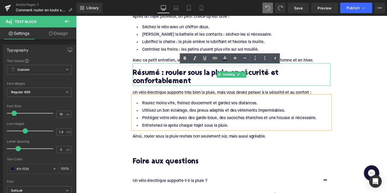
scroll to position [992, 0]
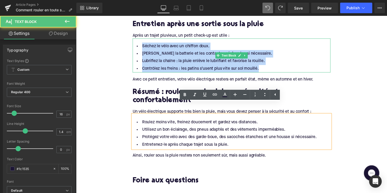
drag, startPoint x: 265, startPoint y: 59, endPoint x: 141, endPoint y: 33, distance: 127.2
click at [141, 43] on ul "Séchez le vélo avec un chiffon doux. [PERSON_NAME] la batterie et les contacts …" at bounding box center [235, 58] width 203 height 31
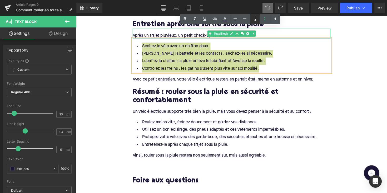
click at [257, 18] on icon at bounding box center [255, 19] width 6 height 6
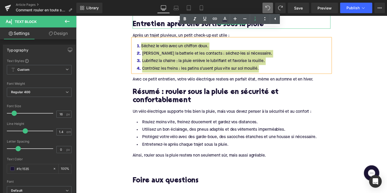
click at [280, 1] on div "Library Desktop Desktop Laptop Tablet Mobile Save Preview Publish Scheduled Vie…" at bounding box center [231, 8] width 311 height 16
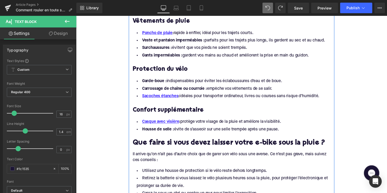
scroll to position [761, 0]
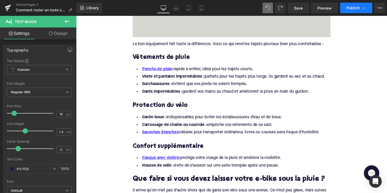
click at [352, 9] on span "Publish" at bounding box center [353, 8] width 13 height 4
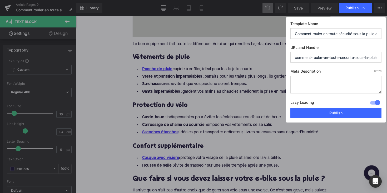
click at [310, 89] on textarea at bounding box center [336, 85] width 91 height 18
paste textarea "Roulez en sécurité sous la pluie avec votre vélo électrique : 5 conseils pour l…"
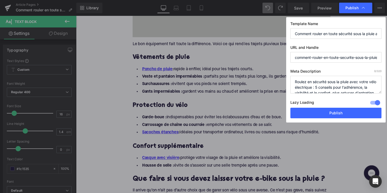
scroll to position [11, 0]
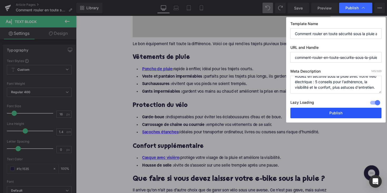
type textarea "Roulez en sécurité sous la pluie avec votre vélo électrique : 5 conseils pour l…"
click at [327, 115] on button "Publish" at bounding box center [336, 113] width 91 height 11
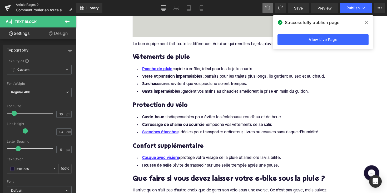
click at [29, 6] on link "Article Pages" at bounding box center [46, 5] width 61 height 4
